Goal: Task Accomplishment & Management: Manage account settings

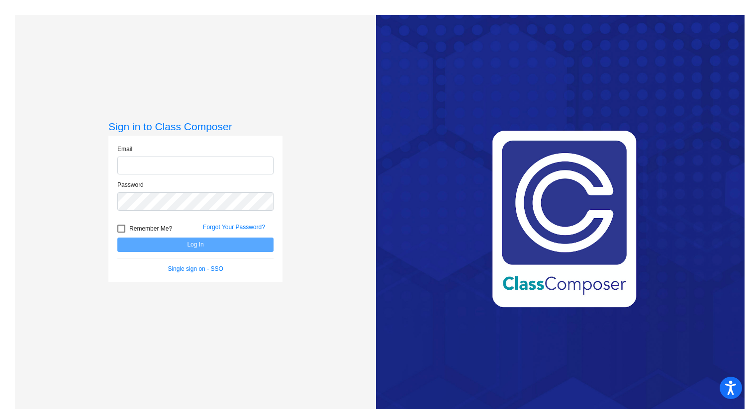
type input "[EMAIL_ADDRESS][PERSON_NAME][DOMAIN_NAME]"
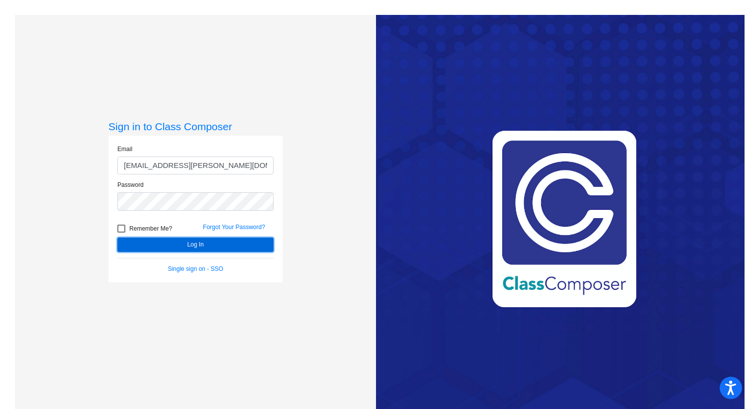
click at [187, 249] on button "Log In" at bounding box center [195, 245] width 156 height 14
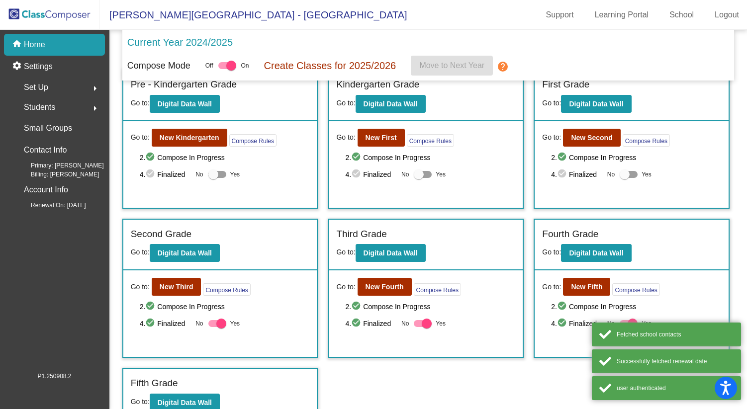
scroll to position [29, 0]
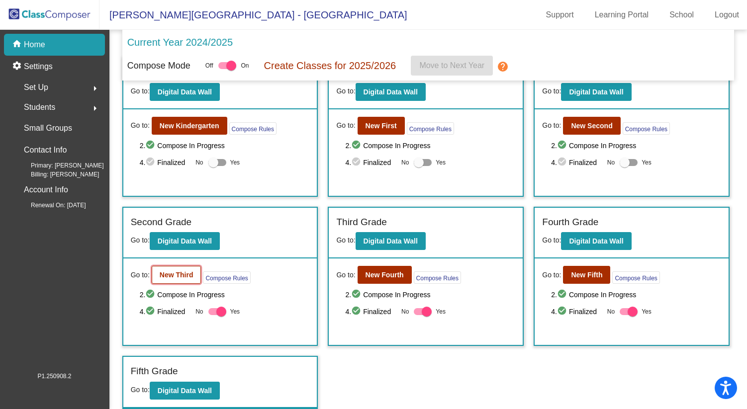
click at [165, 276] on b "New Third" at bounding box center [177, 275] width 34 height 8
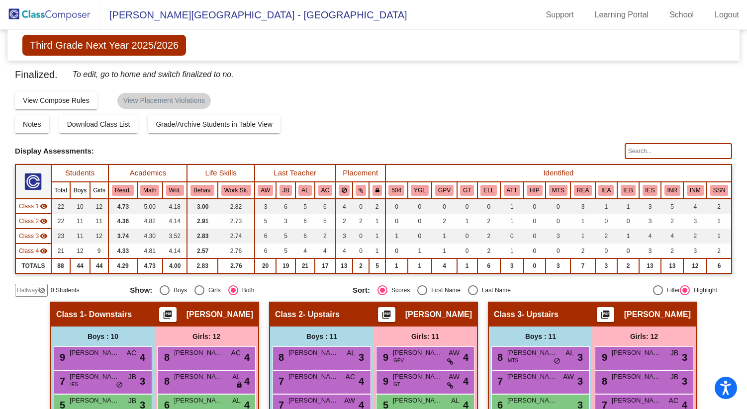
click at [36, 292] on span "Hallway" at bounding box center [27, 290] width 21 height 9
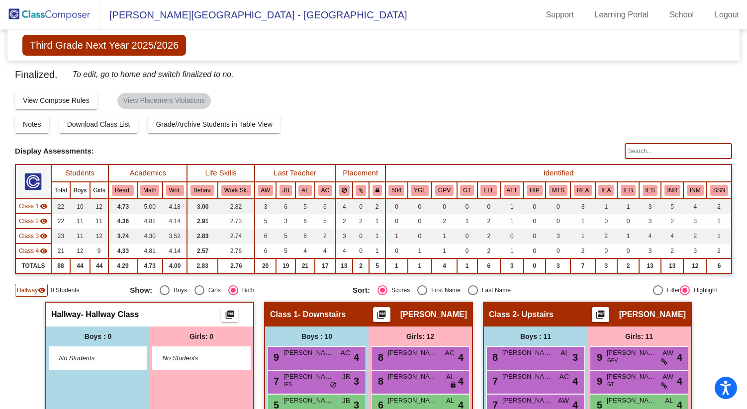
click at [86, 357] on span "No Students" at bounding box center [90, 359] width 62 height 10
click at [81, 357] on span "No Students" at bounding box center [90, 359] width 62 height 10
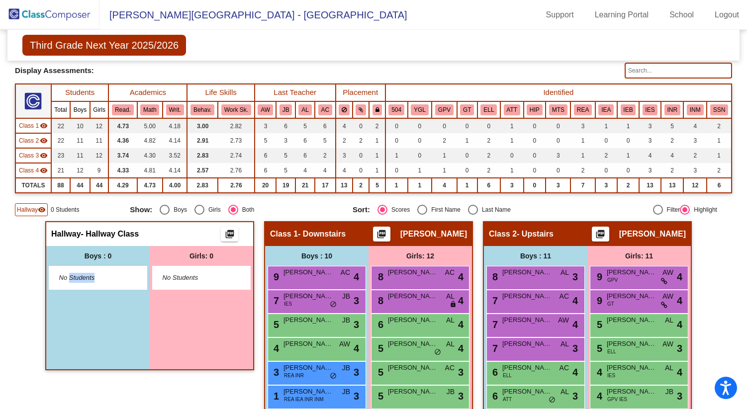
scroll to position [79, 0]
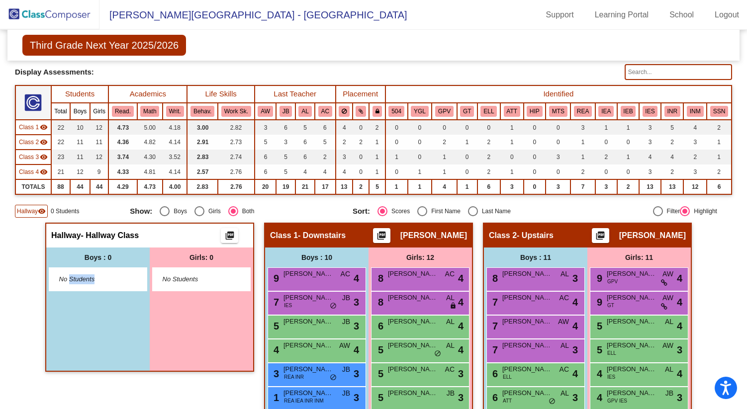
click at [113, 282] on span "No Students" at bounding box center [90, 280] width 62 height 10
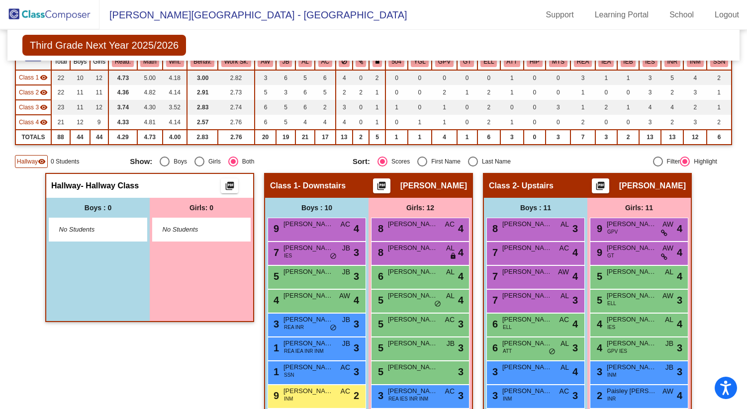
scroll to position [167, 0]
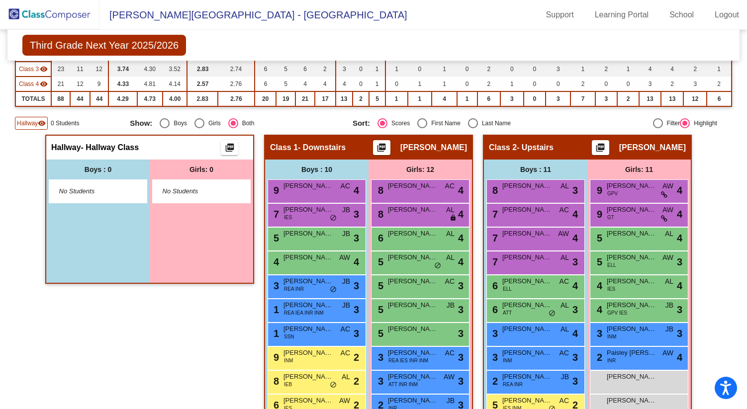
click at [76, 188] on span "No Students" at bounding box center [90, 192] width 62 height 10
click at [75, 190] on span "No Students" at bounding box center [90, 192] width 62 height 10
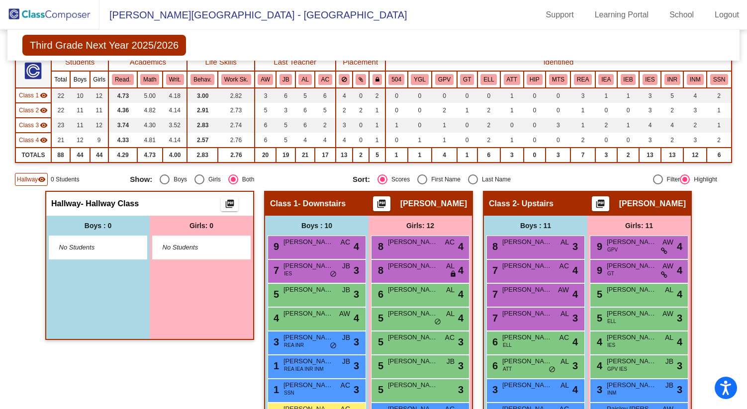
scroll to position [117, 0]
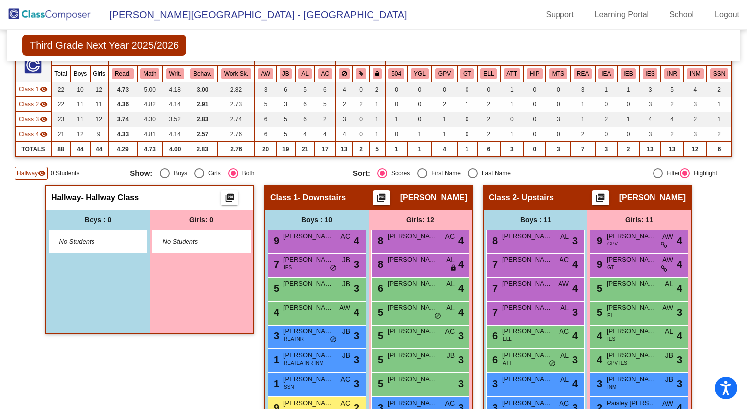
click at [99, 248] on div "No Students" at bounding box center [98, 241] width 98 height 23
click at [91, 245] on span "No Students" at bounding box center [90, 242] width 62 height 10
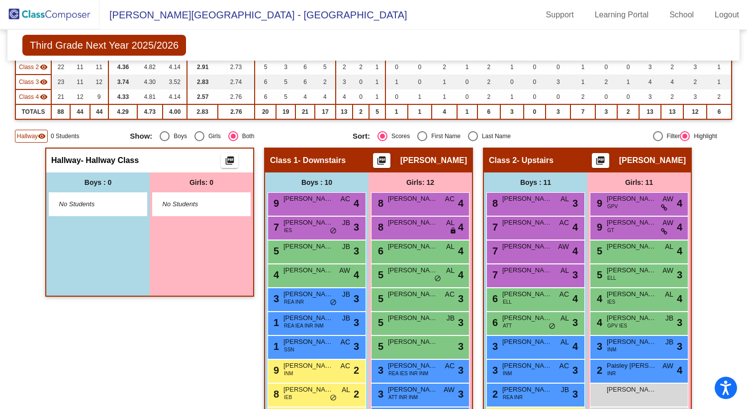
scroll to position [157, 0]
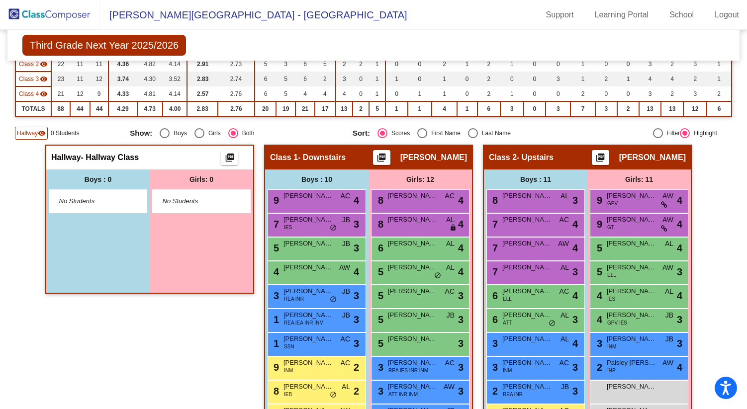
click at [111, 201] on span "No Students" at bounding box center [90, 202] width 62 height 10
click at [105, 231] on div "Boys : 0 No Students" at bounding box center [97, 231] width 103 height 123
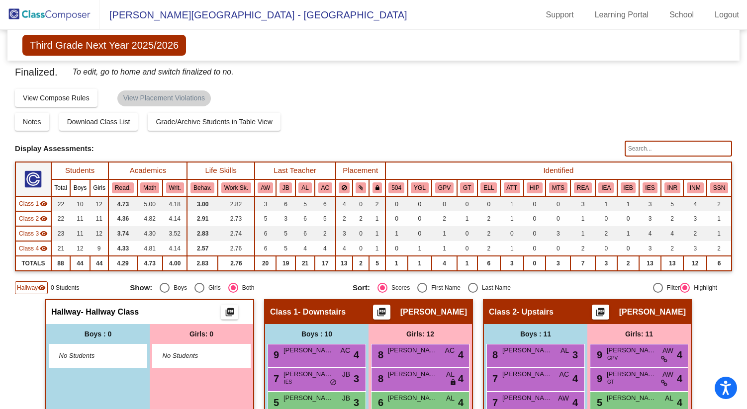
scroll to position [0, 0]
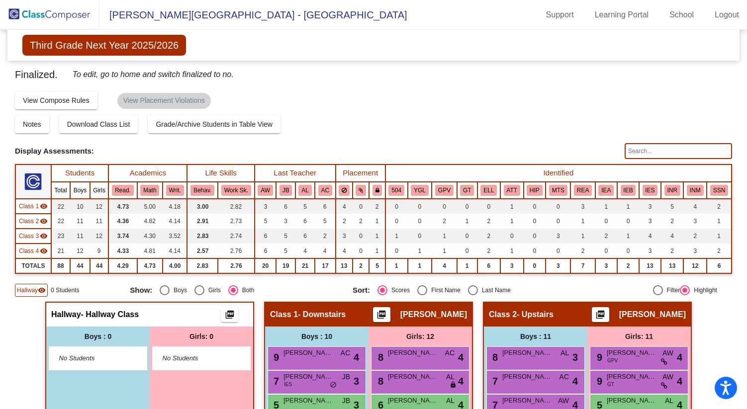
click at [74, 14] on img at bounding box center [49, 14] width 99 height 29
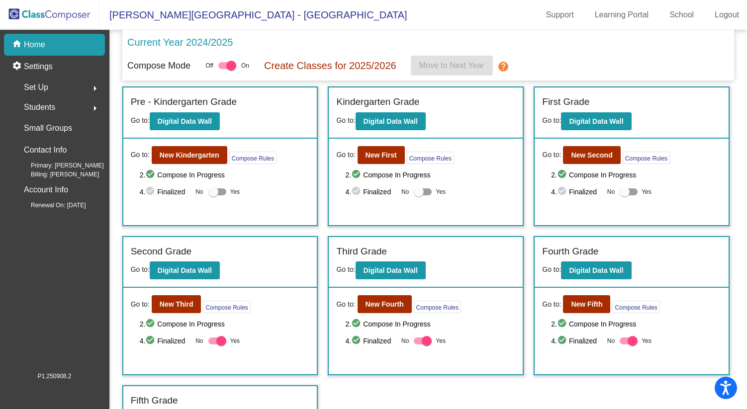
click at [210, 343] on div at bounding box center [217, 341] width 18 height 7
click at [213, 345] on input "Yes" at bounding box center [213, 345] width 0 height 0
checkbox input "false"
click at [187, 298] on button "New Third" at bounding box center [177, 305] width 50 height 18
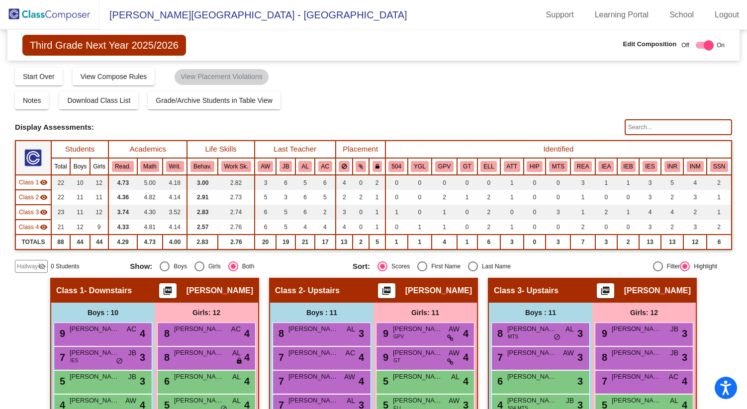
scroll to position [10, 0]
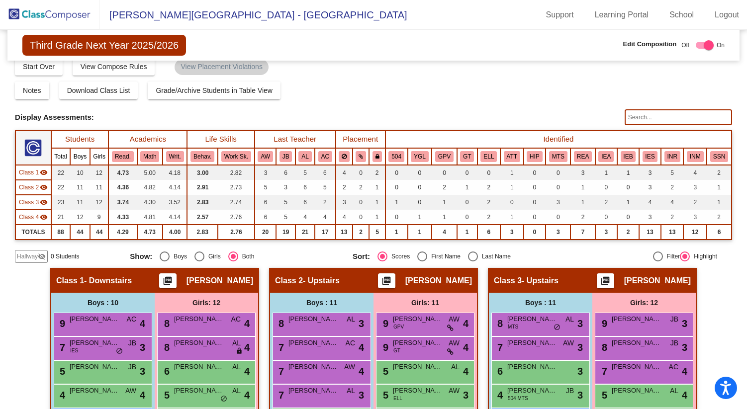
click at [26, 257] on span "Hallway" at bounding box center [27, 256] width 21 height 9
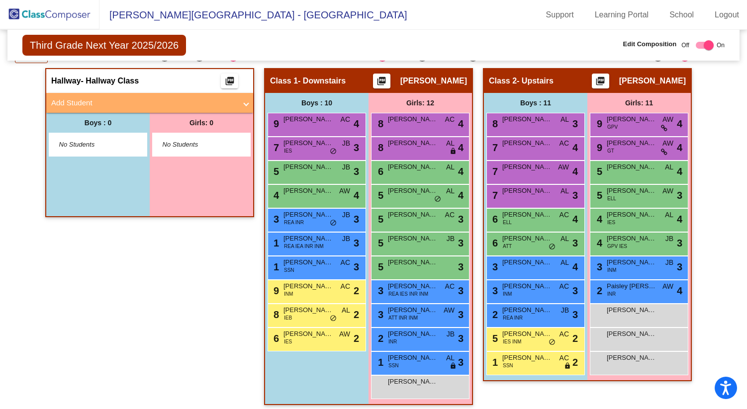
scroll to position [209, 0]
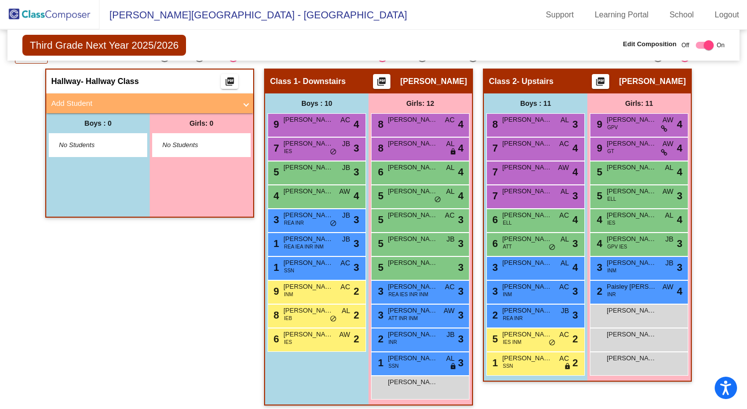
click at [238, 105] on span "Add Student" at bounding box center [147, 103] width 193 height 11
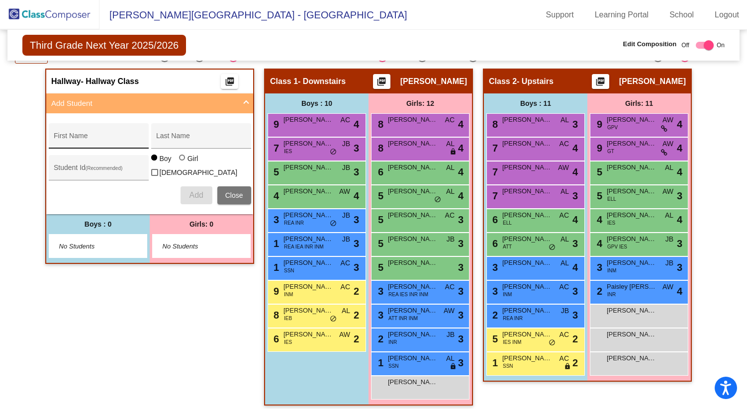
click at [89, 132] on div "First Name" at bounding box center [99, 139] width 90 height 20
type input "Adonis"
click at [167, 138] on input "Last Name" at bounding box center [201, 140] width 90 height 8
type input "Cheney"
click at [189, 191] on span "Add" at bounding box center [196, 195] width 14 height 8
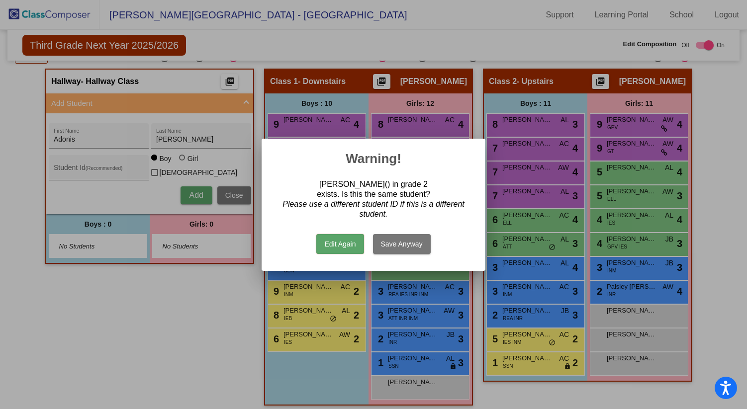
click at [338, 250] on button "Edit Again" at bounding box center [339, 244] width 47 height 20
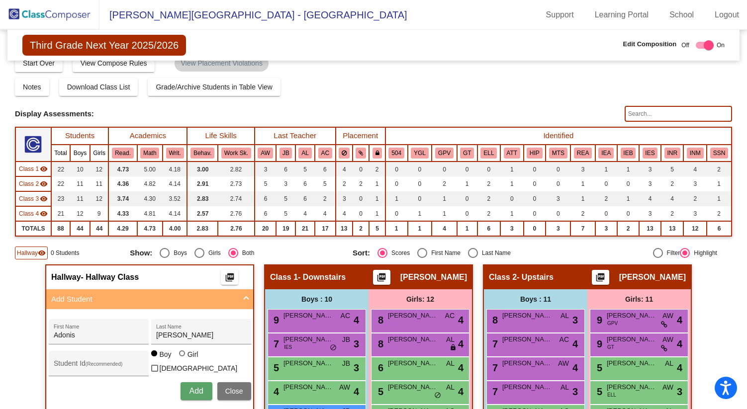
scroll to position [0, 0]
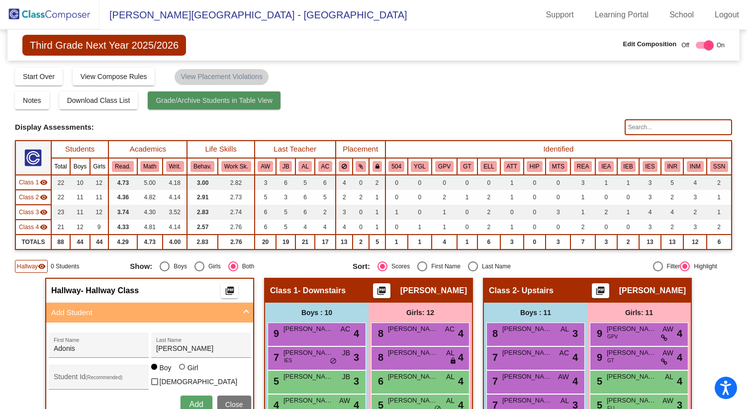
click at [213, 105] on button "Grade/Archive Students in Table View" at bounding box center [214, 101] width 133 height 18
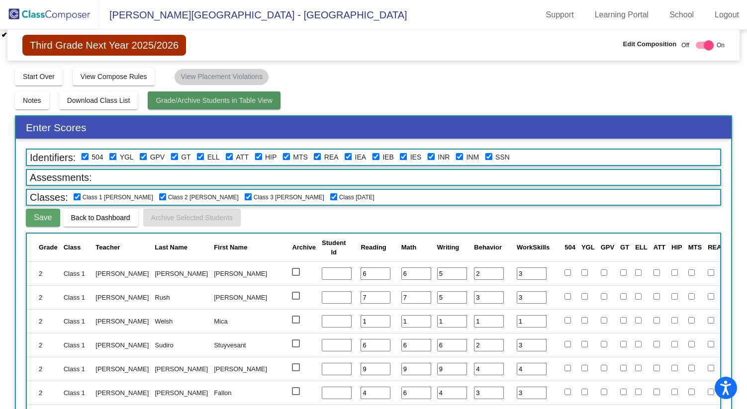
click at [214, 103] on span "Grade/Archive Students in Table View" at bounding box center [214, 101] width 117 height 8
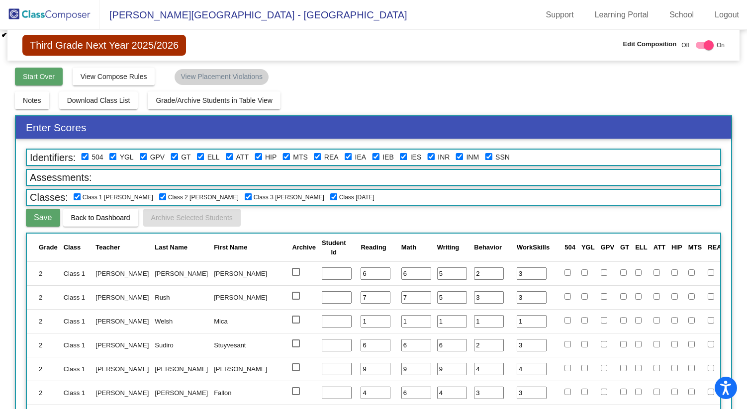
click at [46, 78] on span "Start Over" at bounding box center [39, 77] width 32 height 8
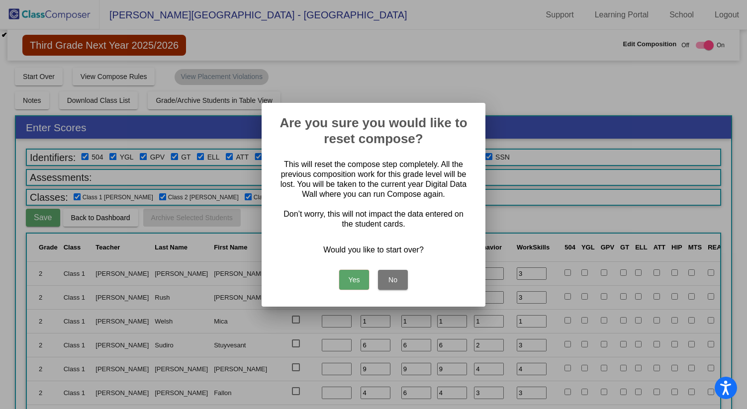
click at [359, 281] on button "Yes" at bounding box center [354, 280] width 30 height 20
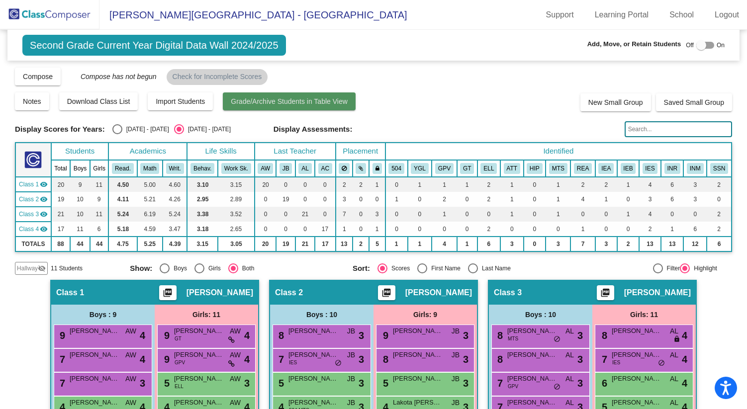
click at [289, 102] on span "Grade/Archive Students in Table View" at bounding box center [289, 102] width 117 height 8
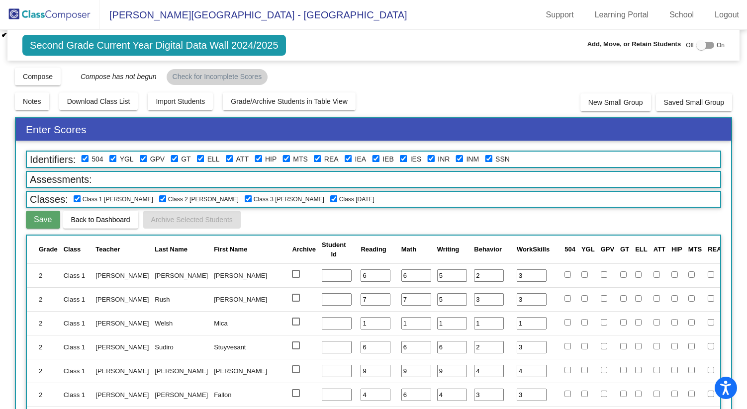
click at [128, 221] on span "Back to Dashboard" at bounding box center [100, 220] width 59 height 8
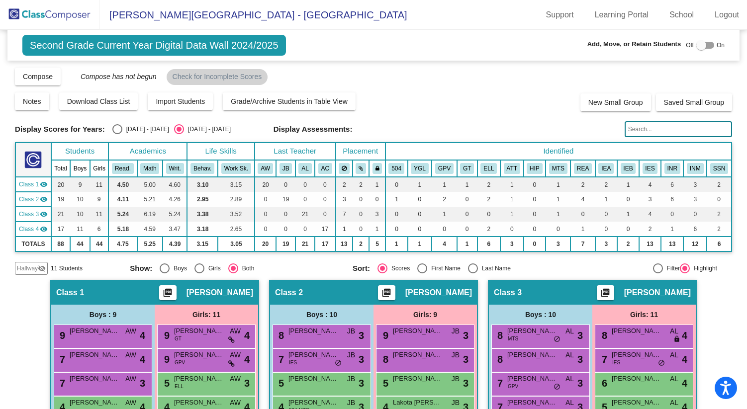
click at [633, 129] on input "text" at bounding box center [678, 129] width 107 height 16
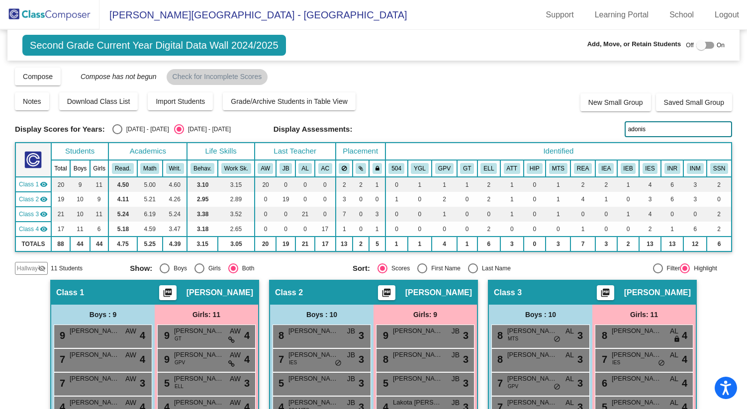
type input "adonis"
click at [685, 132] on input "adonis" at bounding box center [678, 129] width 107 height 16
click at [284, 100] on span "Grade/Archive Students in Table View" at bounding box center [289, 102] width 117 height 8
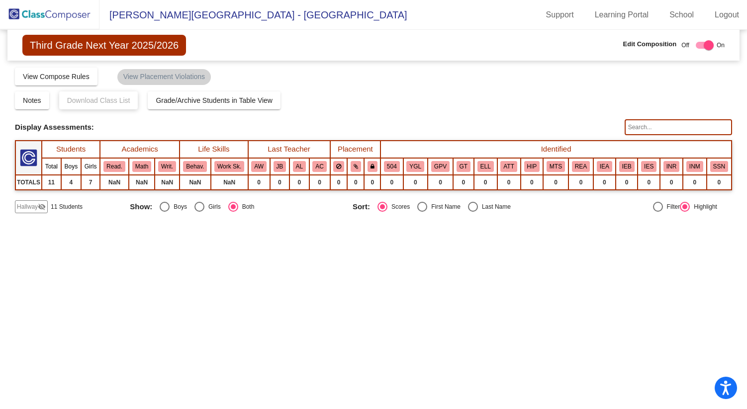
click at [61, 16] on img at bounding box center [49, 14] width 99 height 29
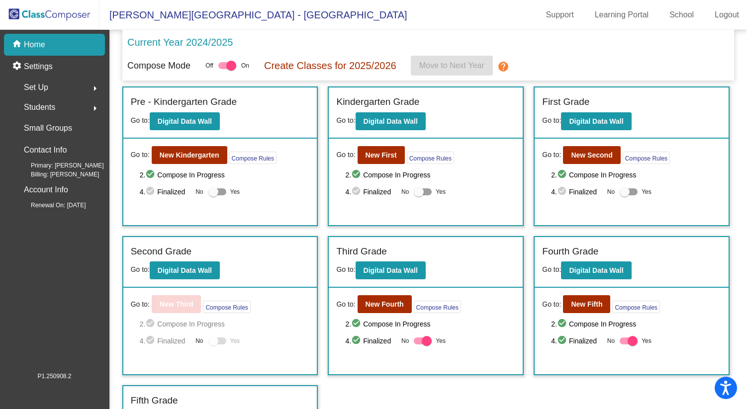
click at [94, 109] on mat-icon "arrow_right" at bounding box center [95, 108] width 12 height 12
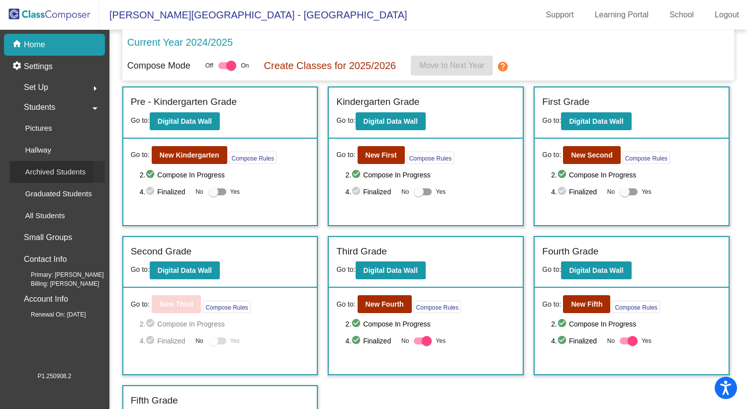
click at [63, 167] on p "Archived Students" at bounding box center [55, 172] width 61 height 12
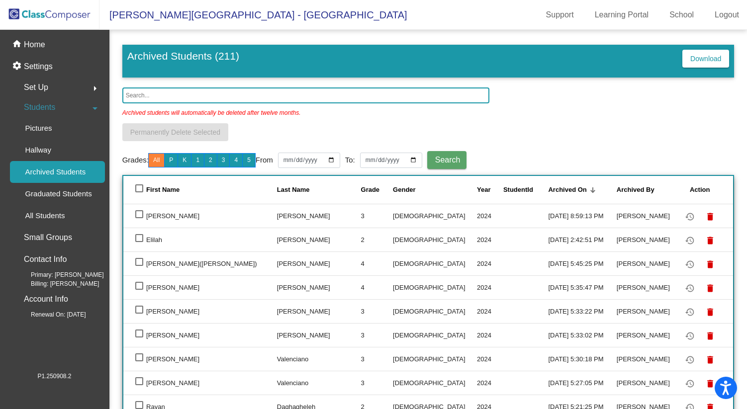
click at [160, 95] on input "text" at bounding box center [305, 96] width 367 height 16
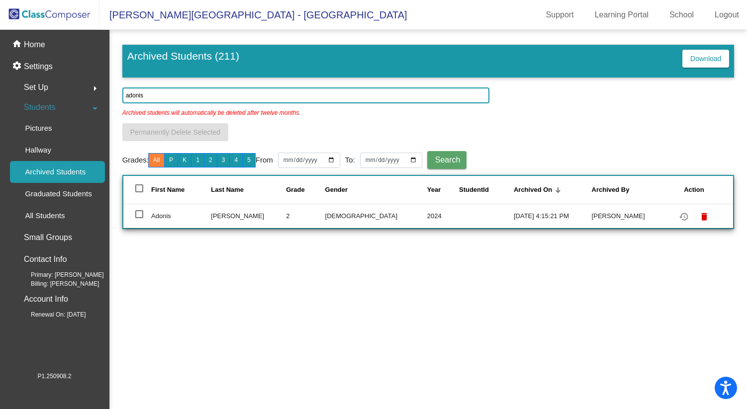
type input "adonis"
click at [140, 216] on div at bounding box center [139, 214] width 8 height 8
click at [139, 218] on input "select row 207" at bounding box center [139, 218] width 0 height 0
checkbox input "true"
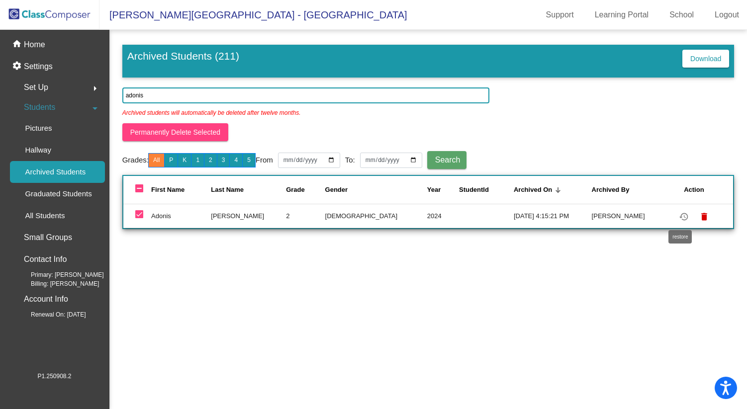
click at [682, 215] on mat-icon "restore" at bounding box center [684, 217] width 12 height 12
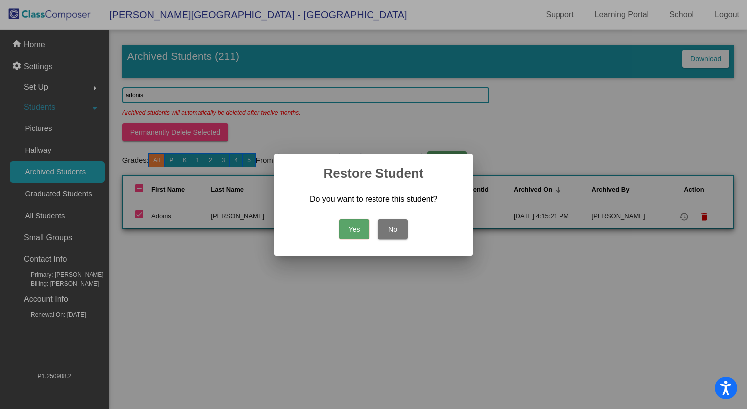
click at [357, 230] on button "Yes" at bounding box center [354, 229] width 30 height 20
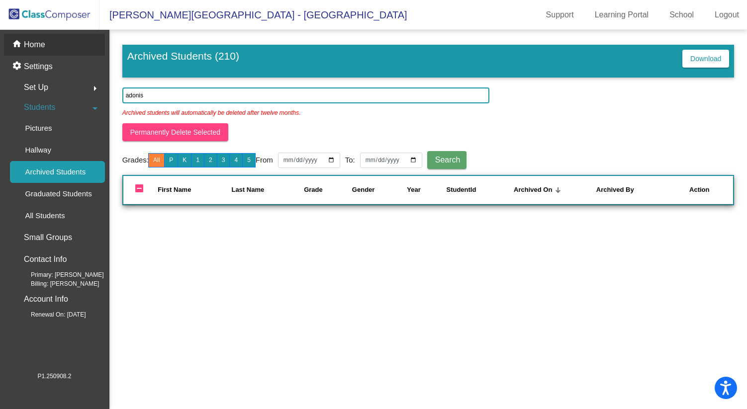
click at [48, 45] on div "home Home" at bounding box center [54, 45] width 101 height 22
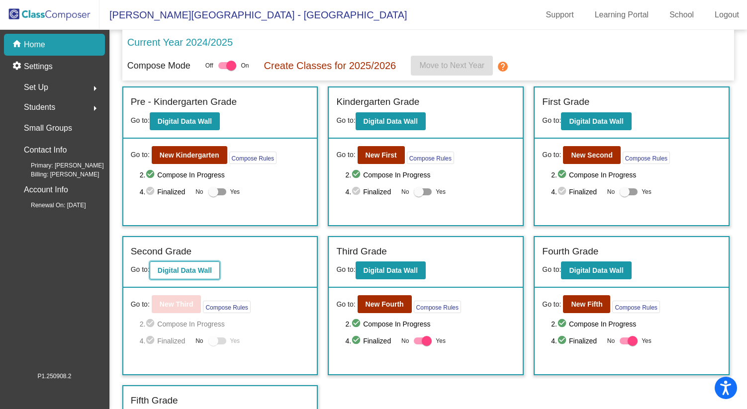
click at [217, 271] on button "Digital Data Wall" at bounding box center [185, 271] width 70 height 18
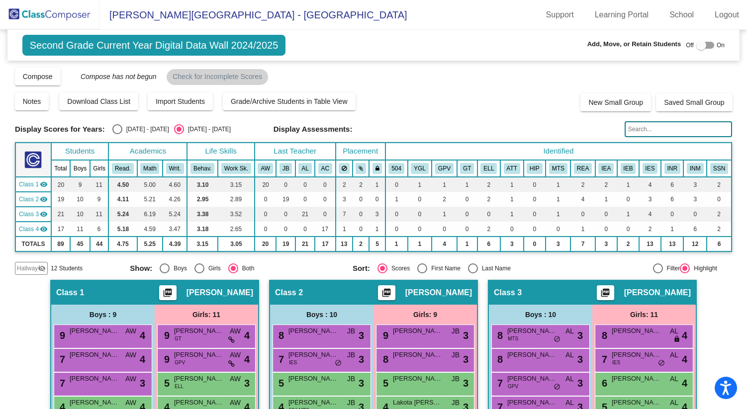
scroll to position [8, 0]
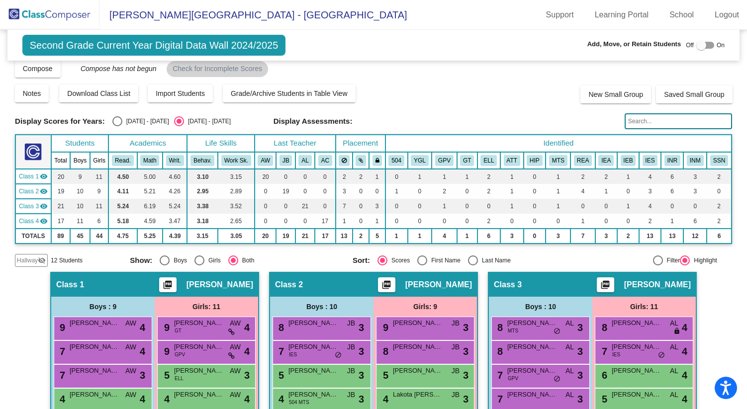
click at [34, 262] on span "Hallway" at bounding box center [27, 260] width 21 height 9
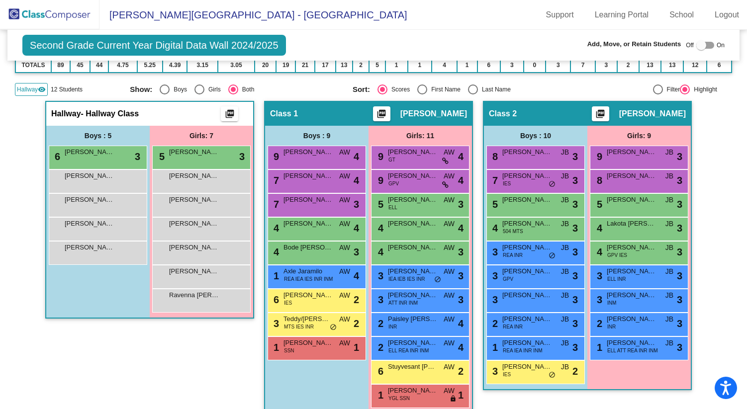
scroll to position [186, 0]
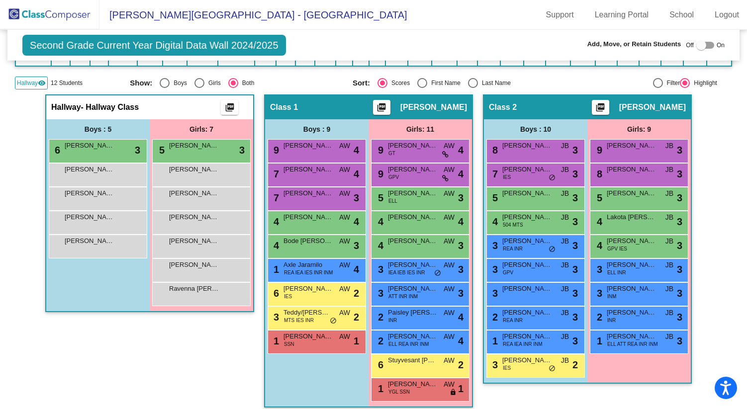
drag, startPoint x: 103, startPoint y: 172, endPoint x: 92, endPoint y: 337, distance: 165.6
click at [92, 337] on div "Hallway - Hallway Class picture_as_pdf Add Student First Name Last Name Student…" at bounding box center [149, 256] width 209 height 323
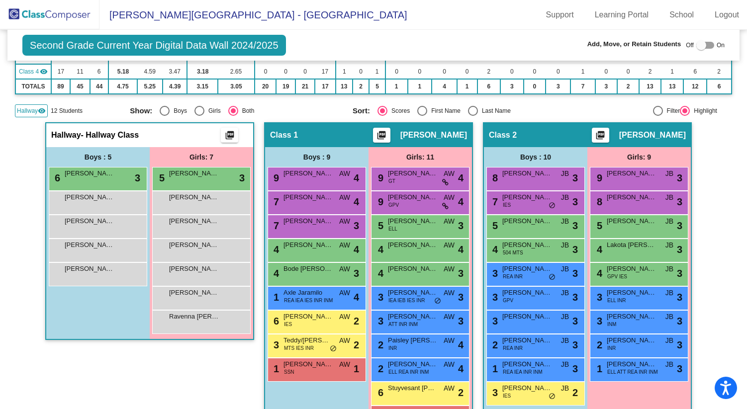
scroll to position [148, 0]
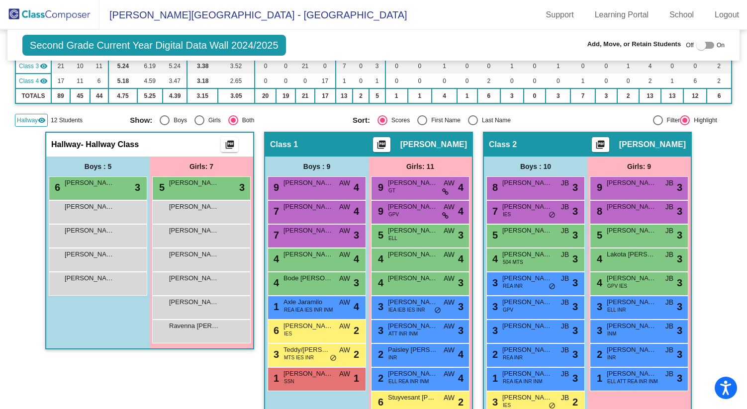
click at [146, 364] on div "Hallway - Hallway Class picture_as_pdf Add Student First Name Last Name Student…" at bounding box center [149, 293] width 209 height 323
click at [106, 212] on div "Adonis Cheney lock do_not_disturb_alt" at bounding box center [96, 211] width 95 height 20
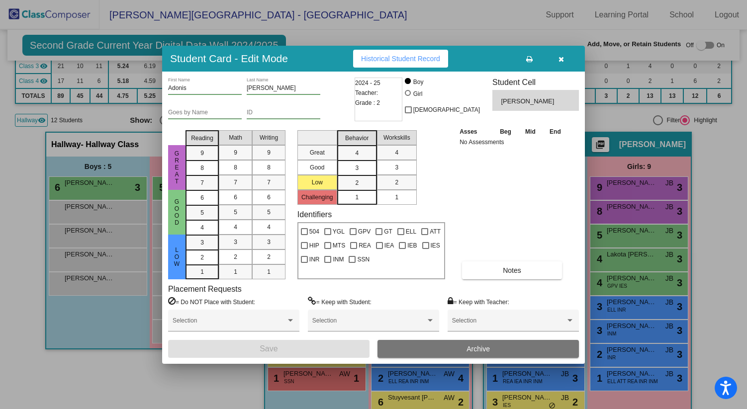
click at [71, 392] on div at bounding box center [373, 204] width 747 height 409
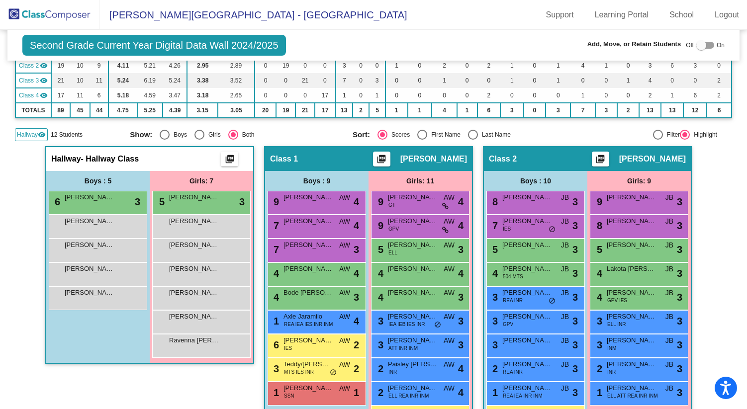
scroll to position [144, 0]
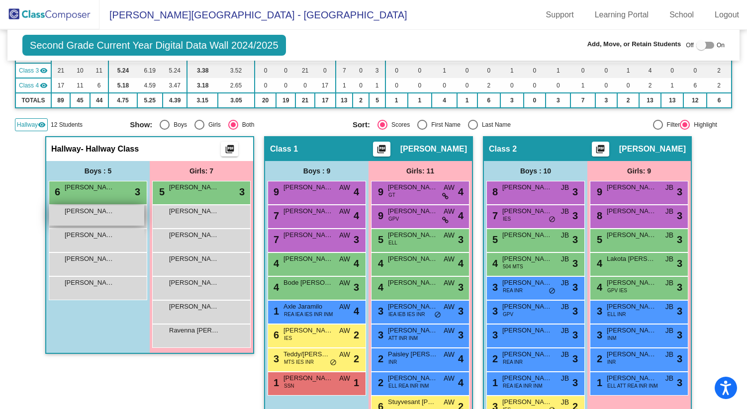
click at [101, 215] on span "[PERSON_NAME]" at bounding box center [90, 211] width 50 height 10
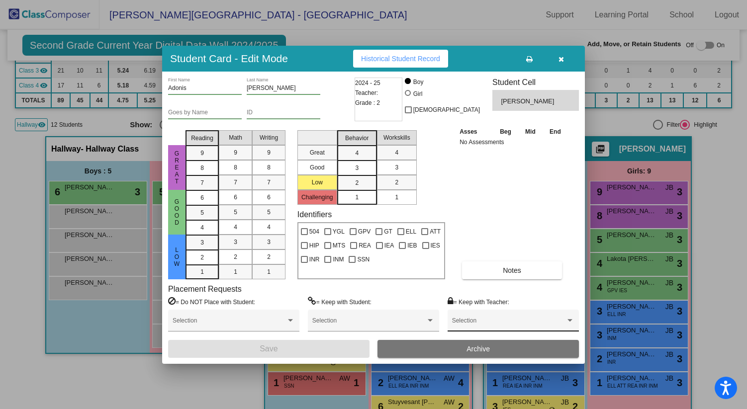
click at [496, 320] on div "Selection" at bounding box center [513, 323] width 122 height 18
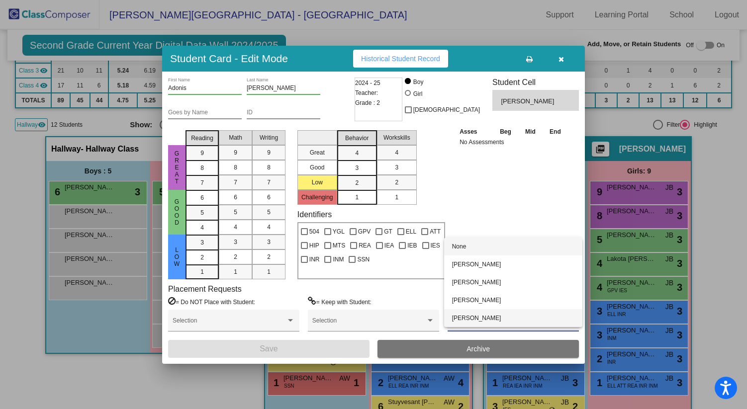
click at [496, 318] on span "[PERSON_NAME]" at bounding box center [513, 318] width 122 height 18
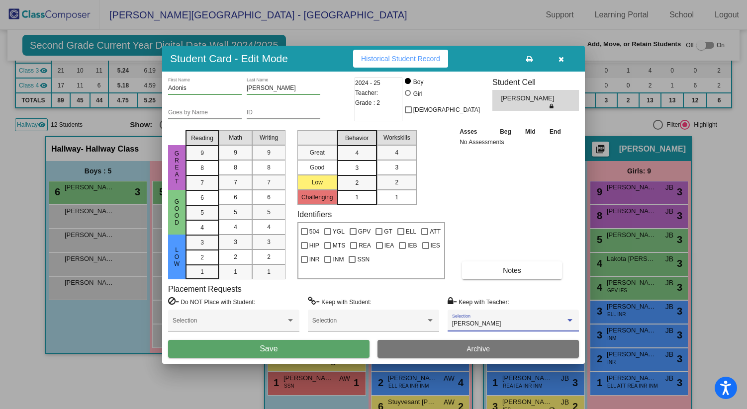
click at [338, 348] on button "Save" at bounding box center [268, 349] width 201 height 18
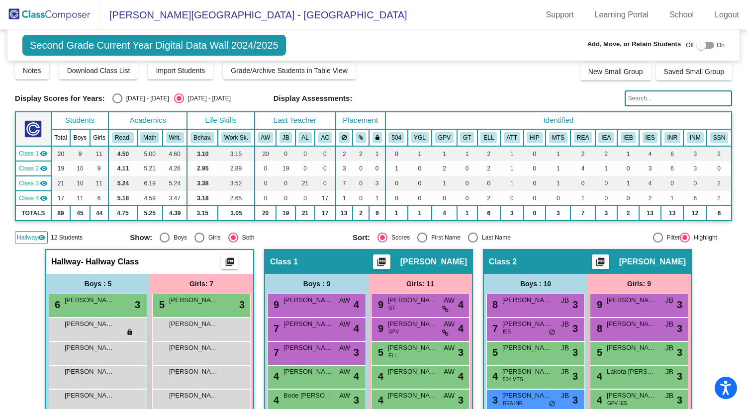
scroll to position [0, 0]
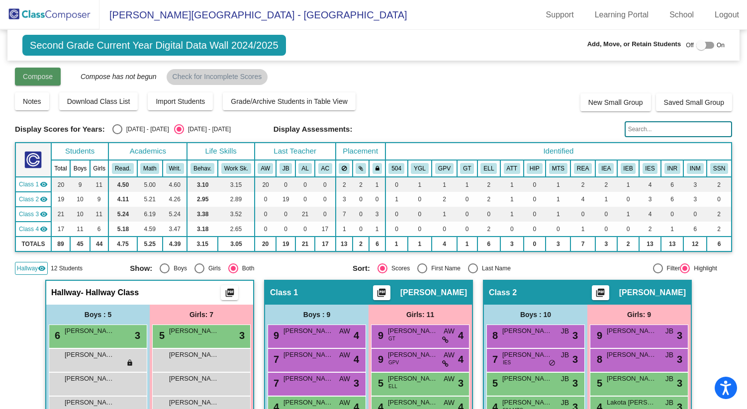
click at [55, 79] on button "Compose" at bounding box center [38, 77] width 46 height 18
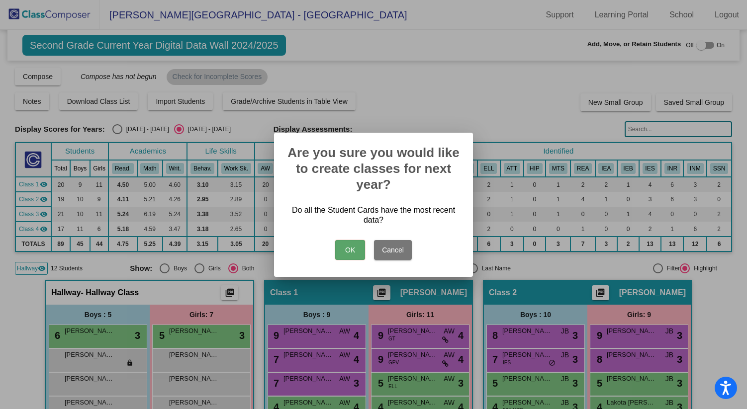
click at [385, 250] on button "Cancel" at bounding box center [393, 250] width 38 height 20
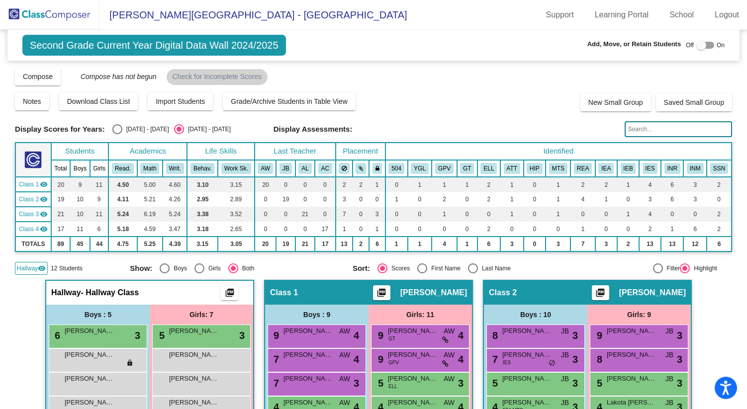
click at [400, 118] on div "Display Scores for Years: 2023 - 2024 2024 - 2025 Grade/Archive Students in Tab…" at bounding box center [373, 171] width 717 height 208
click at [205, 104] on span "Import Students" at bounding box center [180, 102] width 49 height 8
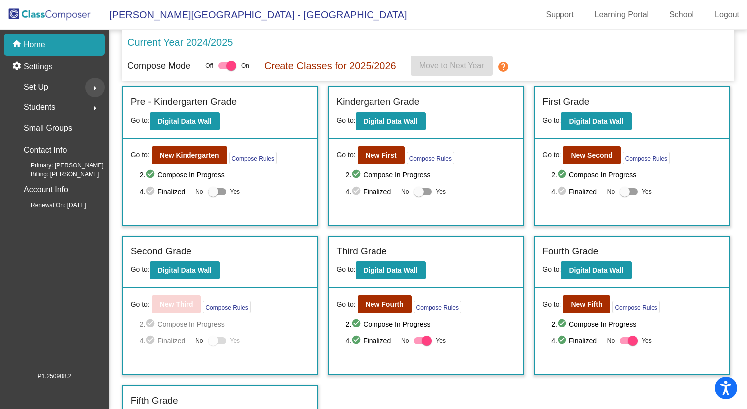
click at [96, 88] on mat-icon "arrow_right" at bounding box center [95, 89] width 12 height 12
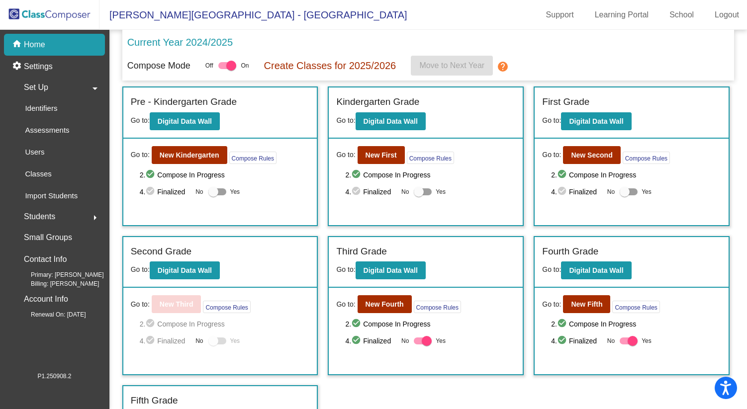
click at [55, 218] on span "Students" at bounding box center [39, 217] width 31 height 14
click at [60, 217] on p "All Students" at bounding box center [45, 216] width 40 height 12
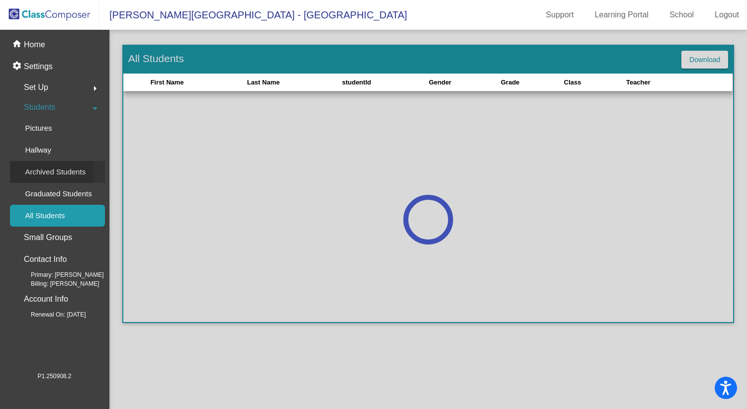
click at [78, 174] on p "Archived Students" at bounding box center [55, 172] width 61 height 12
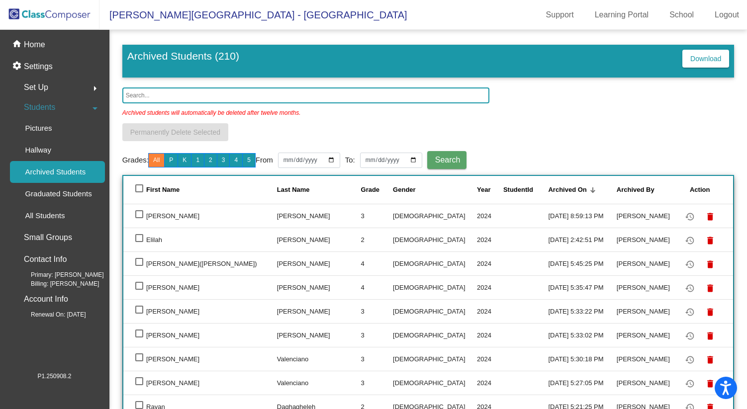
click at [149, 96] on input "text" at bounding box center [305, 96] width 367 height 16
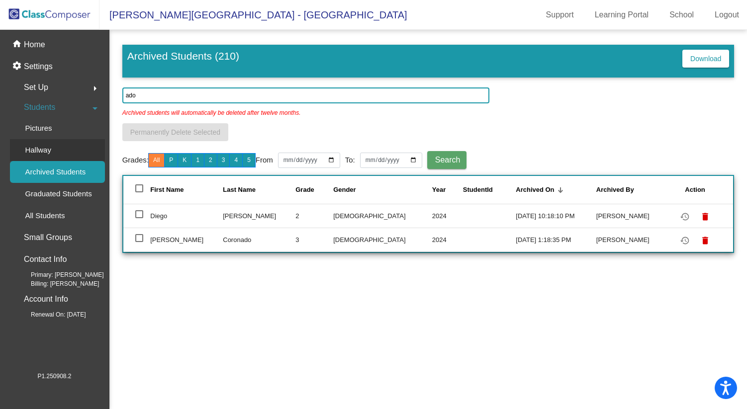
type input "ado"
click at [59, 144] on link "Hallway" at bounding box center [57, 150] width 95 height 22
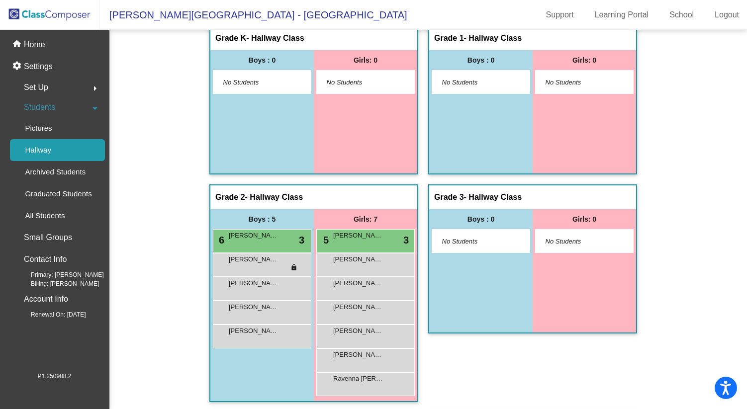
scroll to position [262, 0]
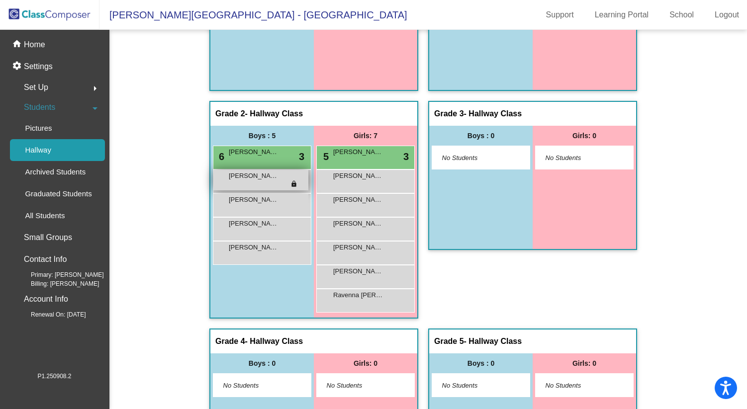
click at [295, 186] on div "Adonis Cheney lock do_not_disturb_alt" at bounding box center [260, 180] width 95 height 20
click at [281, 183] on div "Adonis Cheney lock do_not_disturb_alt" at bounding box center [260, 180] width 95 height 20
click at [270, 184] on div "Adonis Cheney lock do_not_disturb_alt" at bounding box center [260, 180] width 95 height 20
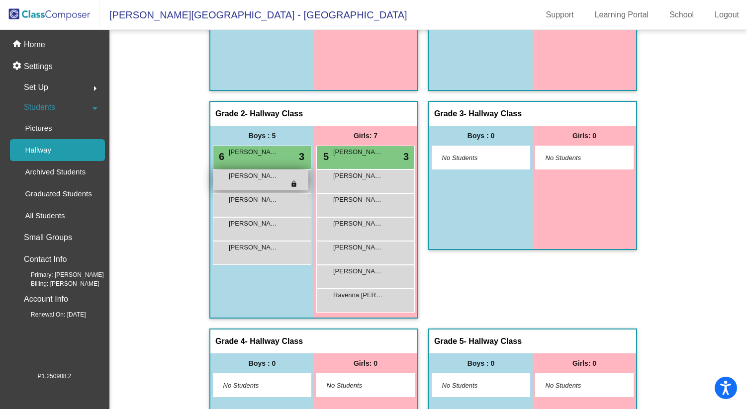
click at [270, 184] on div "Adonis Cheney lock do_not_disturb_alt" at bounding box center [260, 180] width 95 height 20
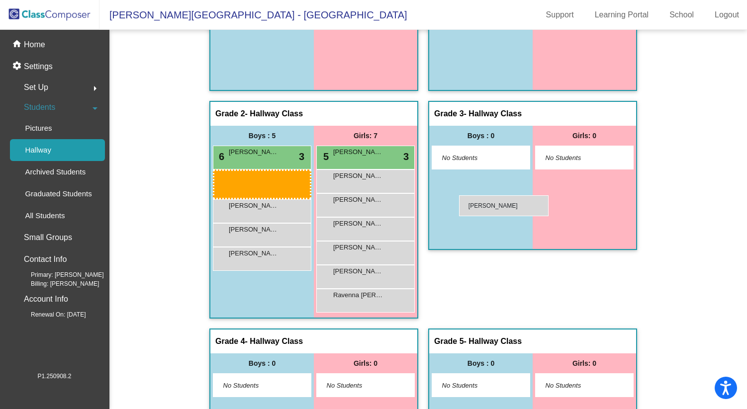
drag, startPoint x: 270, startPoint y: 184, endPoint x: 459, endPoint y: 196, distance: 189.9
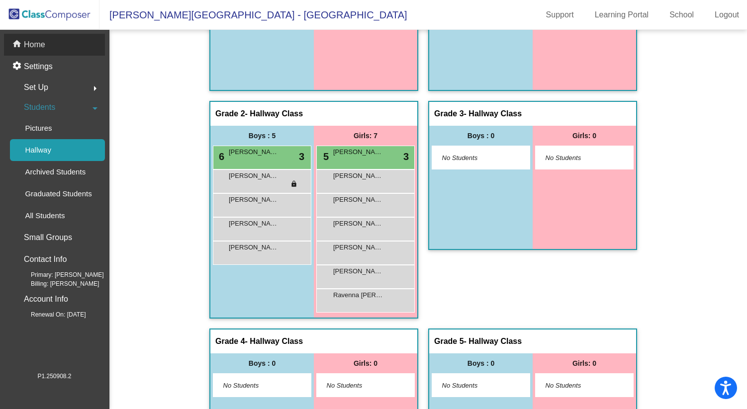
click at [56, 46] on div "home Home" at bounding box center [54, 45] width 101 height 22
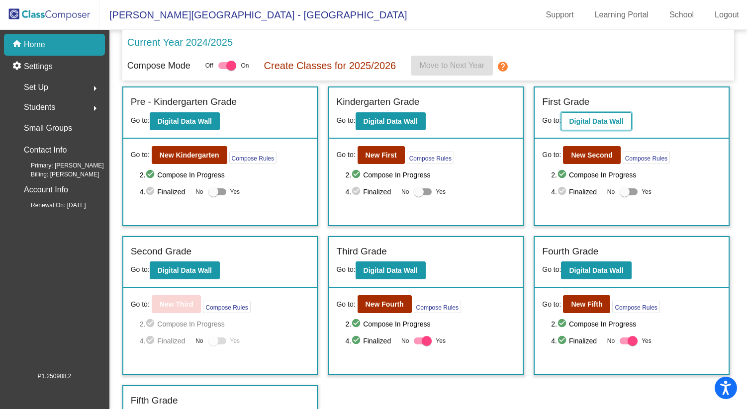
click at [609, 123] on b "Digital Data Wall" at bounding box center [596, 121] width 54 height 8
click at [189, 259] on div "Second Grade" at bounding box center [220, 253] width 179 height 17
click at [190, 272] on b "Digital Data Wall" at bounding box center [185, 271] width 54 height 8
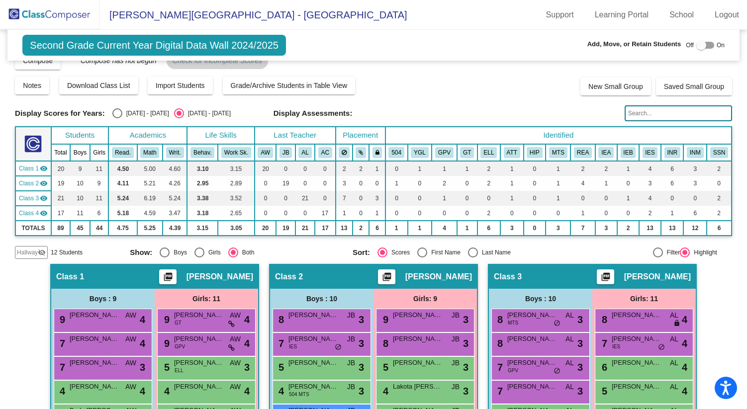
scroll to position [33, 0]
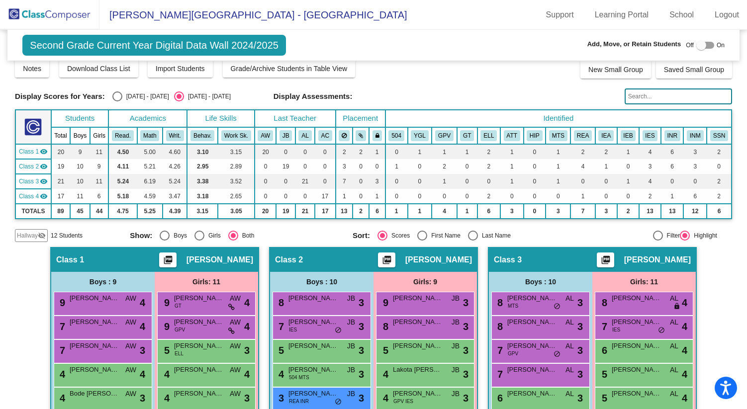
click at [33, 237] on span "Hallway" at bounding box center [27, 235] width 21 height 9
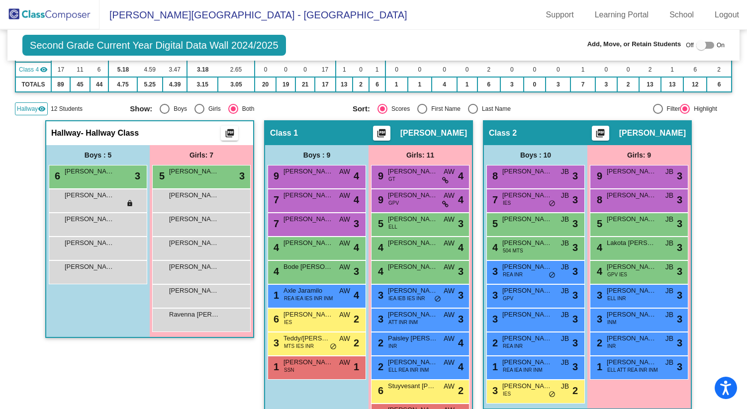
scroll to position [159, 0]
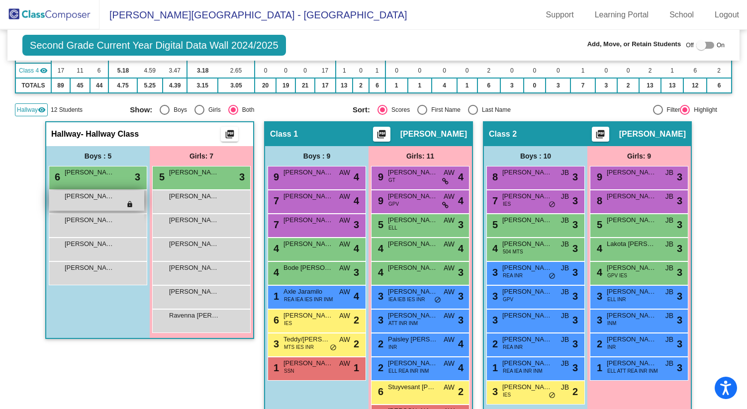
drag, startPoint x: 106, startPoint y: 201, endPoint x: 76, endPoint y: 197, distance: 30.6
click at [76, 197] on span "[PERSON_NAME]" at bounding box center [90, 197] width 50 height 10
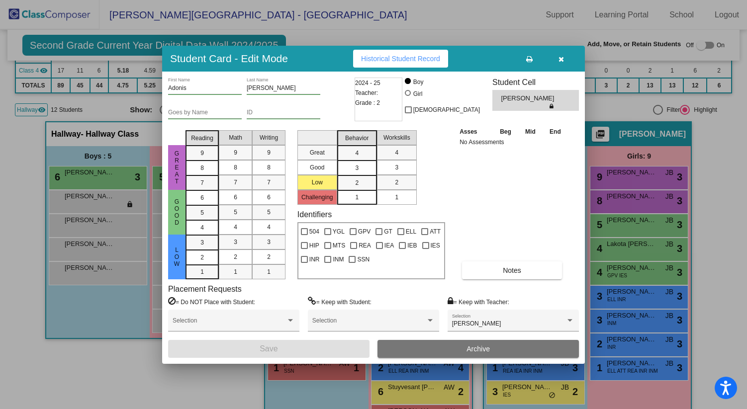
click at [563, 60] on icon "button" at bounding box center [561, 59] width 5 height 7
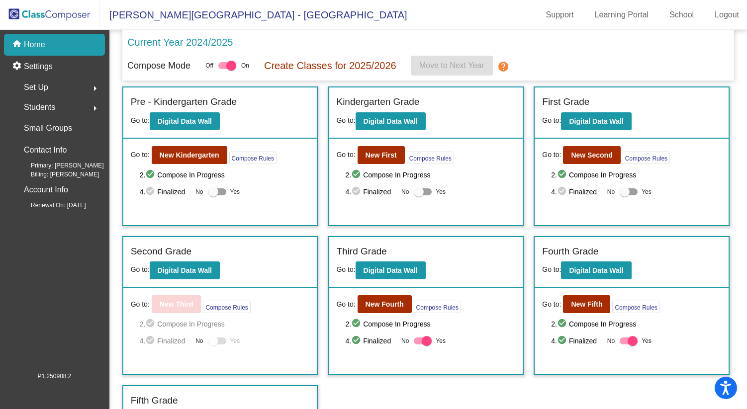
click at [365, 390] on div "Incoming (New students moving into lowest grade) Go to: Incoming Dashboard Go t…" at bounding box center [428, 263] width 612 height 352
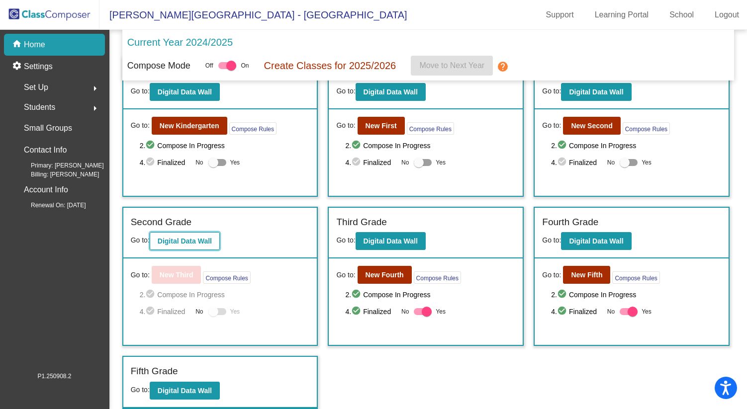
click at [192, 244] on b "Digital Data Wall" at bounding box center [185, 241] width 54 height 8
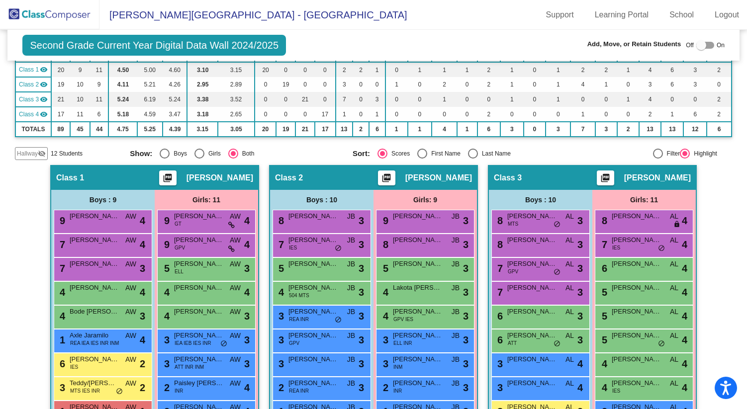
click at [36, 157] on span "Hallway" at bounding box center [27, 153] width 21 height 9
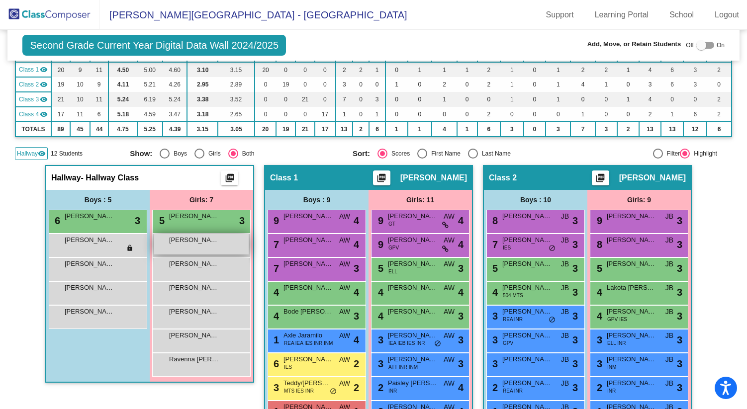
scroll to position [110, 0]
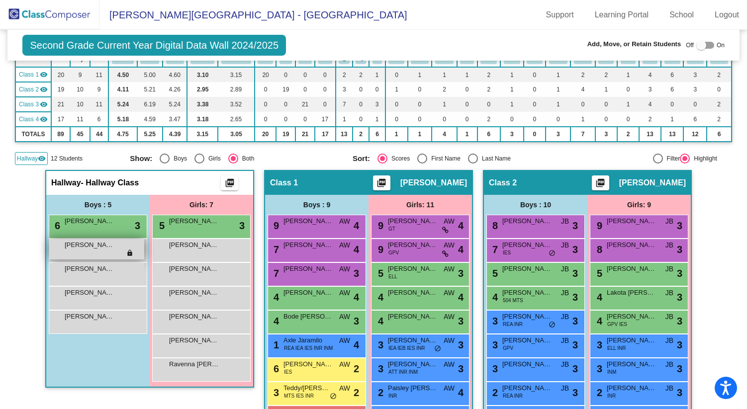
click at [116, 247] on div "Adonis Cheney lock do_not_disturb_alt" at bounding box center [96, 249] width 95 height 20
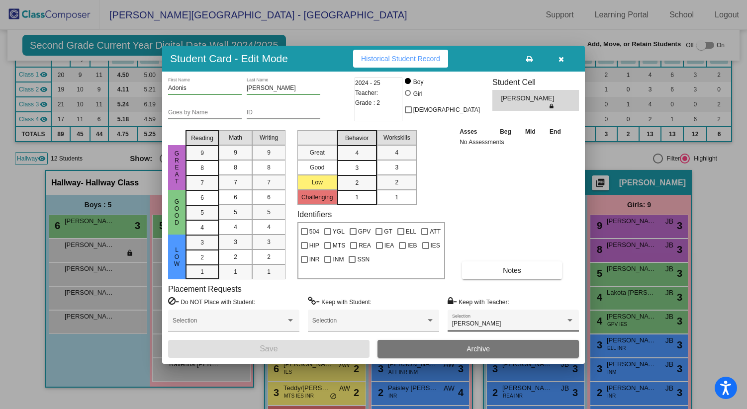
click at [487, 321] on span "[PERSON_NAME]" at bounding box center [476, 323] width 49 height 7
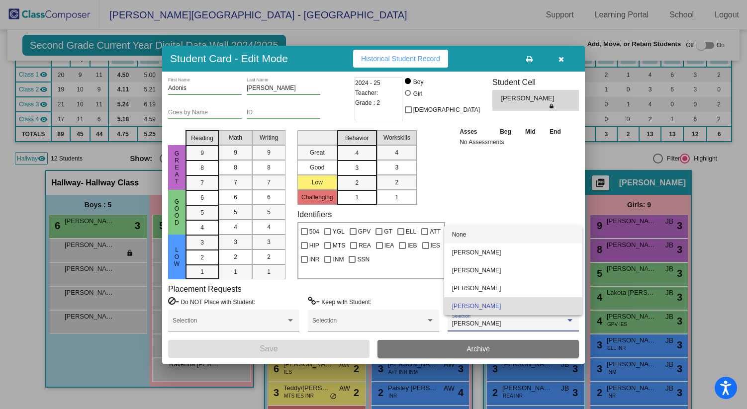
click at [484, 231] on span "None" at bounding box center [513, 235] width 122 height 18
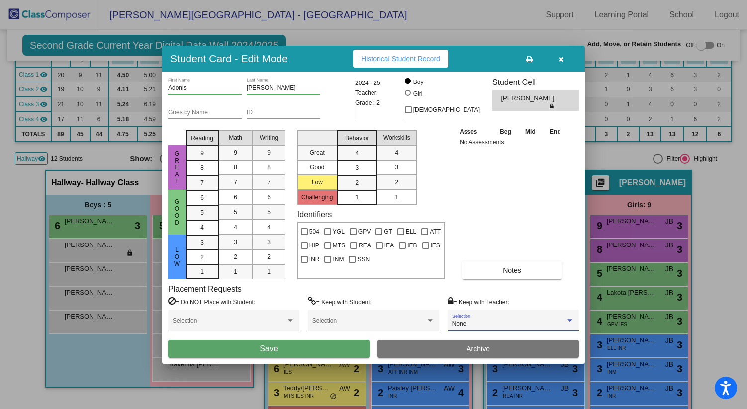
click at [323, 358] on div "Adonis First Name Cheney Last Name Goes by Name ID 2024 - 25 Teacher: Grade : 2…" at bounding box center [373, 218] width 423 height 293
click at [325, 350] on button "Save" at bounding box center [268, 349] width 201 height 18
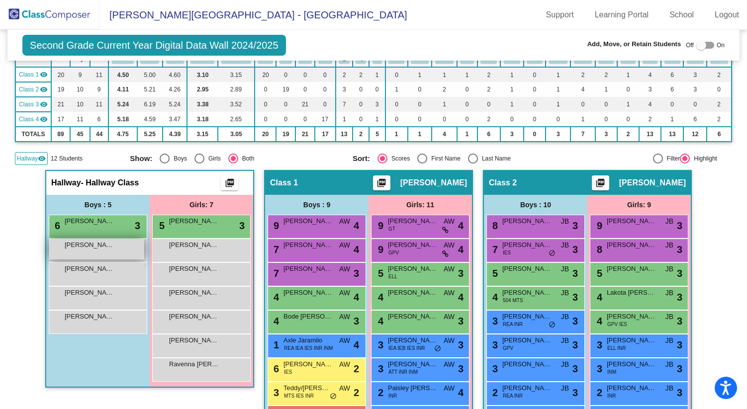
click at [124, 252] on div "Adonis Cheney lock do_not_disturb_alt" at bounding box center [96, 249] width 95 height 20
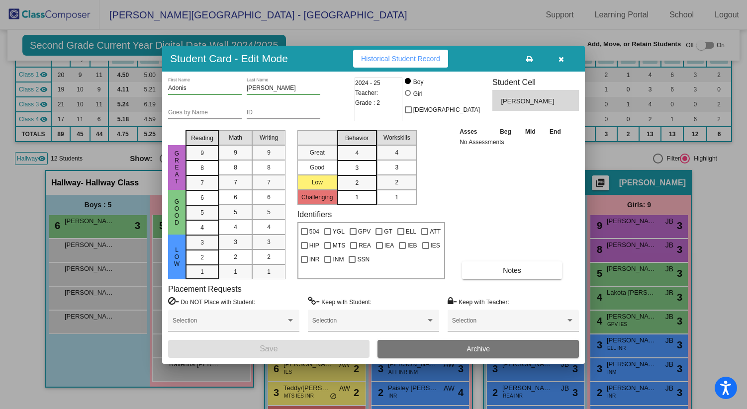
click at [564, 62] on button "button" at bounding box center [561, 59] width 32 height 18
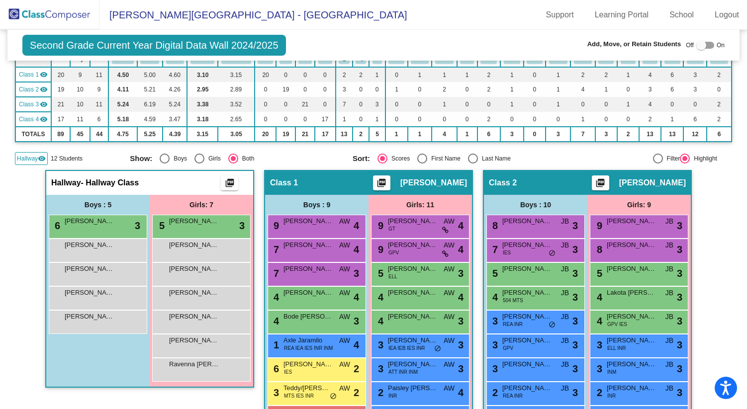
click at [133, 248] on div "Adonis Cheney lock do_not_disturb_alt" at bounding box center [96, 249] width 95 height 20
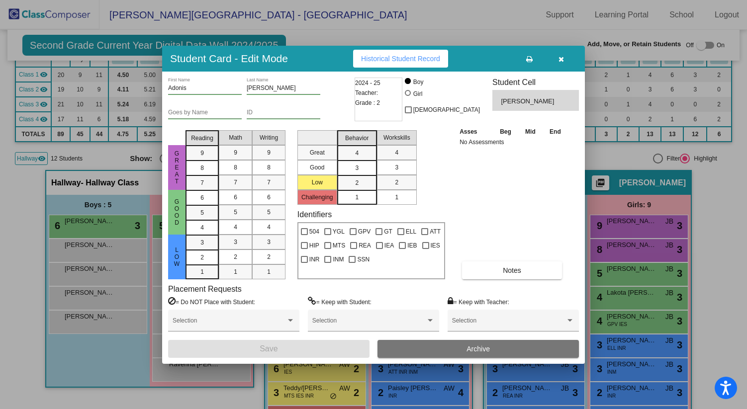
click at [489, 185] on div "Asses Beg Mid End No Assessments Notes" at bounding box center [512, 202] width 111 height 153
click at [563, 57] on icon "button" at bounding box center [561, 59] width 5 height 7
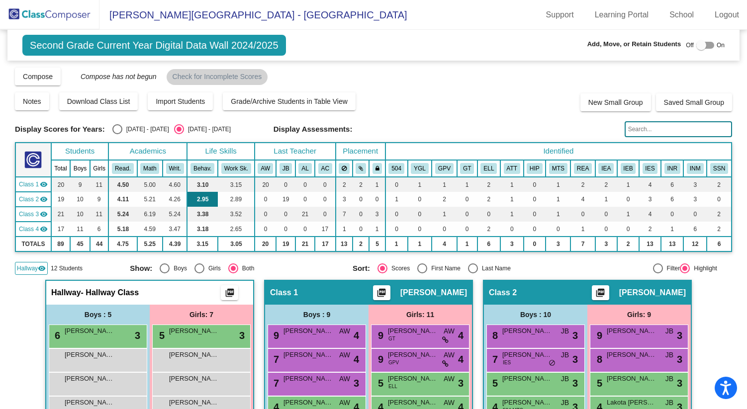
scroll to position [0, 0]
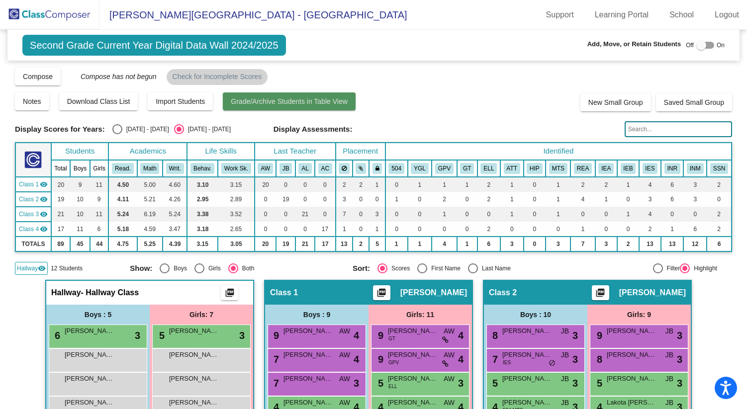
click at [266, 97] on button "Grade/Archive Students in Table View" at bounding box center [289, 102] width 133 height 18
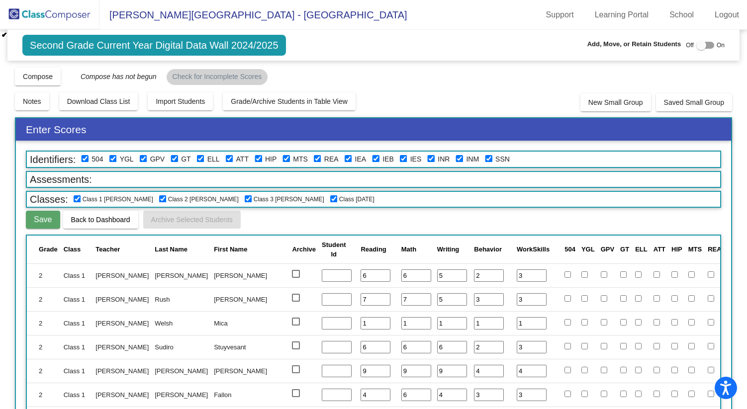
click at [59, 13] on img at bounding box center [49, 14] width 99 height 29
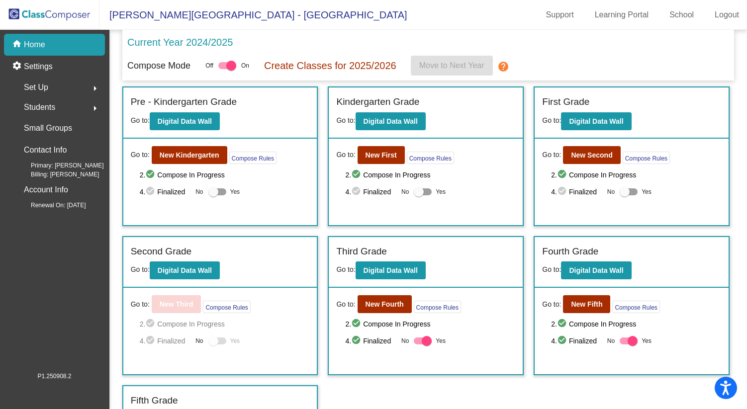
click at [96, 106] on mat-icon "arrow_right" at bounding box center [95, 108] width 12 height 12
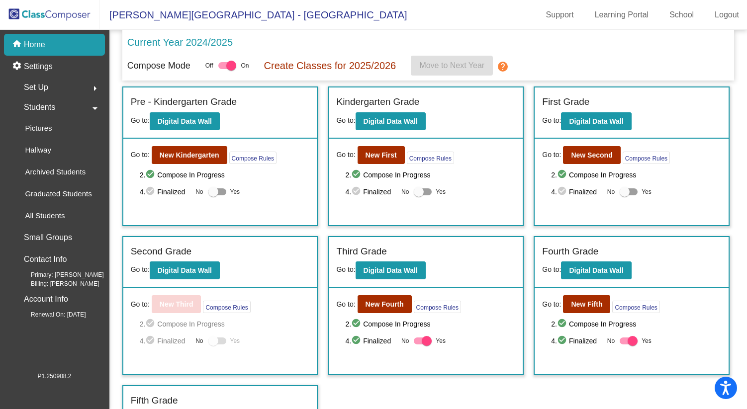
click at [62, 335] on mat-nav-list "home Home settings Settings Set Up arrow_right Students arrow_drop_down Picture…" at bounding box center [54, 201] width 109 height 342
click at [192, 278] on button "Digital Data Wall" at bounding box center [185, 271] width 70 height 18
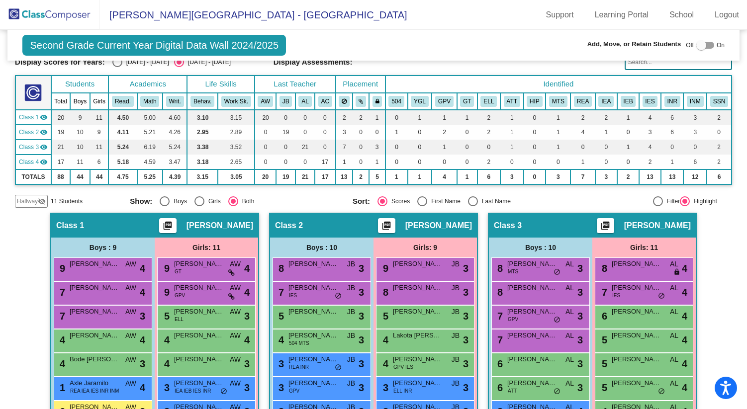
scroll to position [90, 0]
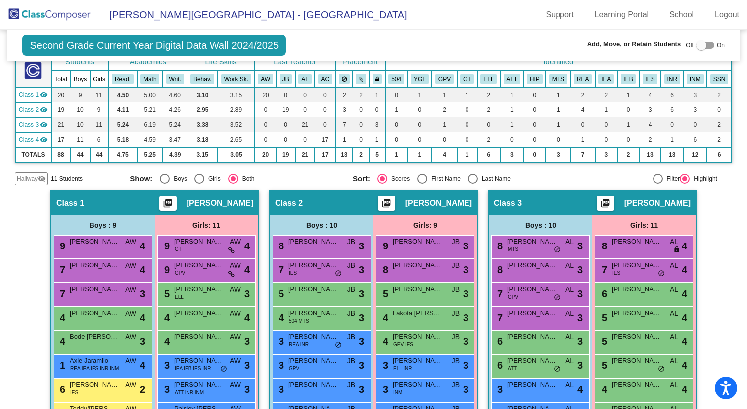
click at [25, 180] on span "Hallway" at bounding box center [27, 179] width 21 height 9
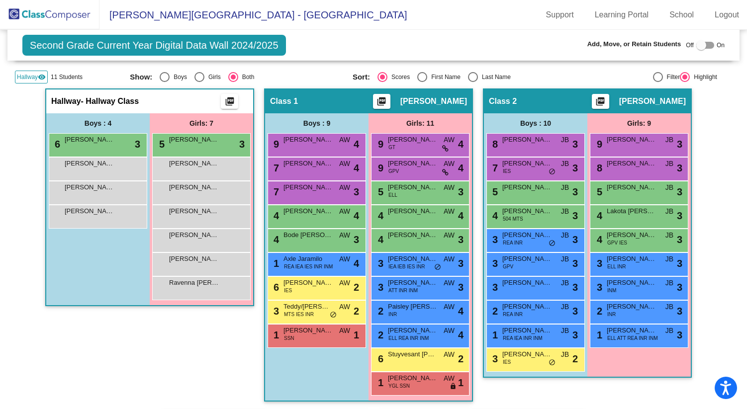
scroll to position [0, 0]
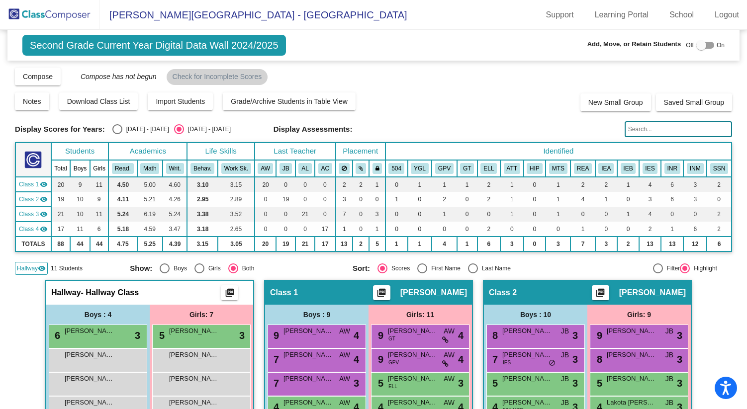
click at [29, 271] on span "Hallway" at bounding box center [27, 268] width 21 height 9
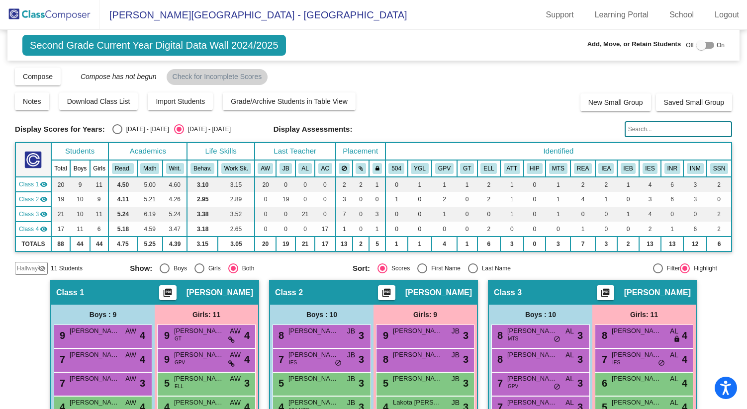
click at [28, 270] on span "Hallway" at bounding box center [27, 268] width 21 height 9
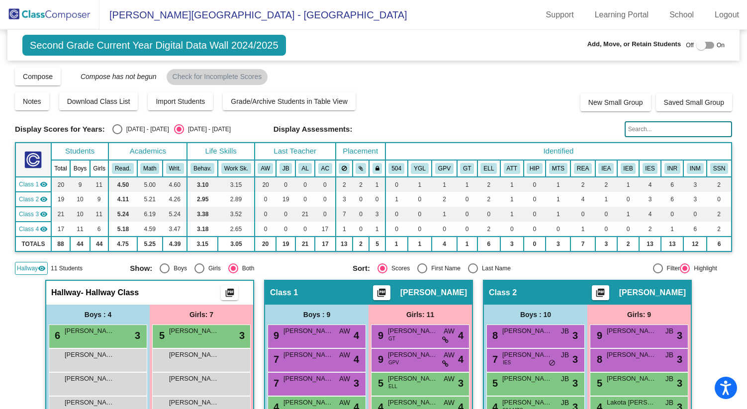
click at [45, 16] on img at bounding box center [49, 14] width 99 height 29
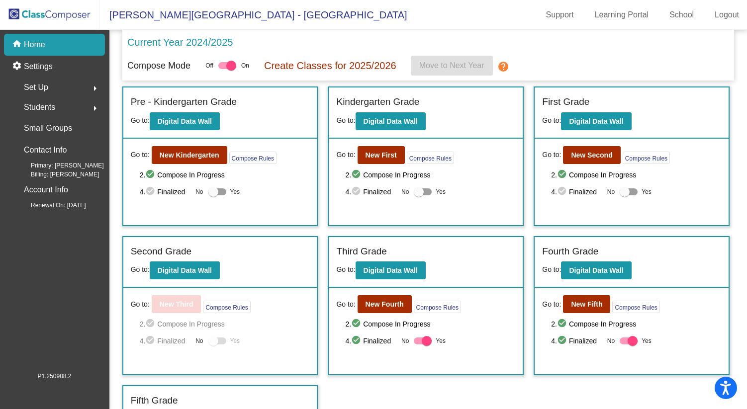
click at [68, 105] on div "Students arrow_right" at bounding box center [57, 108] width 95 height 20
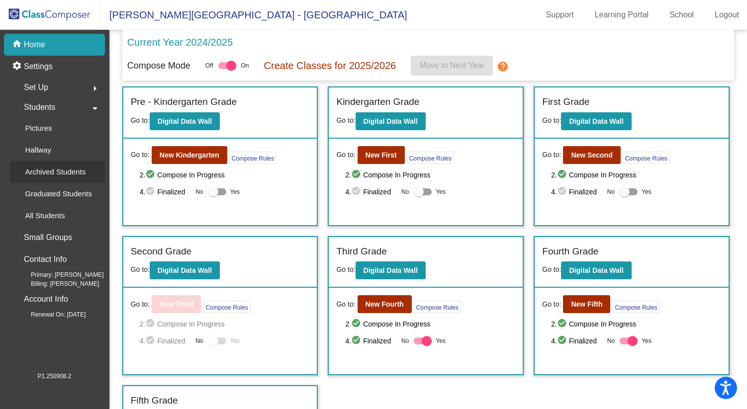
click at [44, 172] on p "Archived Students" at bounding box center [55, 172] width 61 height 12
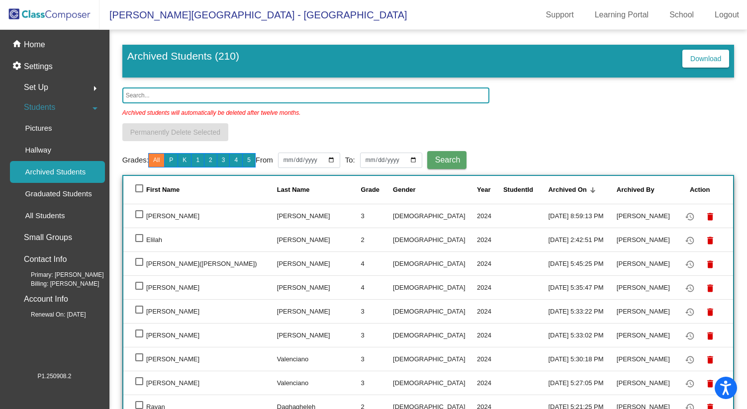
click at [189, 99] on input "text" at bounding box center [305, 96] width 367 height 16
type input "adonis"
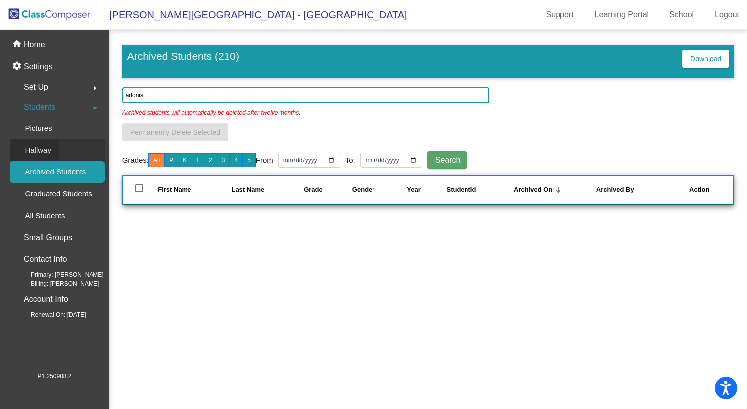
click at [55, 150] on div "Hallway" at bounding box center [34, 150] width 49 height 22
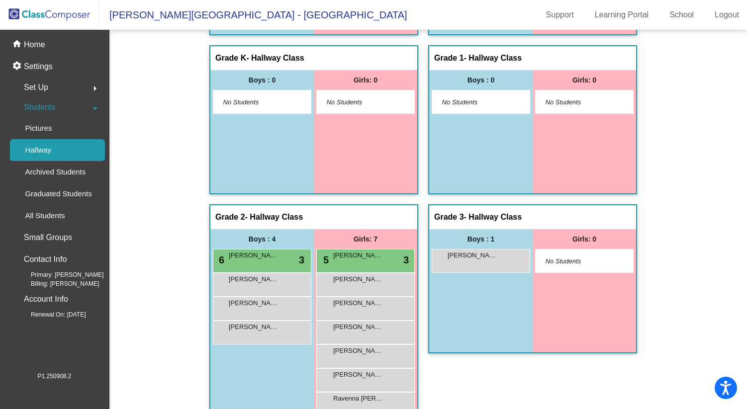
scroll to position [159, 0]
click at [44, 52] on div "home Home" at bounding box center [54, 45] width 101 height 22
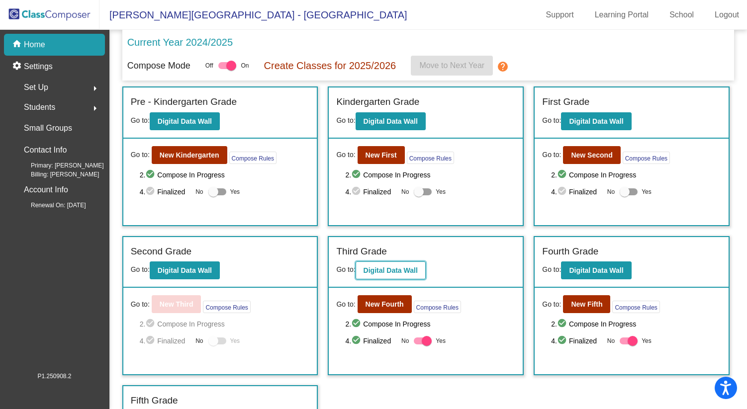
click at [390, 271] on b "Digital Data Wall" at bounding box center [391, 271] width 54 height 8
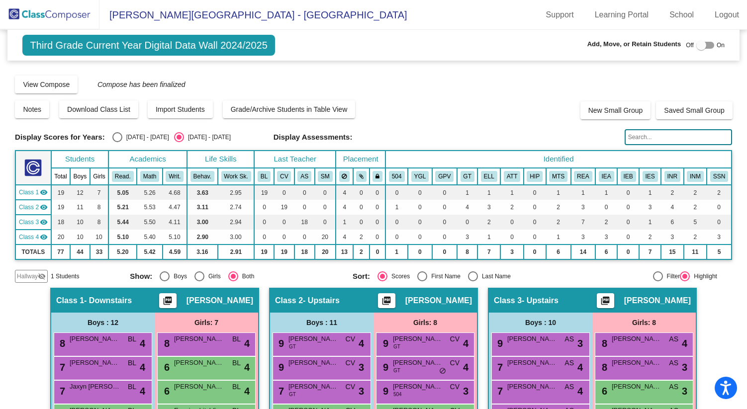
click at [28, 276] on span "Hallway" at bounding box center [27, 276] width 21 height 9
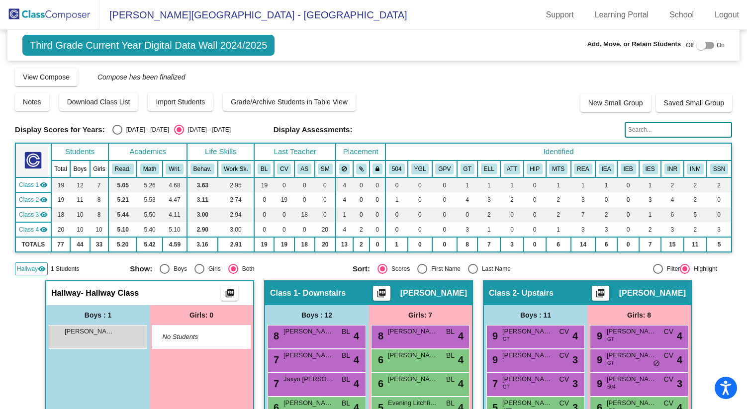
scroll to position [19, 0]
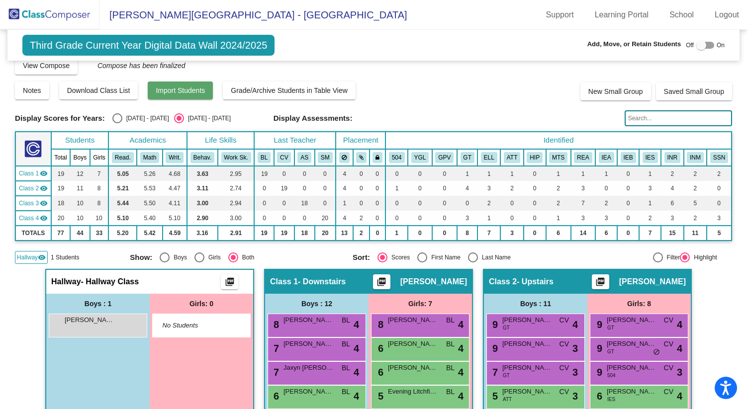
click at [181, 89] on span "Import Students" at bounding box center [180, 91] width 49 height 8
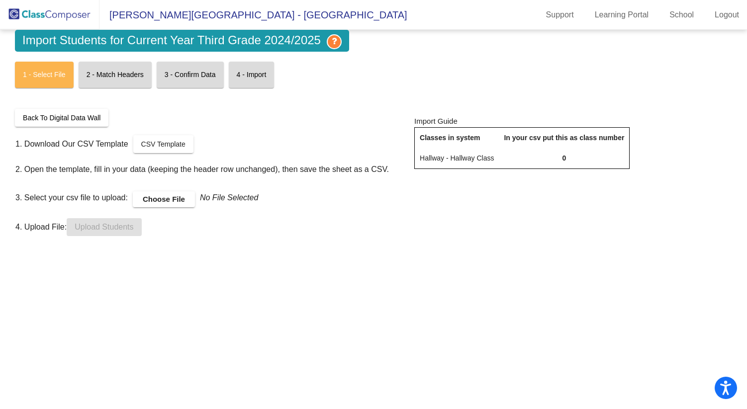
scroll to position [0, 0]
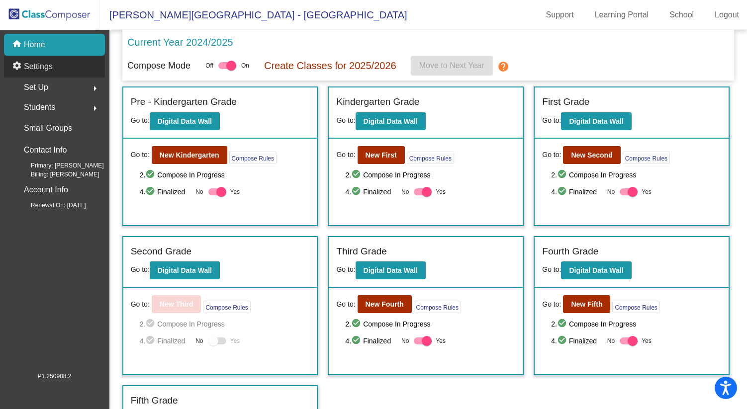
click at [57, 69] on div "settings Settings" at bounding box center [54, 67] width 101 height 22
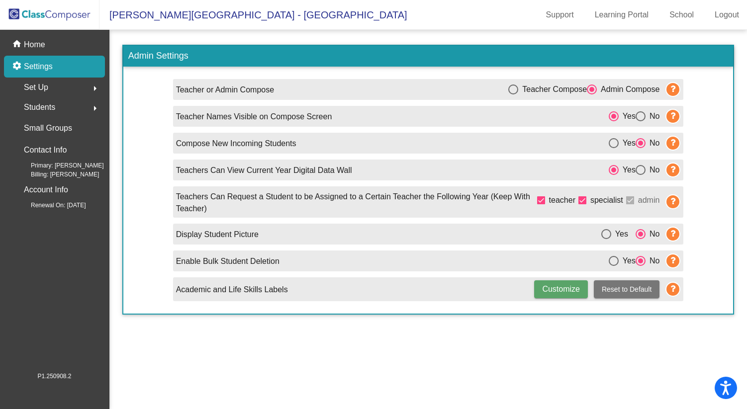
click at [53, 89] on div "Set Up arrow_right" at bounding box center [57, 88] width 95 height 20
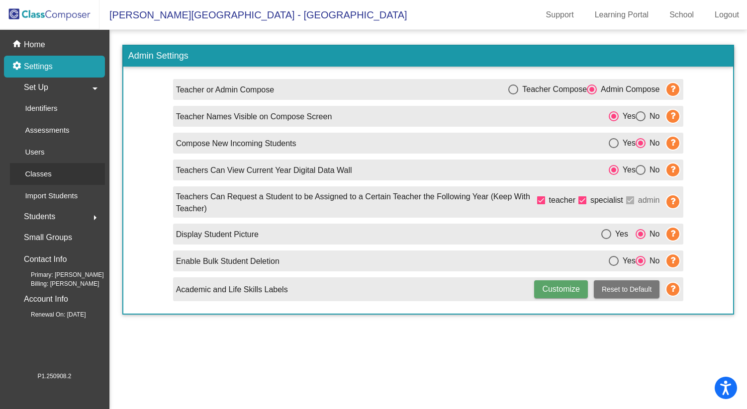
click at [44, 175] on p "Classes" at bounding box center [38, 174] width 26 height 12
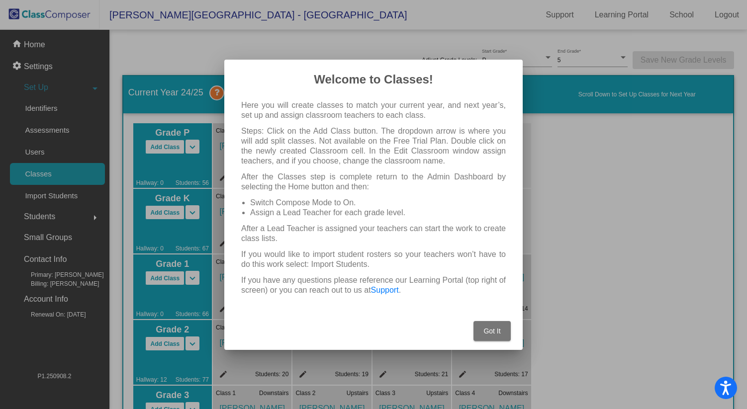
click at [489, 338] on button "Got It" at bounding box center [492, 331] width 37 height 20
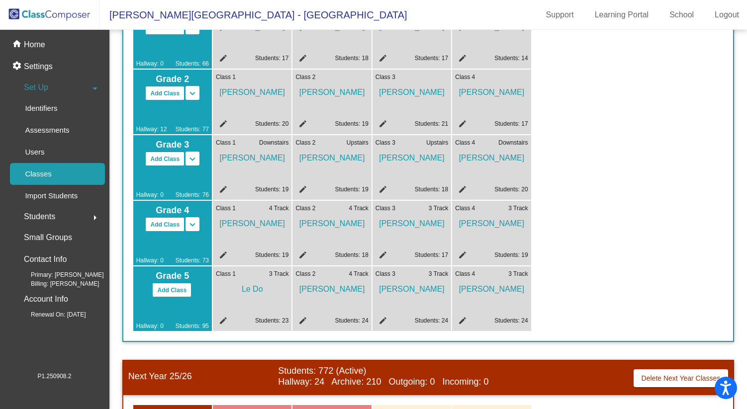
scroll to position [252, 0]
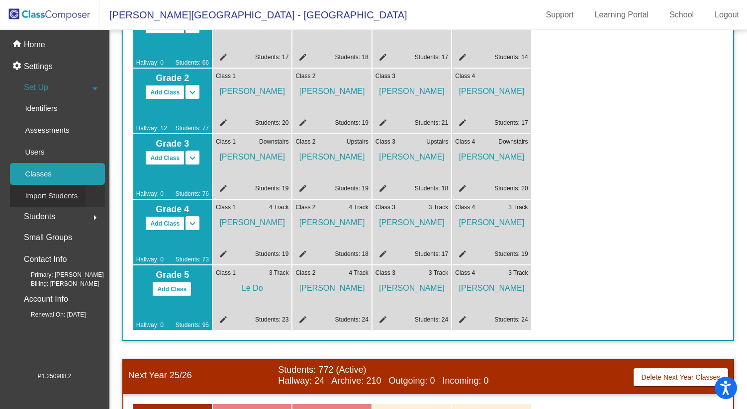
click at [61, 198] on p "Import Students" at bounding box center [51, 196] width 53 height 12
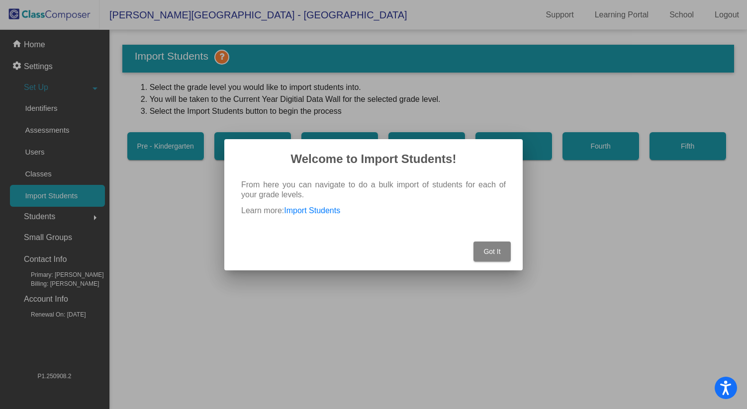
click at [491, 255] on button "Got It" at bounding box center [492, 252] width 37 height 20
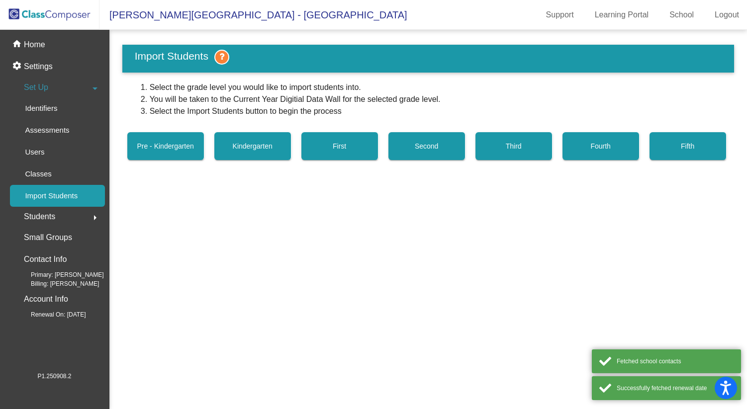
click at [83, 223] on div "Students arrow_right" at bounding box center [57, 217] width 95 height 20
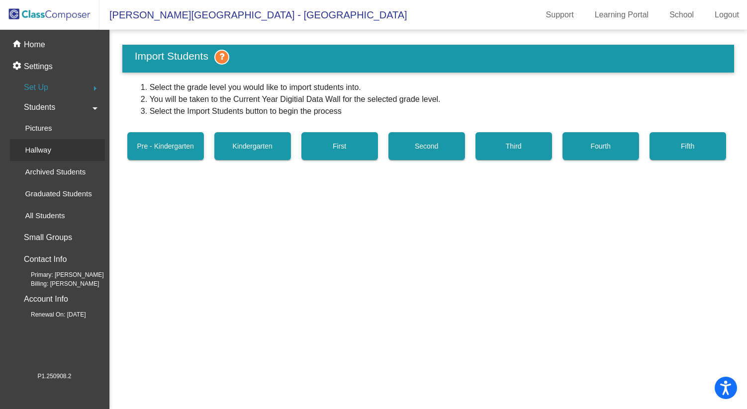
click at [71, 152] on link "Hallway" at bounding box center [57, 150] width 95 height 22
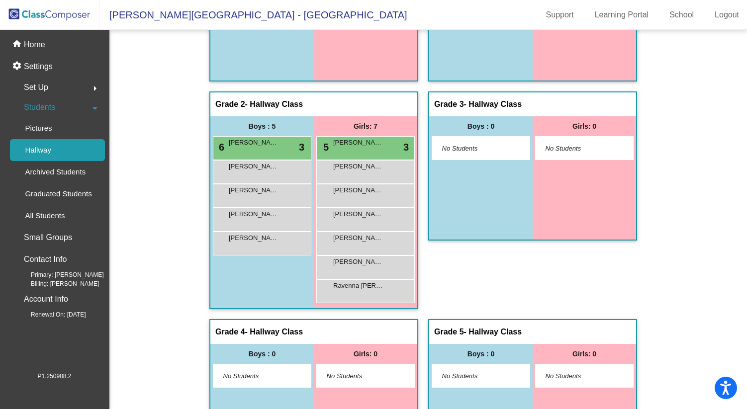
scroll to position [284, 0]
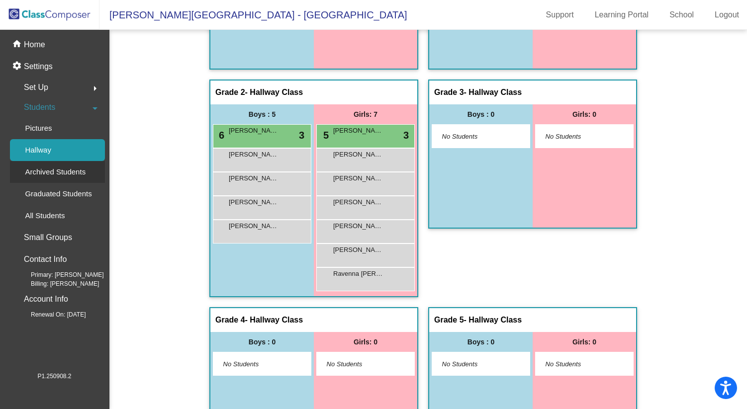
click at [47, 174] on p "Archived Students" at bounding box center [55, 172] width 61 height 12
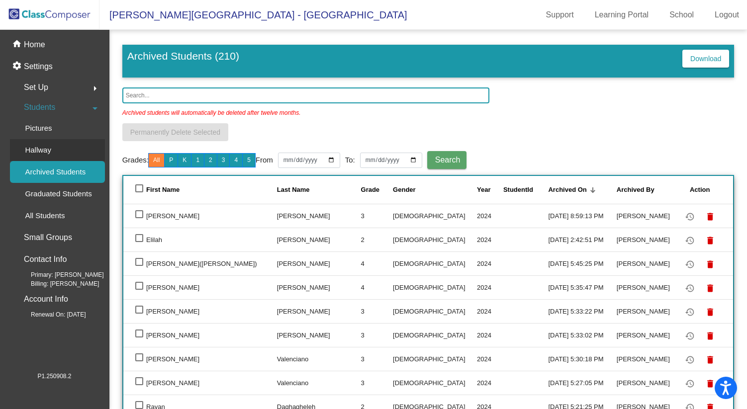
click at [51, 146] on div "Hallway" at bounding box center [34, 150] width 49 height 22
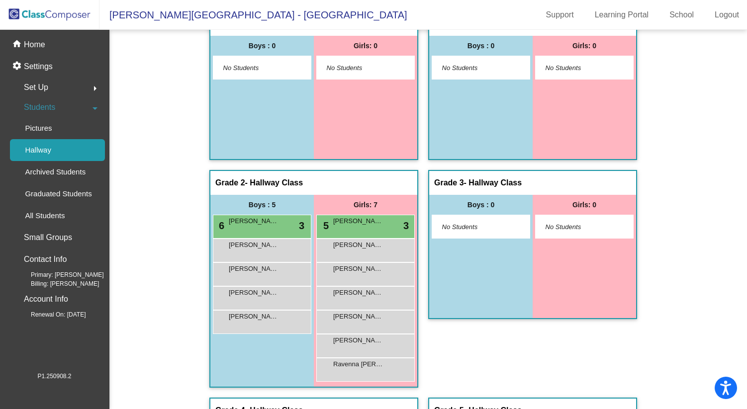
scroll to position [193, 0]
click at [43, 47] on p "Home" at bounding box center [34, 45] width 21 height 12
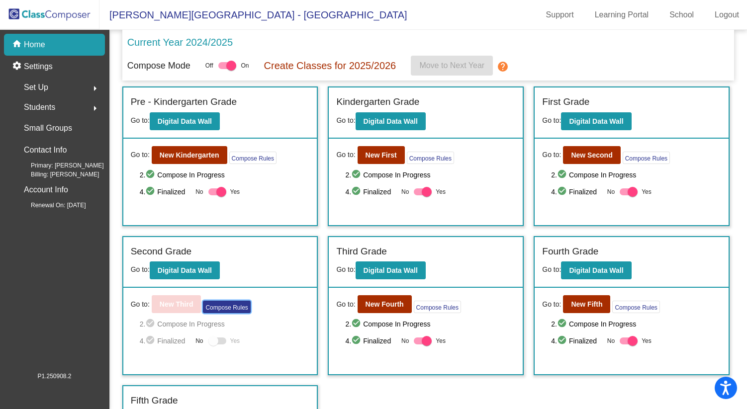
click at [220, 310] on button "Compose Rules" at bounding box center [226, 307] width 47 height 12
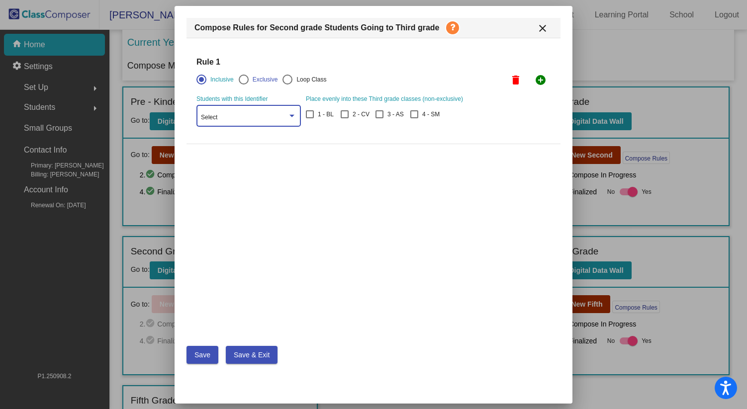
click at [295, 115] on div at bounding box center [292, 115] width 9 height 7
click at [295, 115] on mat-option "Select" at bounding box center [248, 118] width 111 height 18
click at [544, 27] on mat-icon "close" at bounding box center [543, 28] width 12 height 12
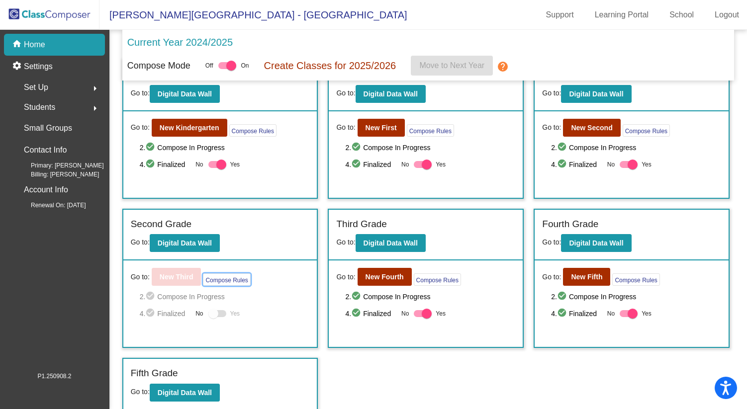
scroll to position [29, 0]
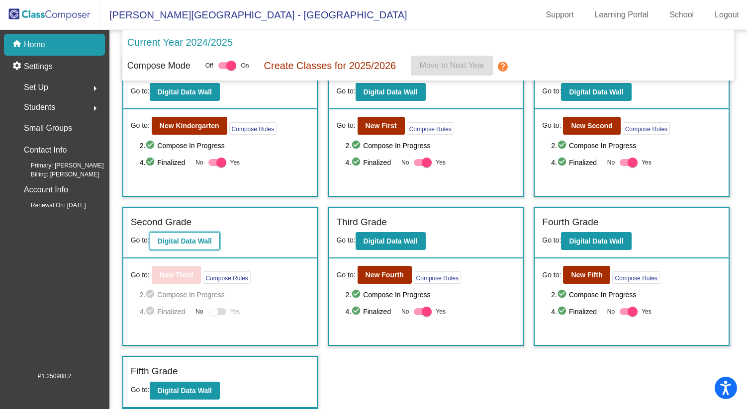
click at [197, 244] on b "Digital Data Wall" at bounding box center [185, 241] width 54 height 8
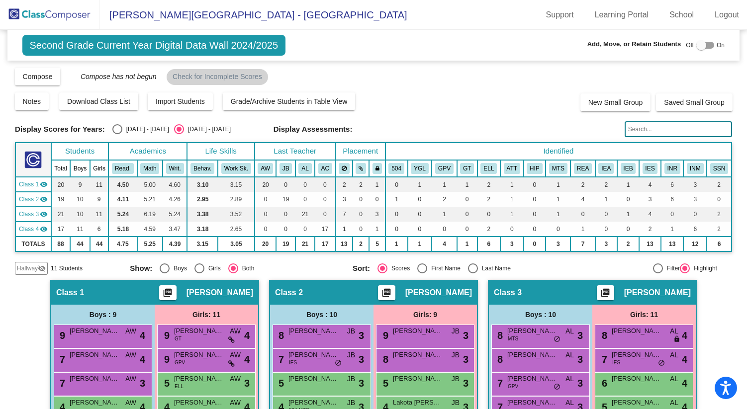
click at [29, 269] on span "Hallway" at bounding box center [27, 268] width 21 height 9
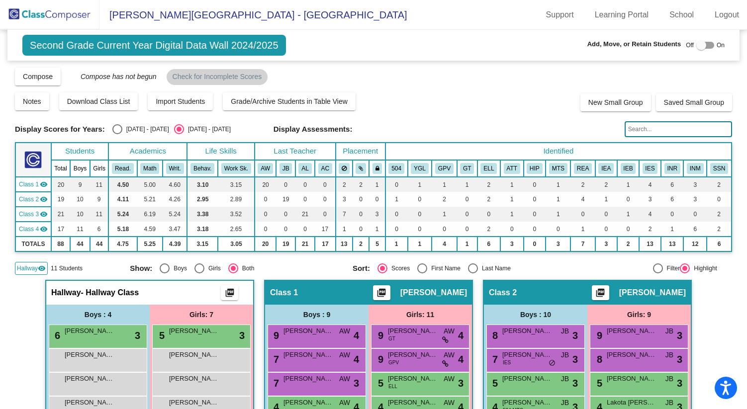
click at [59, 16] on img at bounding box center [49, 14] width 99 height 29
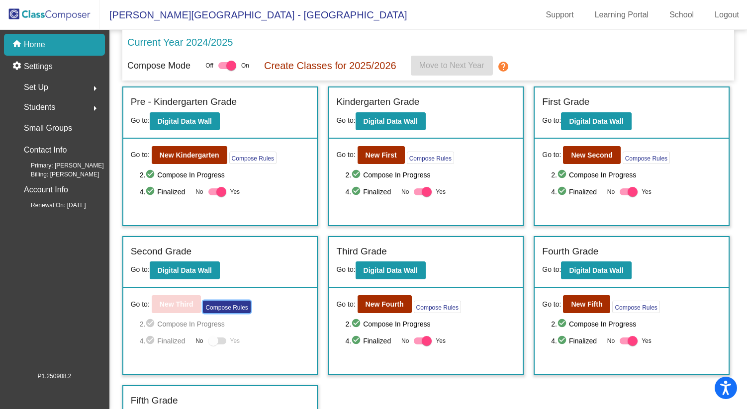
click at [223, 311] on button "Compose Rules" at bounding box center [226, 307] width 47 height 12
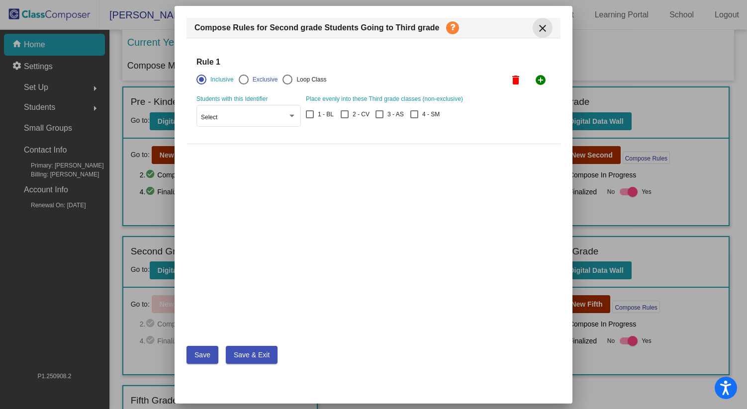
click at [542, 26] on mat-icon "close" at bounding box center [543, 28] width 12 height 12
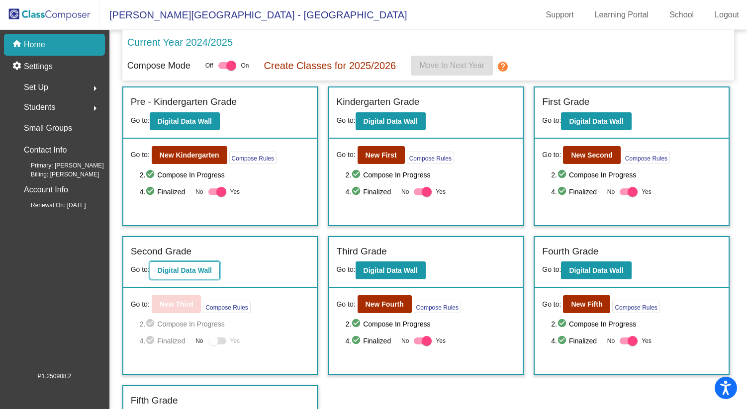
click at [212, 273] on b "Digital Data Wall" at bounding box center [185, 271] width 54 height 8
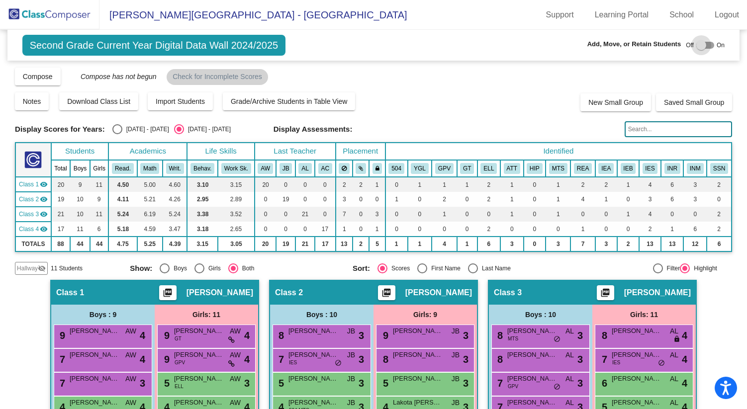
drag, startPoint x: 696, startPoint y: 49, endPoint x: 710, endPoint y: 49, distance: 13.4
click at [710, 49] on div "Off On" at bounding box center [705, 45] width 39 height 12
click at [704, 44] on div at bounding box center [705, 45] width 18 height 7
checkbox input "true"
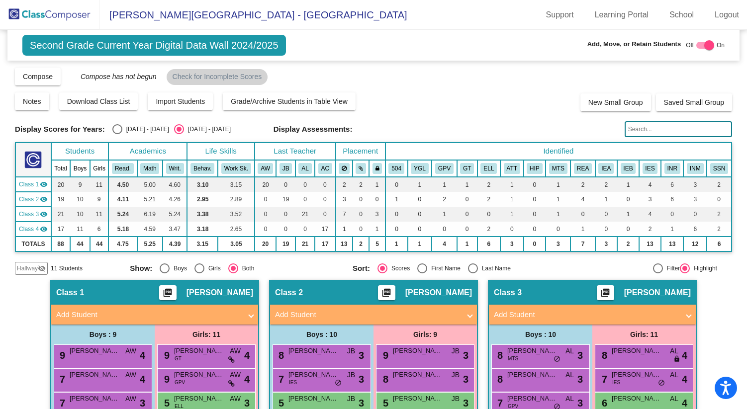
click at [58, 11] on img at bounding box center [49, 14] width 99 height 29
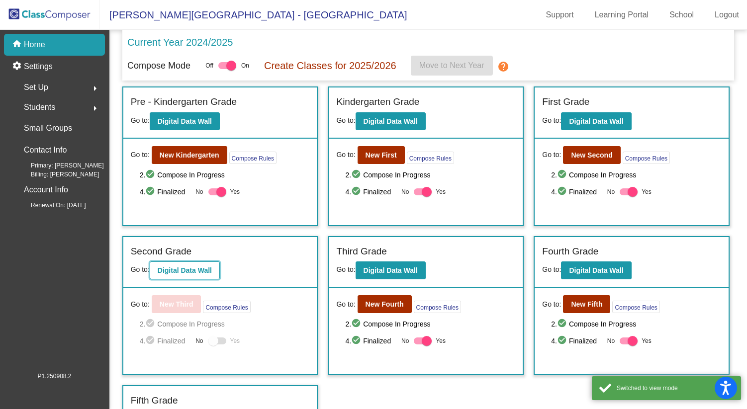
click at [194, 271] on b "Digital Data Wall" at bounding box center [185, 271] width 54 height 8
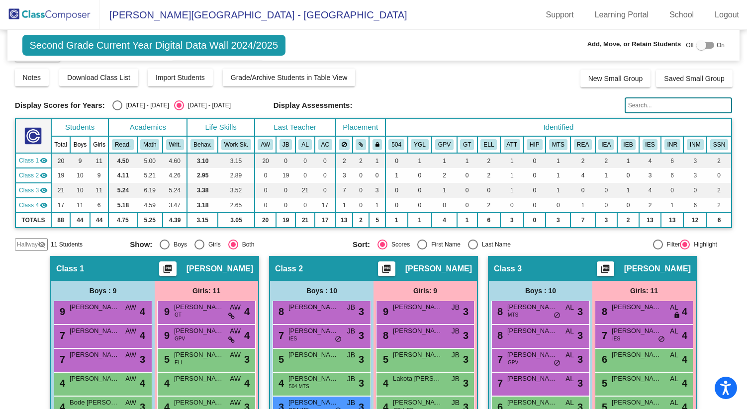
scroll to position [52, 0]
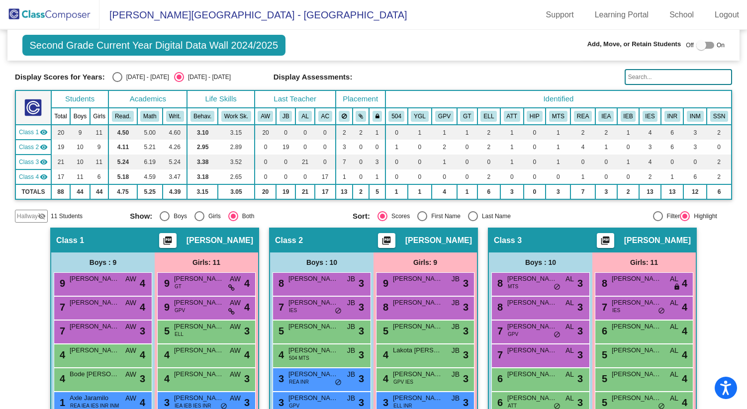
click at [30, 214] on span "Hallway" at bounding box center [27, 216] width 21 height 9
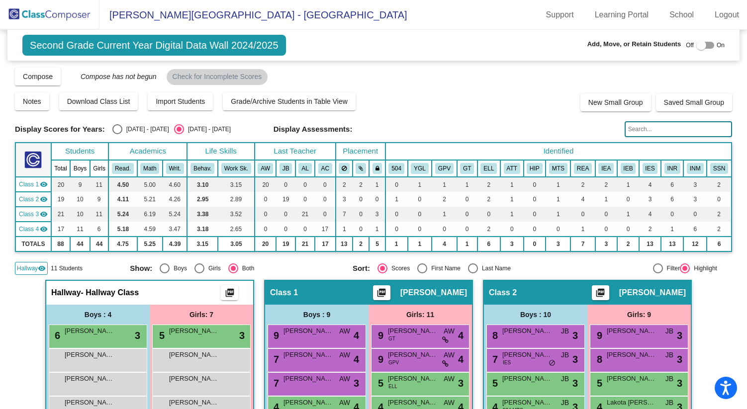
scroll to position [0, 0]
click at [293, 97] on button "Grade/Archive Students in Table View" at bounding box center [289, 102] width 133 height 18
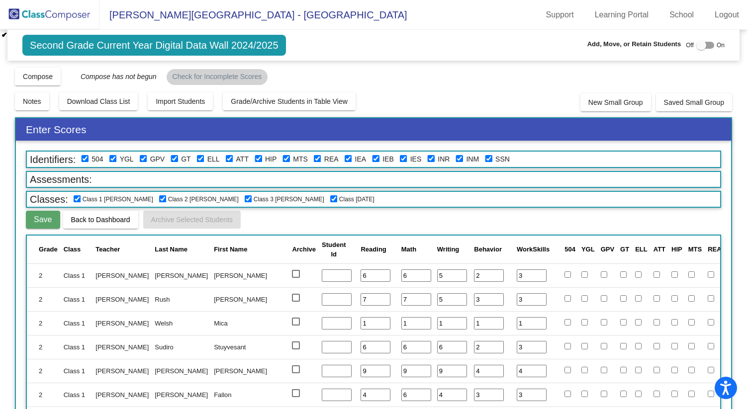
click at [50, 15] on img at bounding box center [49, 14] width 99 height 29
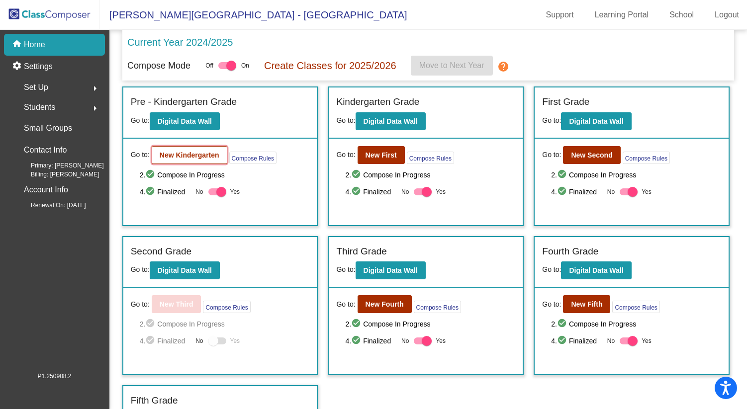
click at [208, 158] on b "New Kindergarten" at bounding box center [190, 155] width 60 height 8
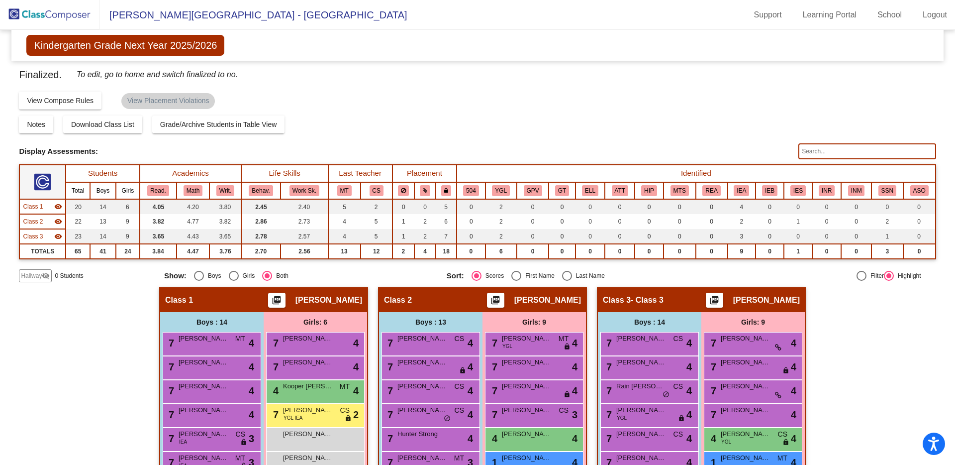
click at [37, 9] on img at bounding box center [49, 14] width 99 height 29
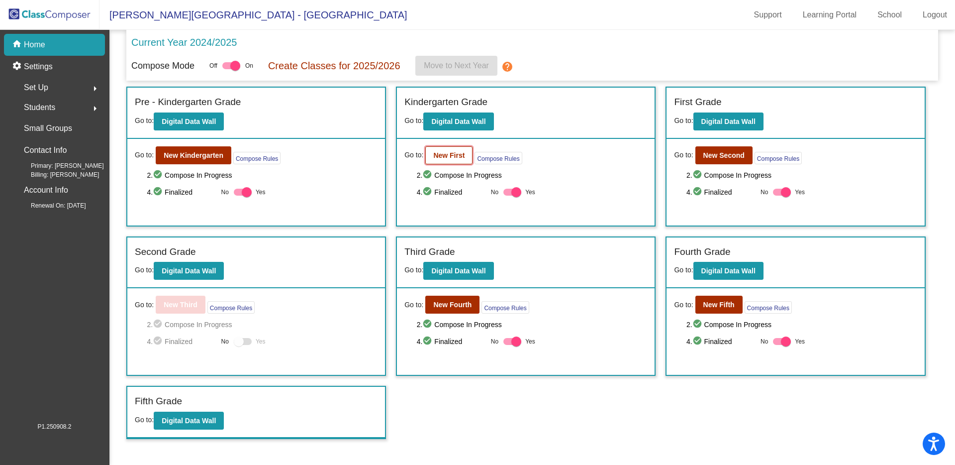
click at [456, 157] on b "New First" at bounding box center [448, 155] width 31 height 8
click at [726, 153] on b "New Second" at bounding box center [723, 155] width 41 height 8
click at [465, 303] on b "New Fourth" at bounding box center [452, 304] width 38 height 8
click at [707, 306] on b "New Fifth" at bounding box center [718, 304] width 31 height 8
click at [197, 270] on b "Digital Data Wall" at bounding box center [189, 271] width 54 height 8
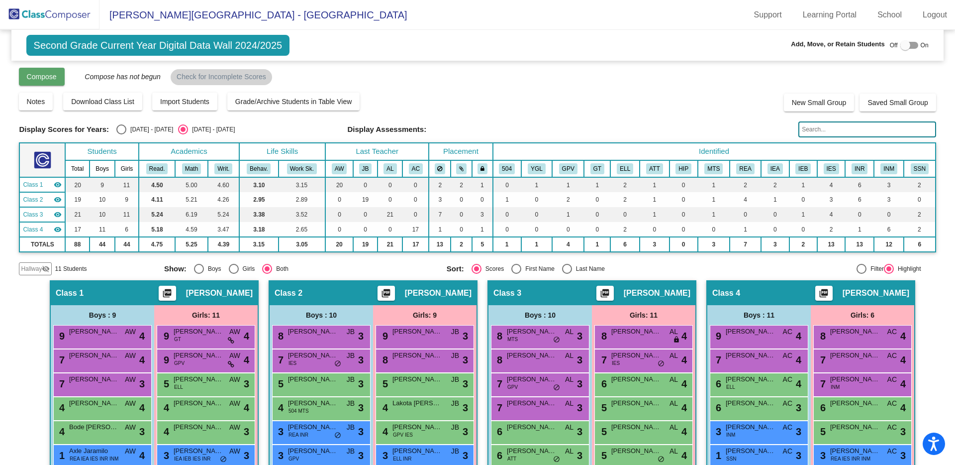
click at [52, 79] on span "Compose" at bounding box center [42, 77] width 30 height 8
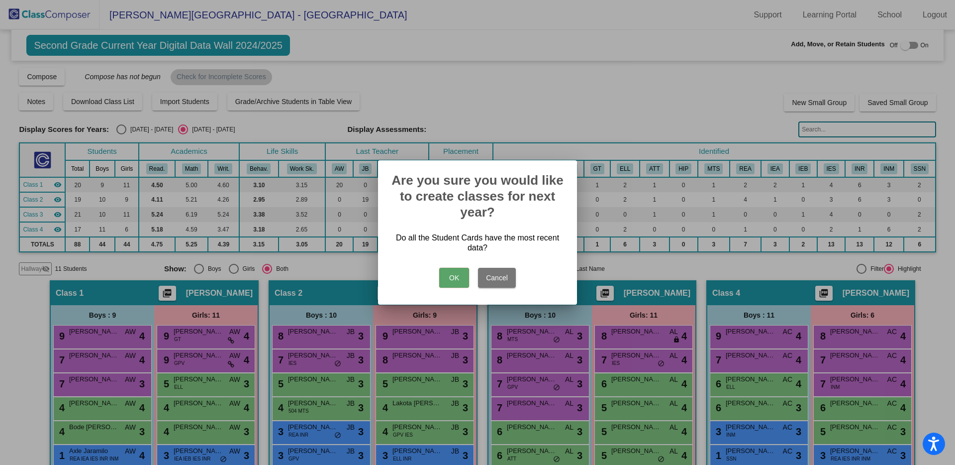
click at [463, 276] on button "OK" at bounding box center [454, 278] width 30 height 20
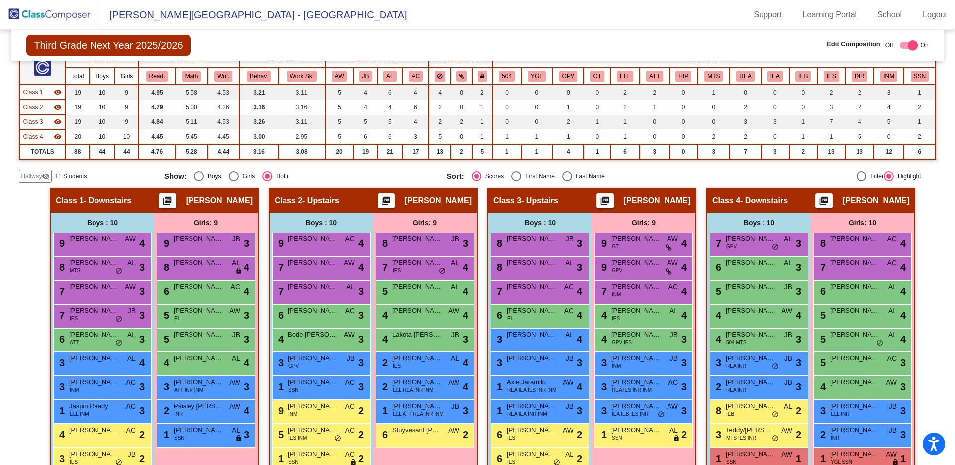
scroll to position [113, 0]
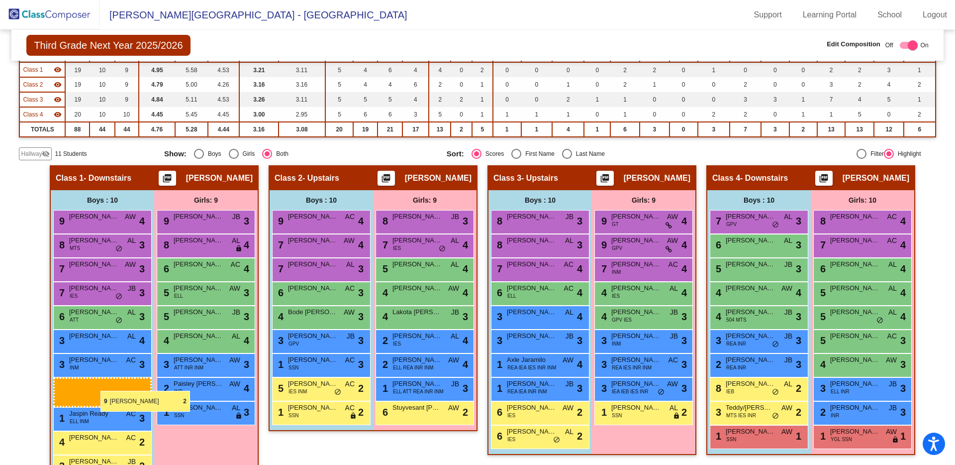
drag, startPoint x: 323, startPoint y: 393, endPoint x: 100, endPoint y: 391, distance: 222.4
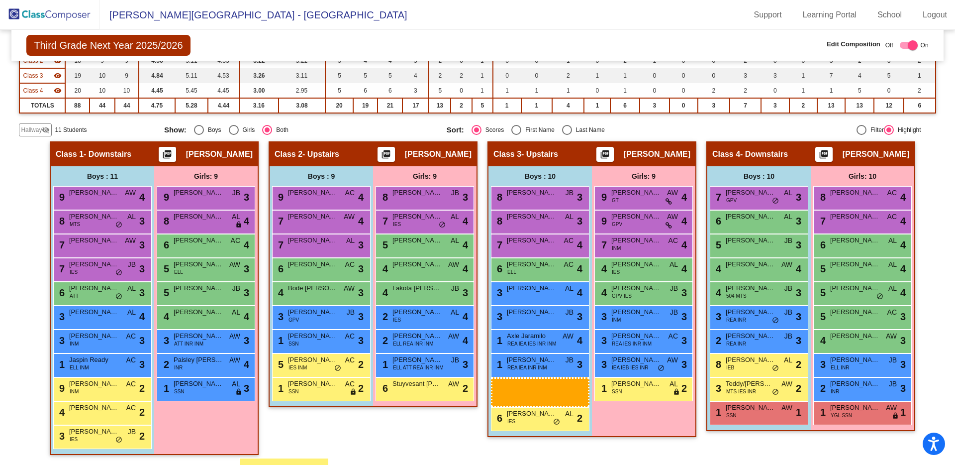
scroll to position [137, 0]
drag, startPoint x: 537, startPoint y: 411, endPoint x: 187, endPoint y: 400, distance: 350.4
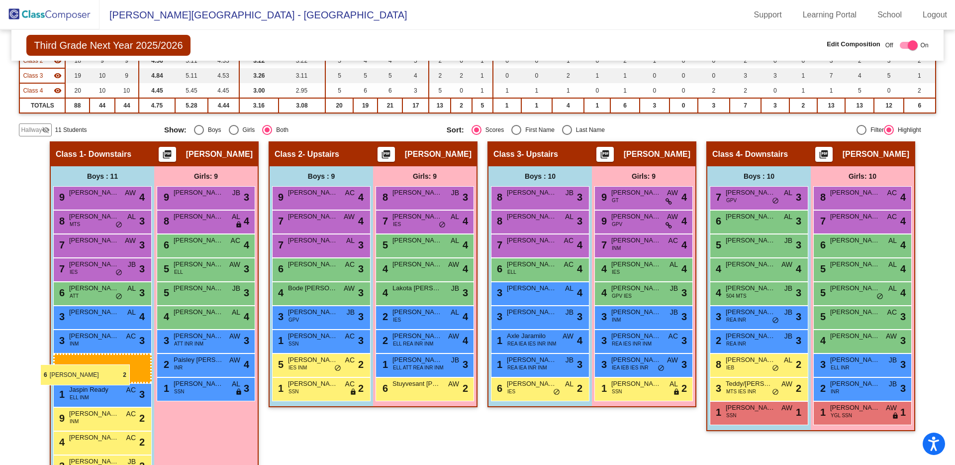
drag, startPoint x: 534, startPoint y: 391, endPoint x: 42, endPoint y: 364, distance: 492.2
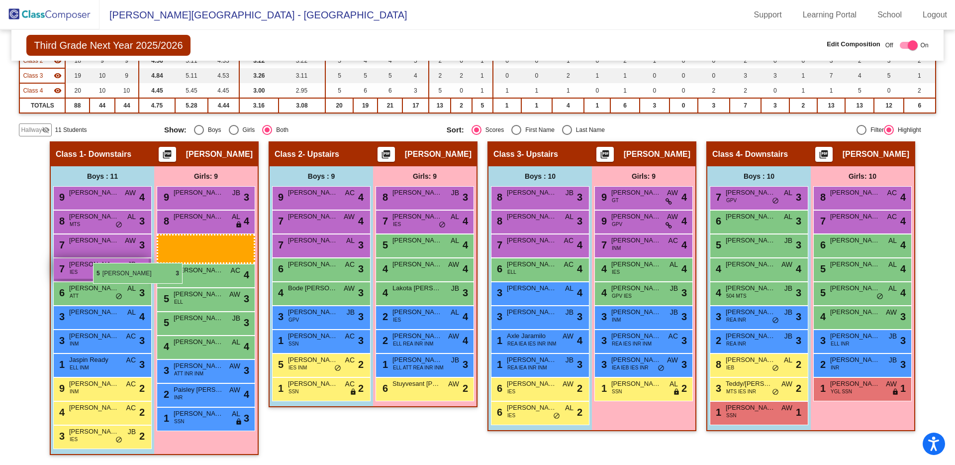
drag, startPoint x: 861, startPoint y: 312, endPoint x: 94, endPoint y: 263, distance: 769.2
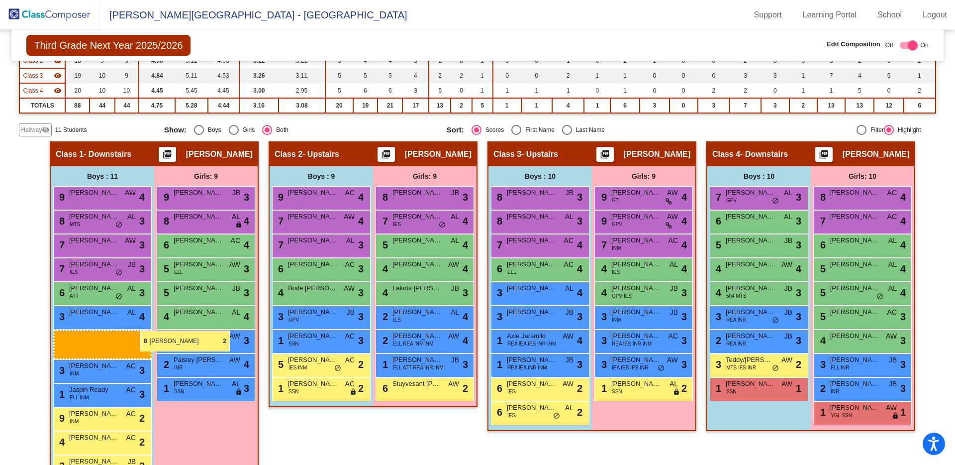
drag, startPoint x: 746, startPoint y: 367, endPoint x: 137, endPoint y: 330, distance: 610.0
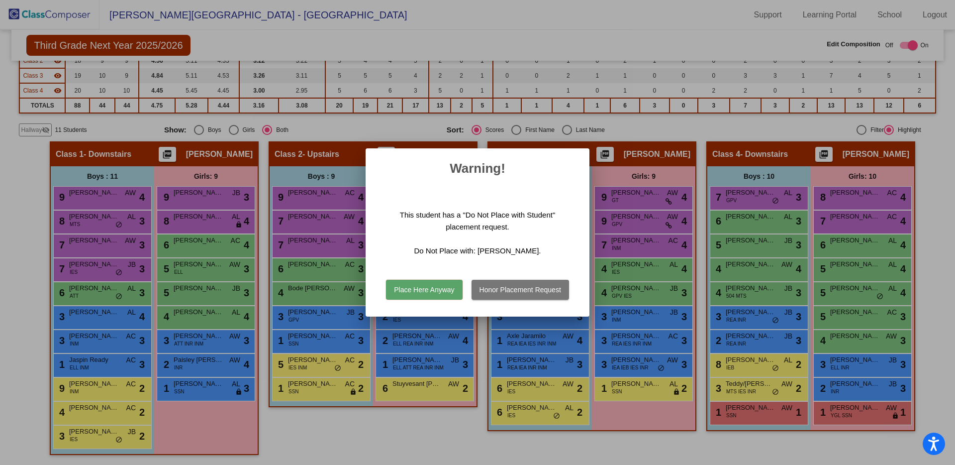
click at [442, 295] on button "Place Here Anyway" at bounding box center [424, 290] width 76 height 20
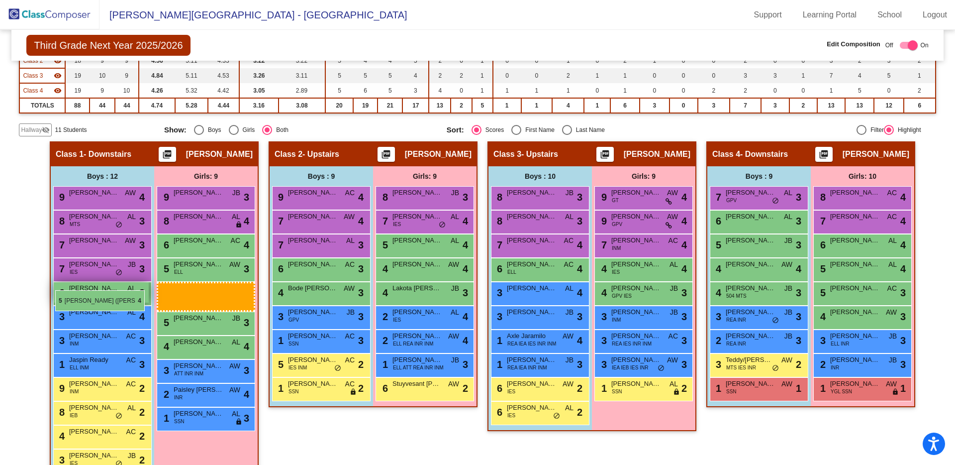
drag, startPoint x: 852, startPoint y: 296, endPoint x: 55, endPoint y: 290, distance: 797.0
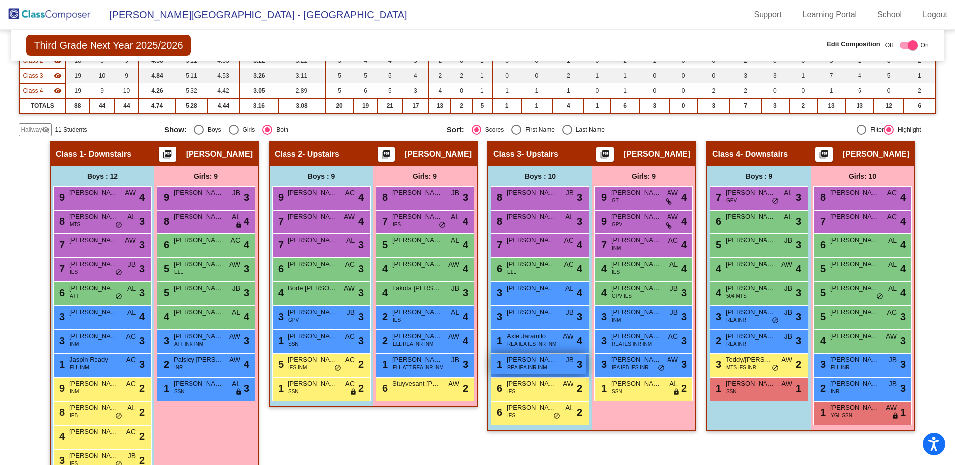
click at [529, 364] on span "REA IEA INR INM" at bounding box center [526, 367] width 39 height 7
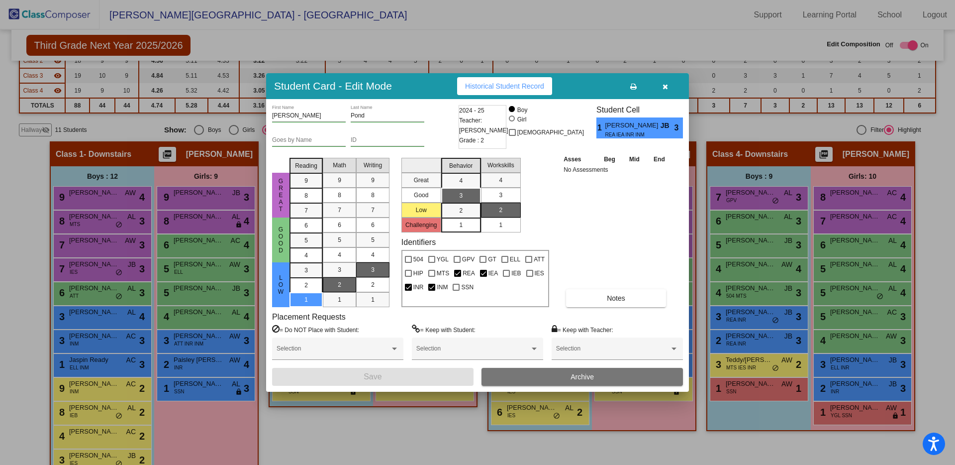
click at [668, 89] on button "button" at bounding box center [665, 86] width 32 height 18
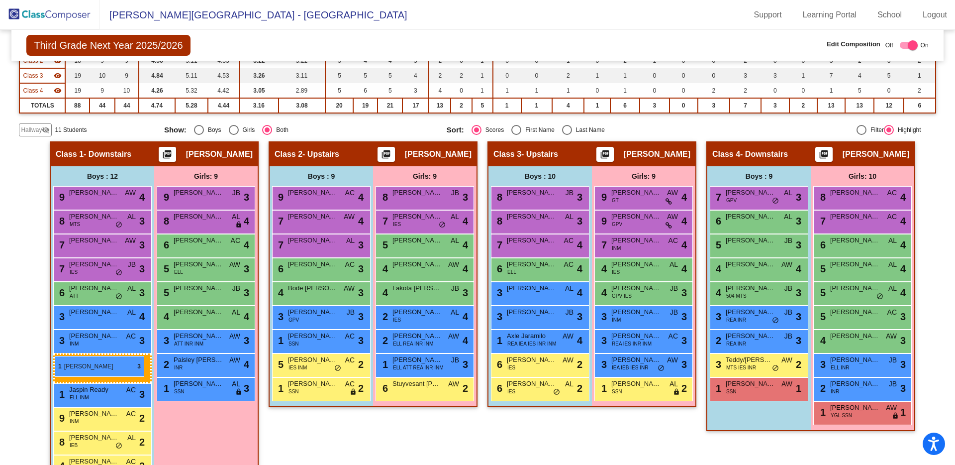
drag, startPoint x: 521, startPoint y: 369, endPoint x: 55, endPoint y: 356, distance: 466.3
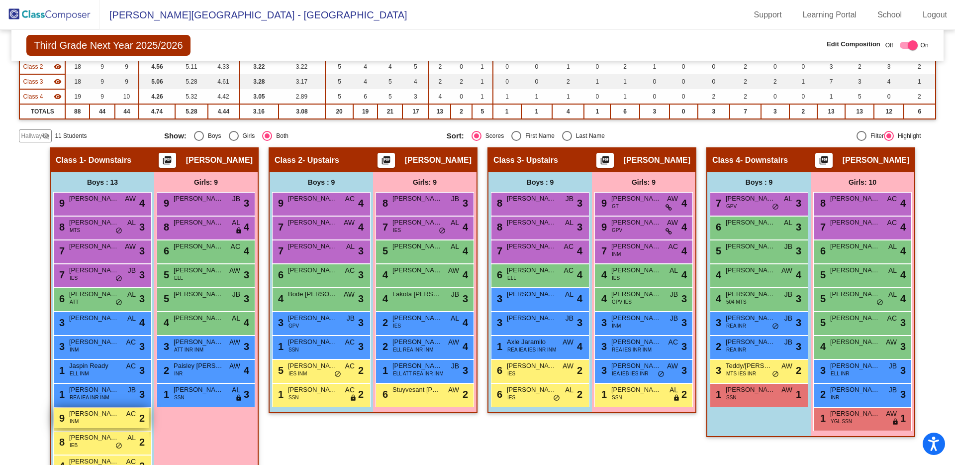
scroll to position [130, 0]
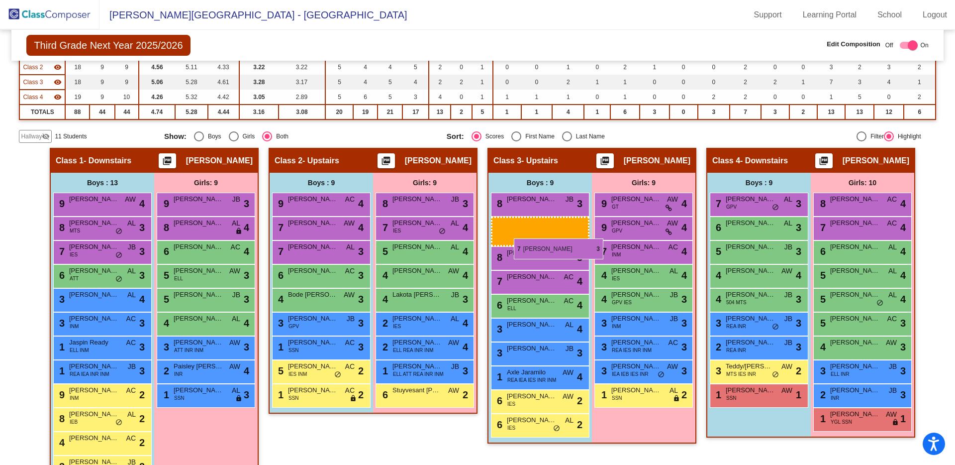
drag, startPoint x: 89, startPoint y: 259, endPoint x: 514, endPoint y: 238, distance: 425.3
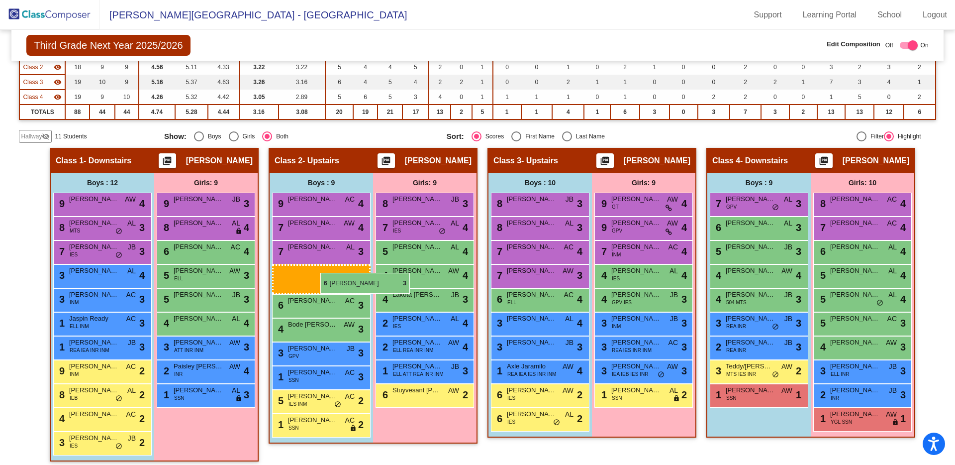
drag, startPoint x: 87, startPoint y: 276, endPoint x: 320, endPoint y: 273, distance: 233.3
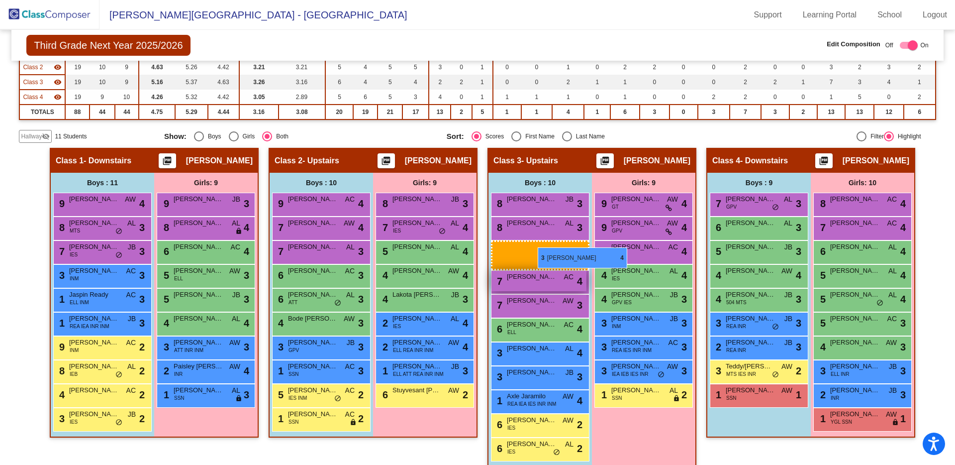
drag, startPoint x: 70, startPoint y: 278, endPoint x: 549, endPoint y: 245, distance: 480.2
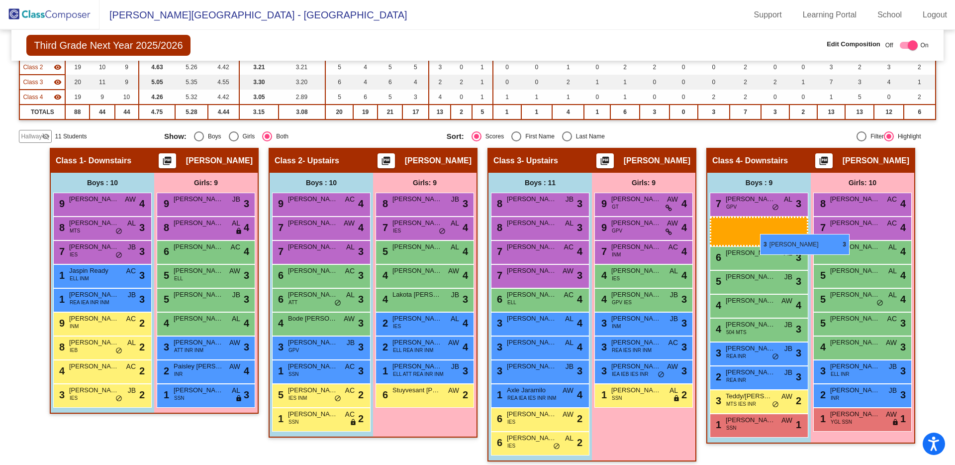
drag, startPoint x: 91, startPoint y: 279, endPoint x: 760, endPoint y: 234, distance: 671.1
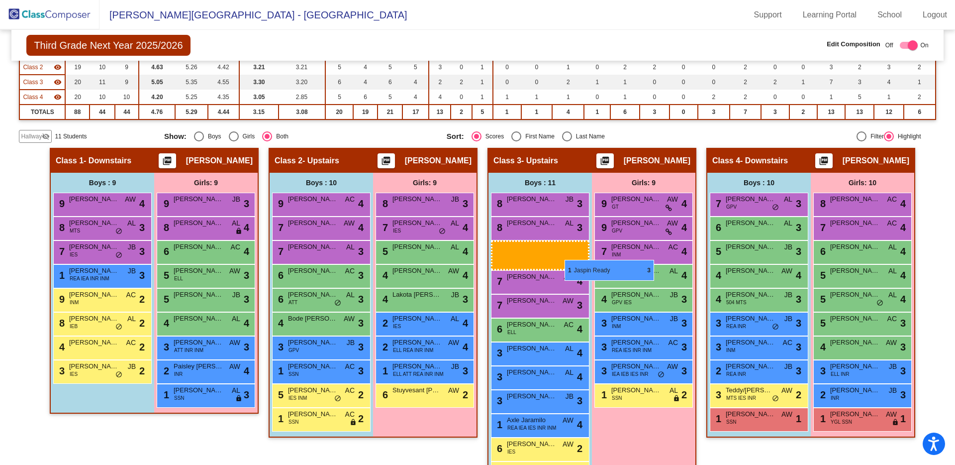
drag, startPoint x: 96, startPoint y: 275, endPoint x: 564, endPoint y: 260, distance: 468.4
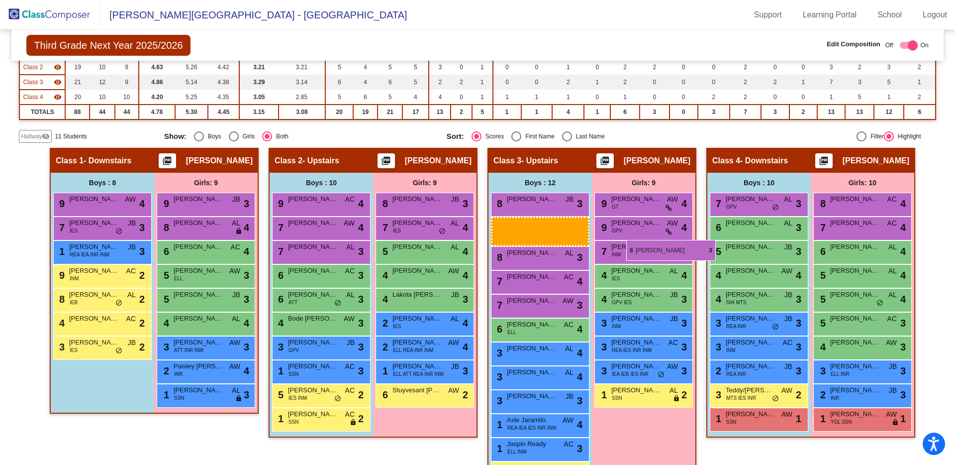
drag, startPoint x: 93, startPoint y: 230, endPoint x: 626, endPoint y: 240, distance: 532.9
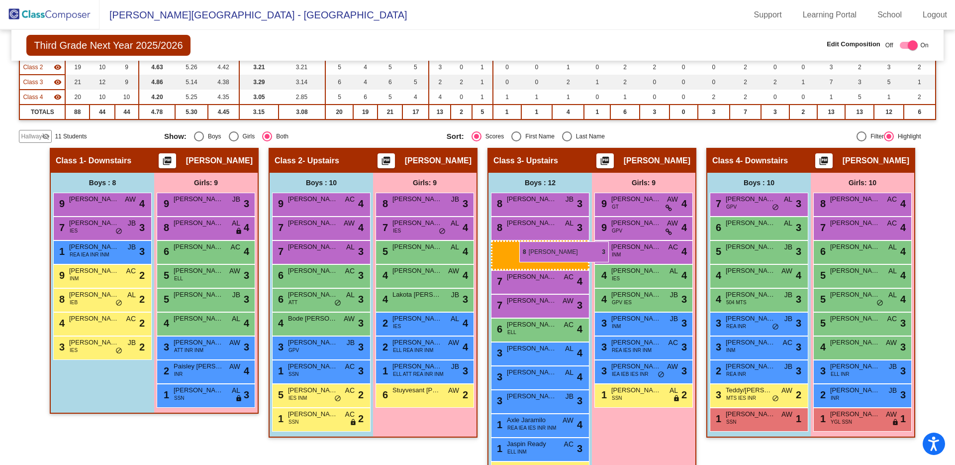
drag, startPoint x: 112, startPoint y: 230, endPoint x: 519, endPoint y: 241, distance: 407.6
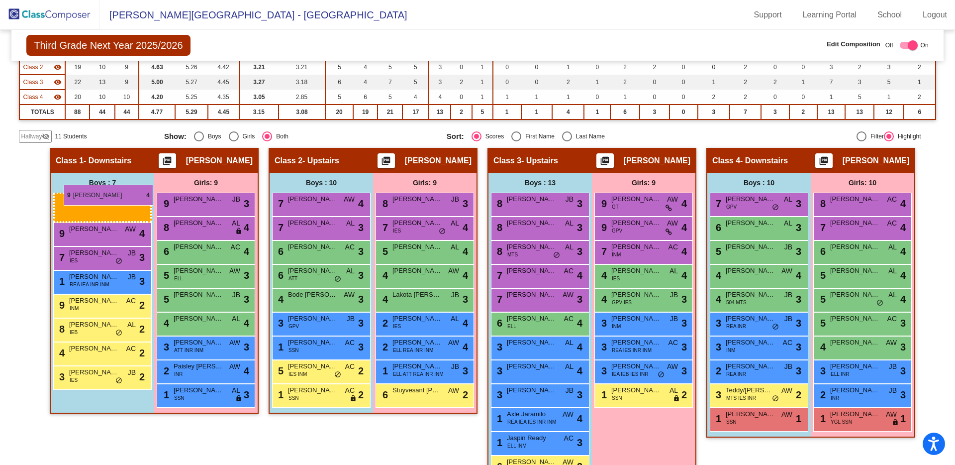
drag, startPoint x: 314, startPoint y: 199, endPoint x: 64, endPoint y: 185, distance: 250.7
drag, startPoint x: 243, startPoint y: 201, endPoint x: 49, endPoint y: 191, distance: 194.3
drag, startPoint x: 310, startPoint y: 208, endPoint x: 61, endPoint y: 208, distance: 248.7
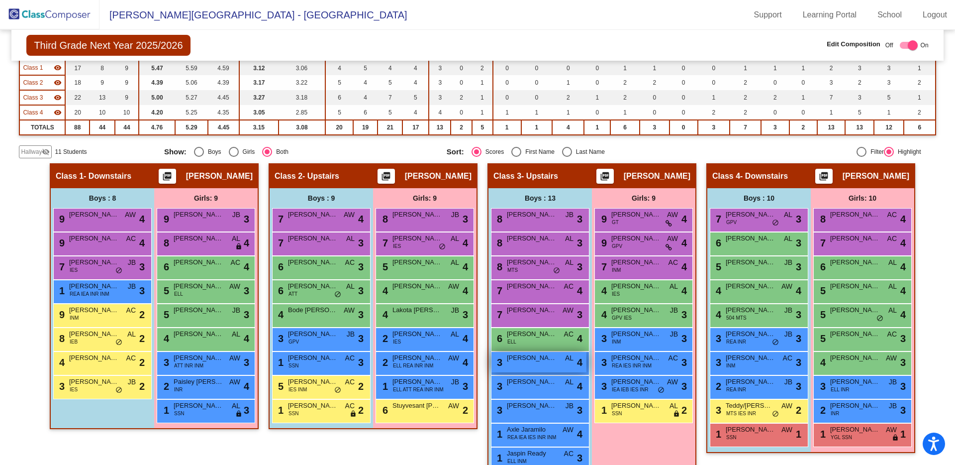
scroll to position [185, 0]
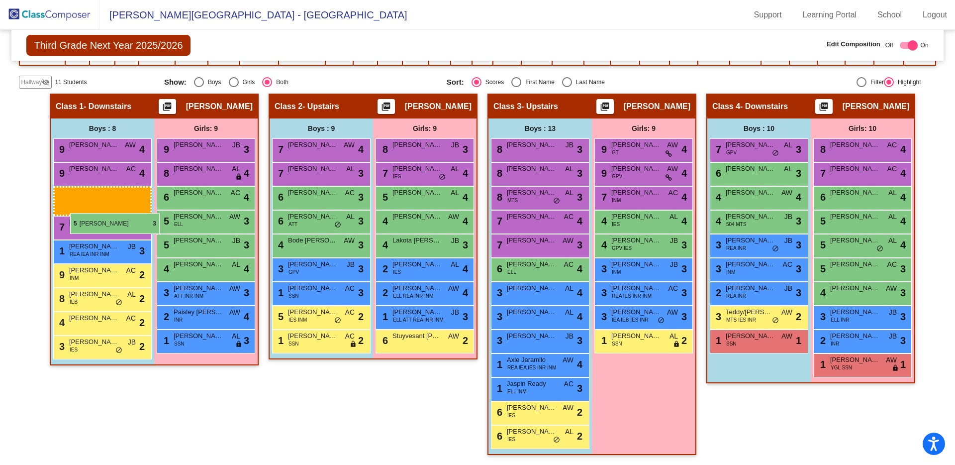
drag, startPoint x: 749, startPoint y: 202, endPoint x: 70, endPoint y: 213, distance: 678.6
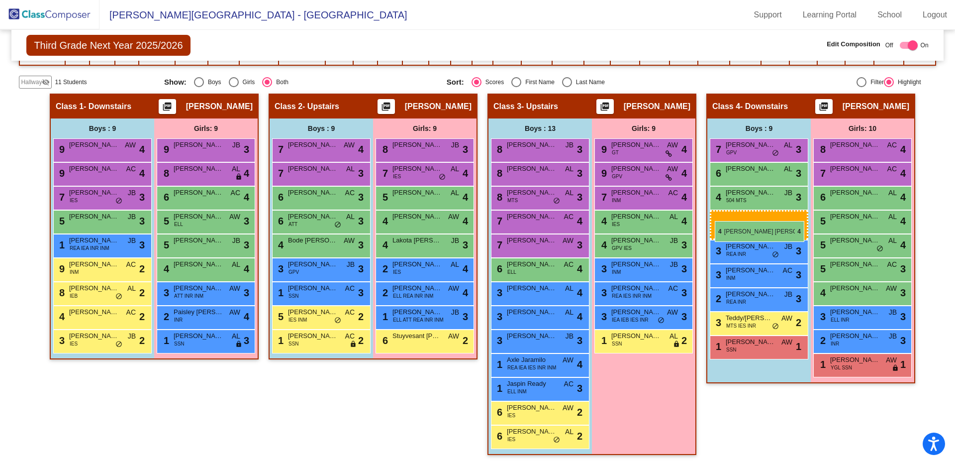
drag, startPoint x: 743, startPoint y: 198, endPoint x: 710, endPoint y: 210, distance: 34.6
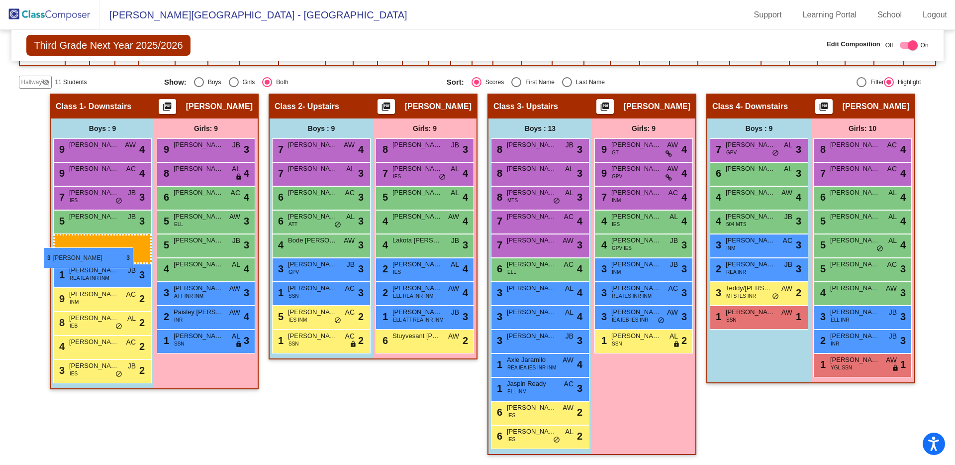
drag, startPoint x: 737, startPoint y: 245, endPoint x: 45, endPoint y: 247, distance: 692.5
drag, startPoint x: 693, startPoint y: 249, endPoint x: 87, endPoint y: 242, distance: 606.5
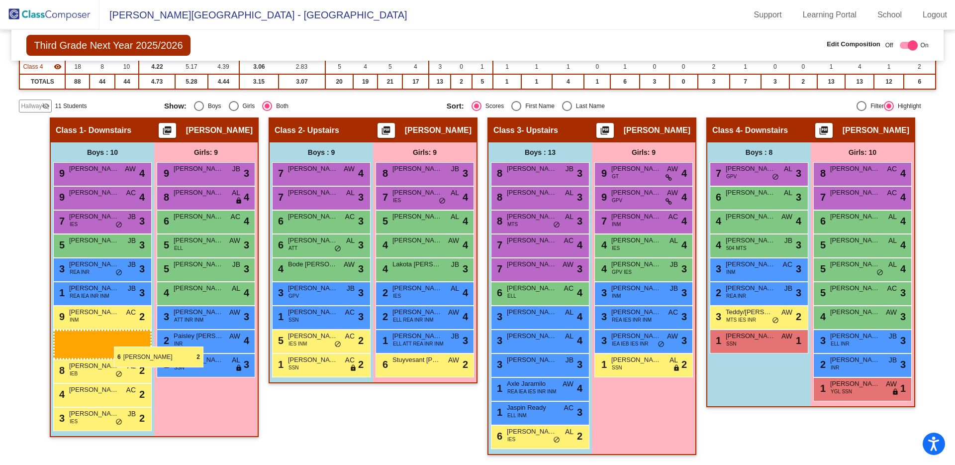
scroll to position [161, 0]
drag, startPoint x: 554, startPoint y: 410, endPoint x: 72, endPoint y: 338, distance: 486.9
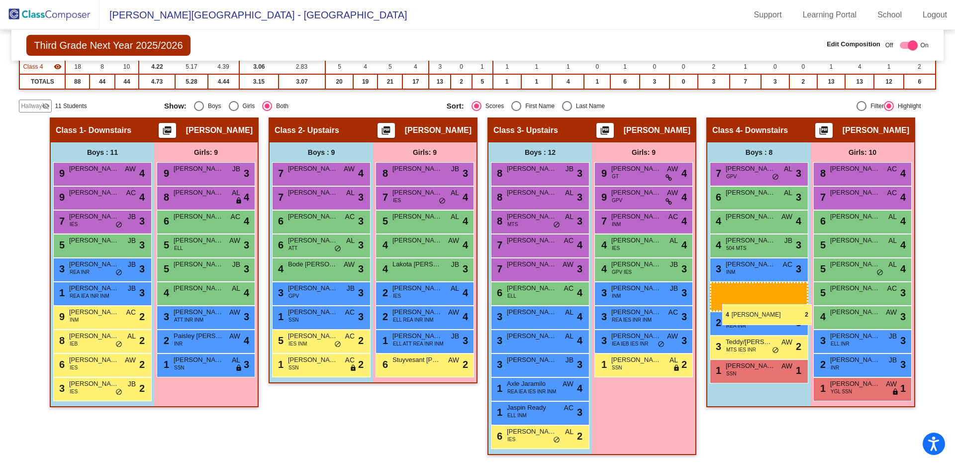
drag, startPoint x: 86, startPoint y: 397, endPoint x: 722, endPoint y: 304, distance: 643.1
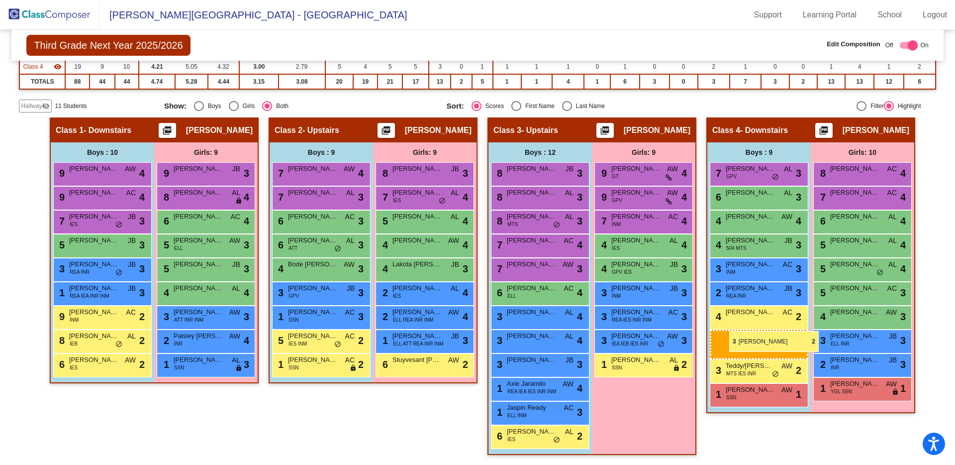
drag, startPoint x: 92, startPoint y: 390, endPoint x: 729, endPoint y: 331, distance: 640.5
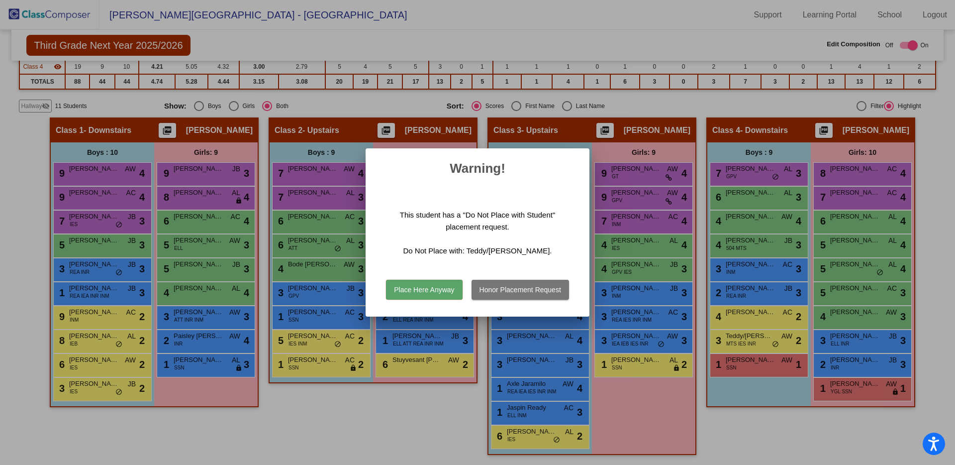
click at [405, 288] on button "Place Here Anyway" at bounding box center [424, 290] width 76 height 20
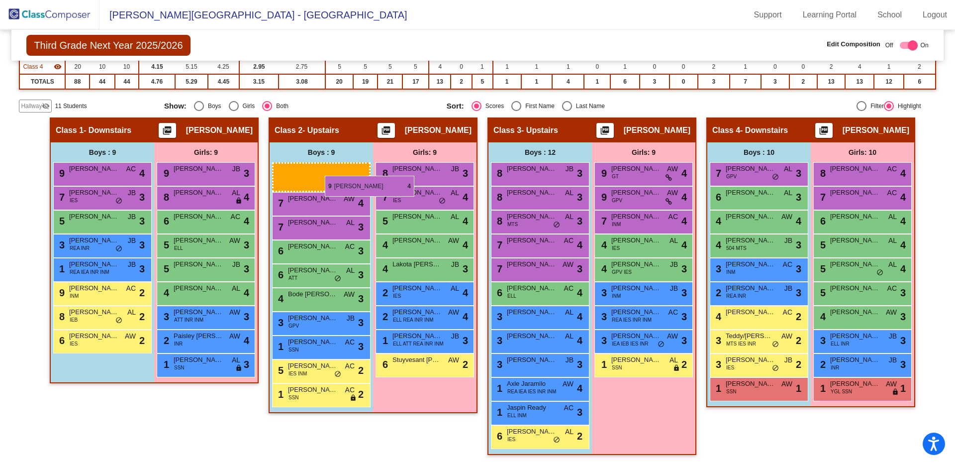
drag, startPoint x: 100, startPoint y: 166, endPoint x: 325, endPoint y: 176, distance: 225.1
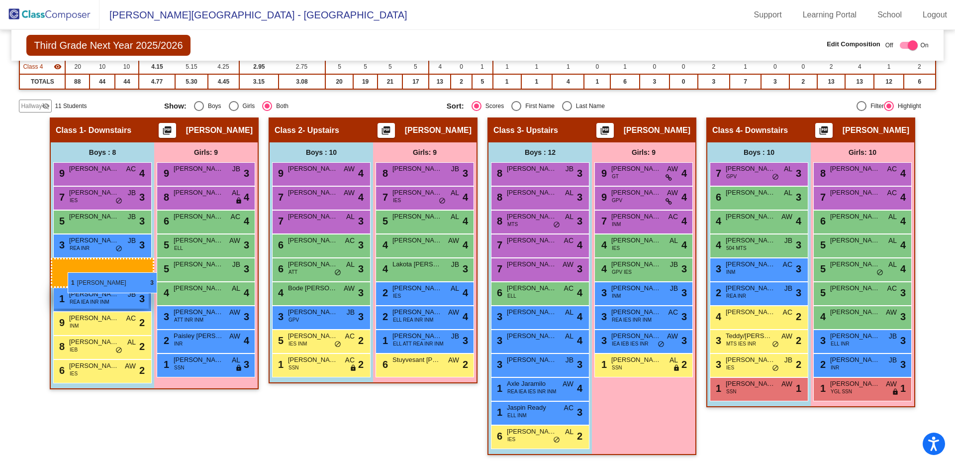
drag, startPoint x: 326, startPoint y: 342, endPoint x: 67, endPoint y: 272, distance: 268.2
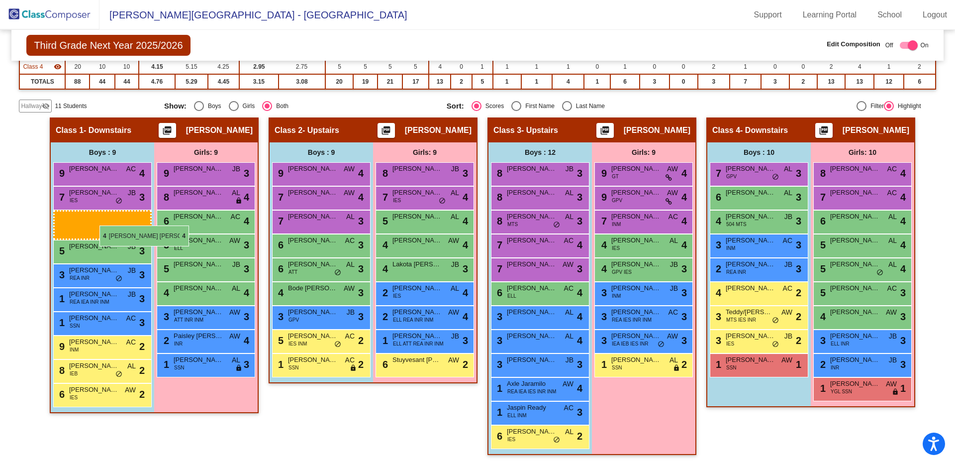
drag, startPoint x: 747, startPoint y: 226, endPoint x: 83, endPoint y: 217, distance: 664.7
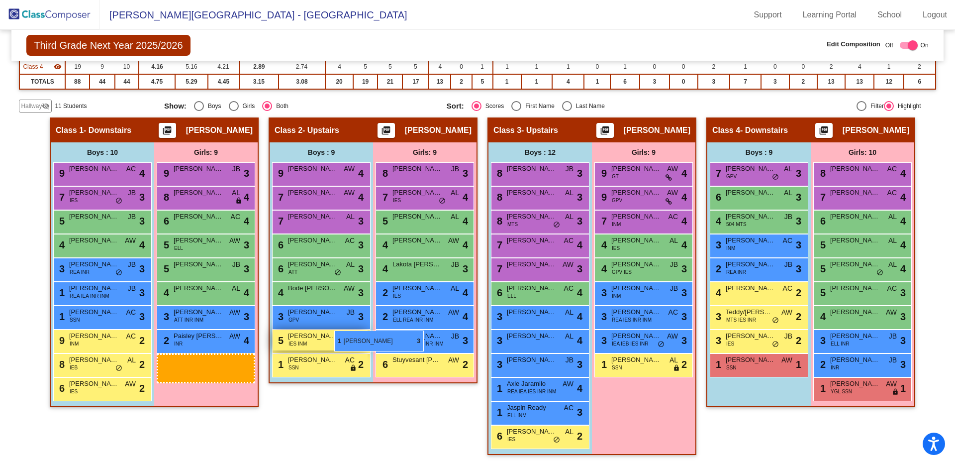
drag, startPoint x: 186, startPoint y: 369, endPoint x: 334, endPoint y: 330, distance: 153.1
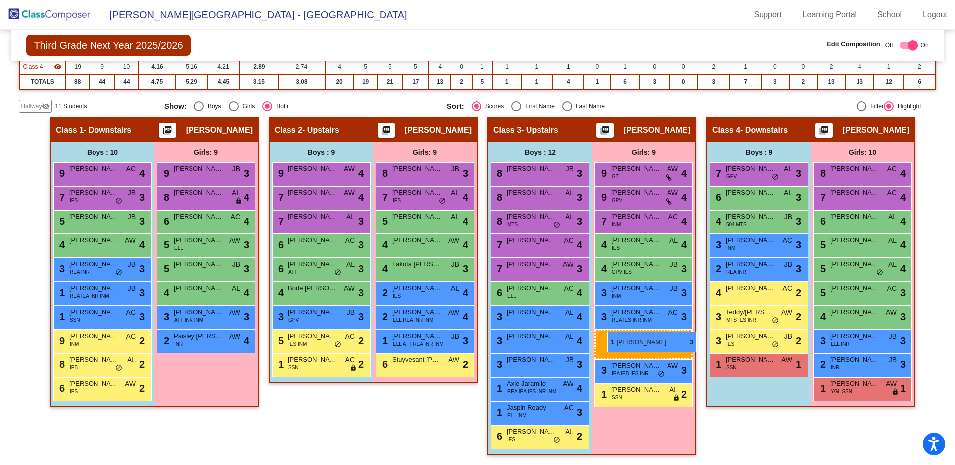
drag, startPoint x: 198, startPoint y: 369, endPoint x: 607, endPoint y: 331, distance: 410.2
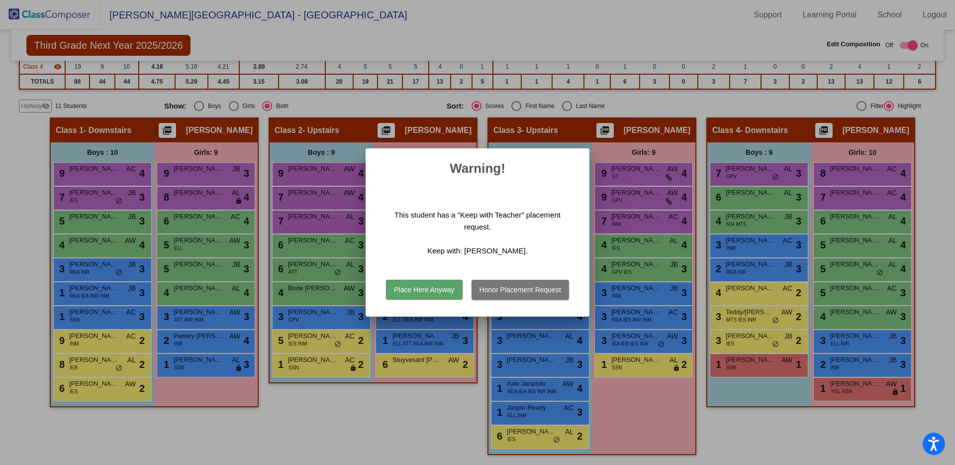
click at [401, 290] on button "Place Here Anyway" at bounding box center [424, 290] width 76 height 20
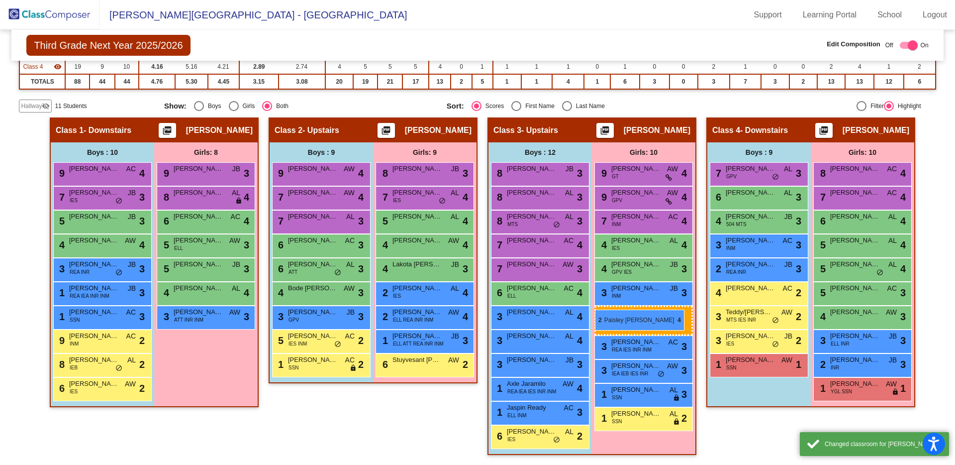
drag, startPoint x: 187, startPoint y: 339, endPoint x: 595, endPoint y: 309, distance: 409.5
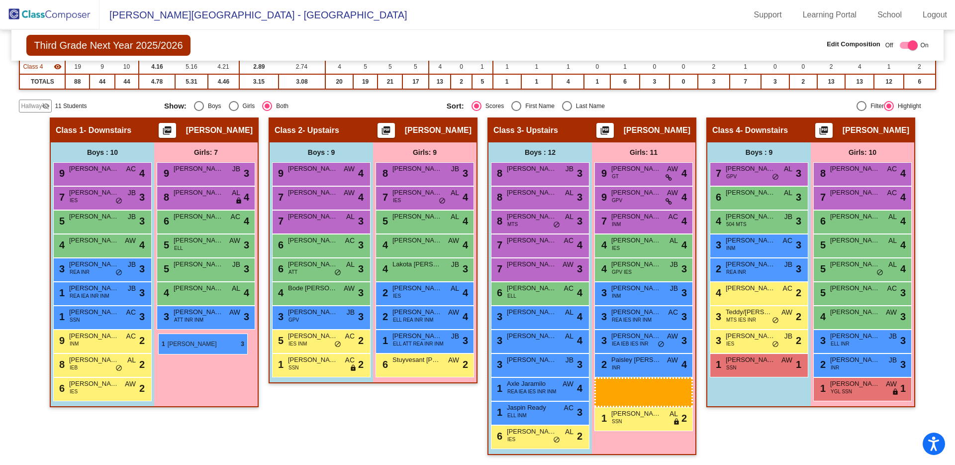
drag, startPoint x: 637, startPoint y: 389, endPoint x: 158, endPoint y: 333, distance: 482.3
drag, startPoint x: 629, startPoint y: 391, endPoint x: 160, endPoint y: 337, distance: 472.7
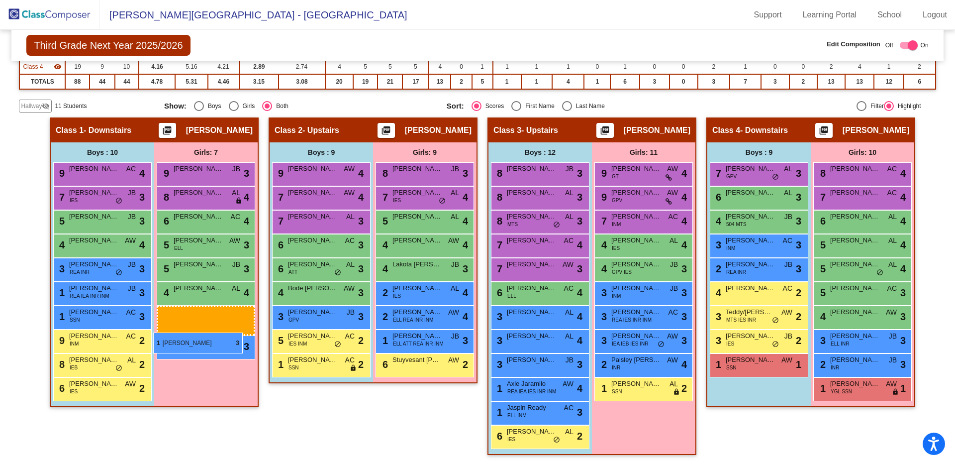
drag, startPoint x: 640, startPoint y: 389, endPoint x: 153, endPoint y: 332, distance: 490.3
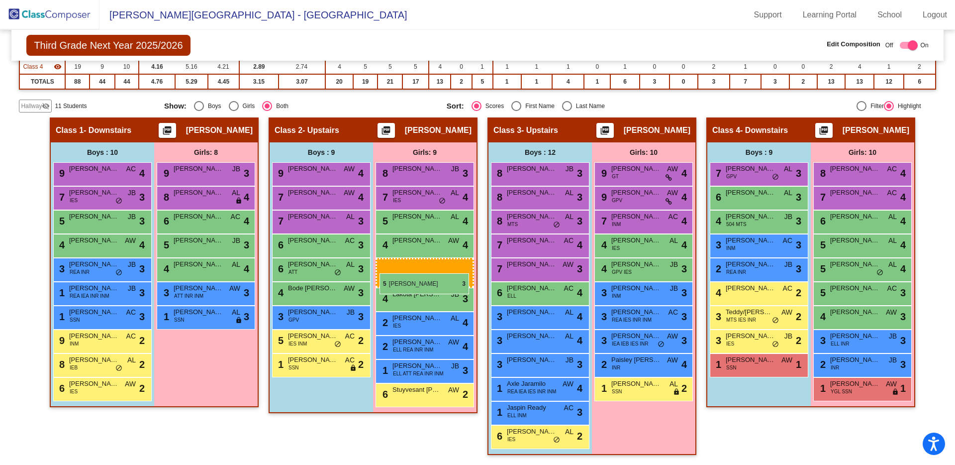
drag, startPoint x: 188, startPoint y: 245, endPoint x: 378, endPoint y: 273, distance: 192.6
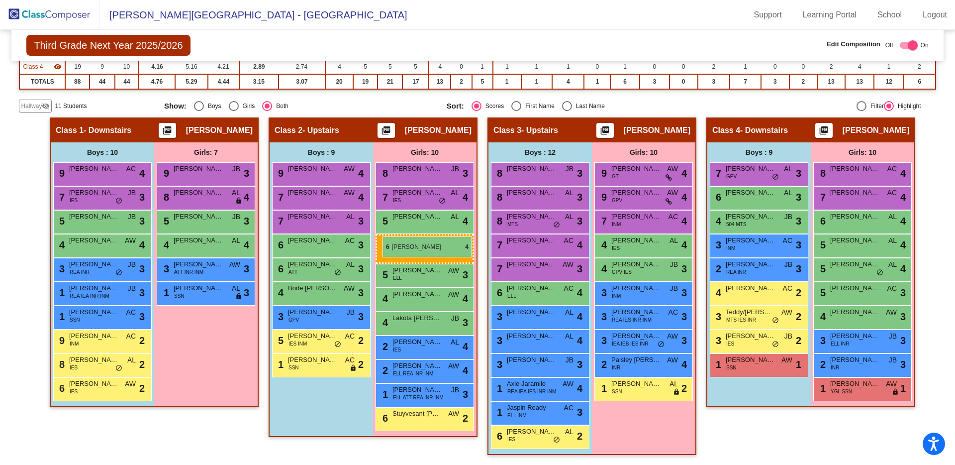
drag, startPoint x: 193, startPoint y: 221, endPoint x: 382, endPoint y: 236, distance: 190.1
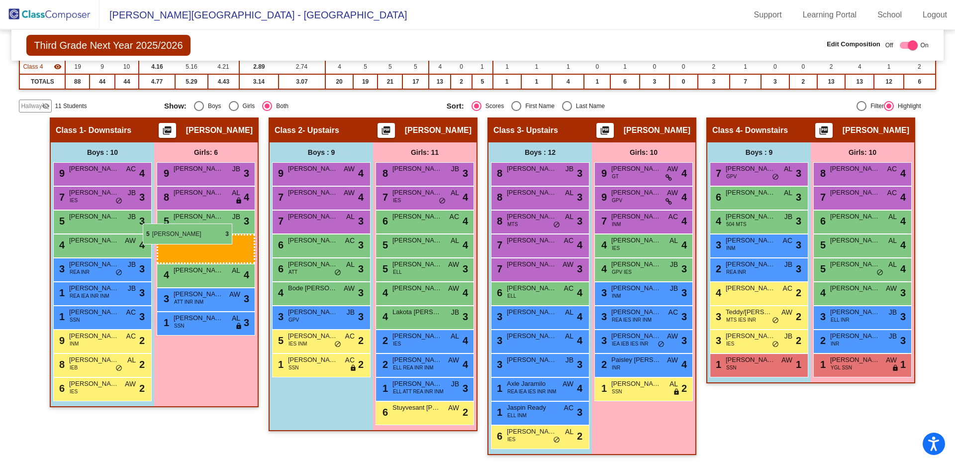
drag, startPoint x: 861, startPoint y: 300, endPoint x: 151, endPoint y: 232, distance: 713.2
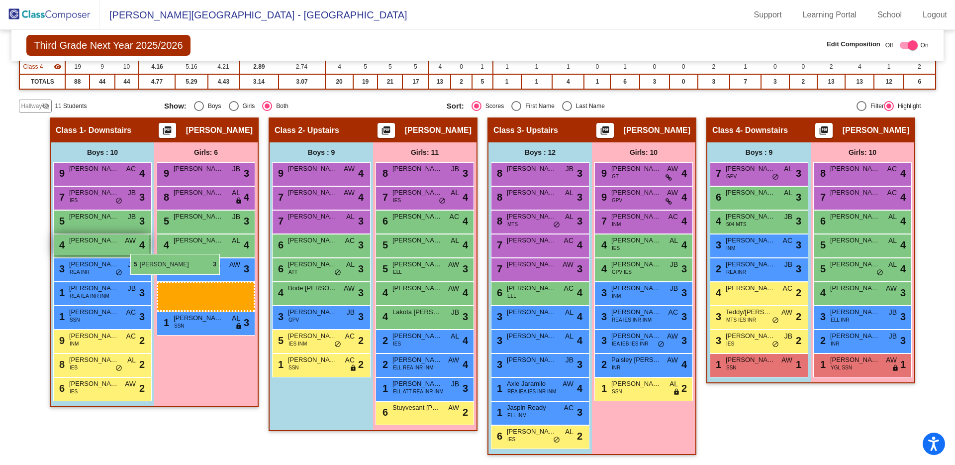
drag, startPoint x: 856, startPoint y: 294, endPoint x: 130, endPoint y: 254, distance: 726.4
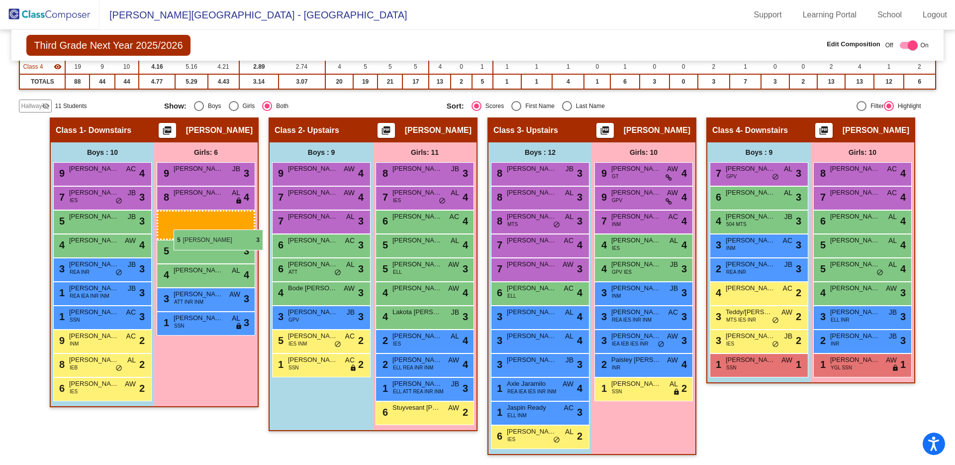
drag, startPoint x: 757, startPoint y: 339, endPoint x: 174, endPoint y: 229, distance: 593.3
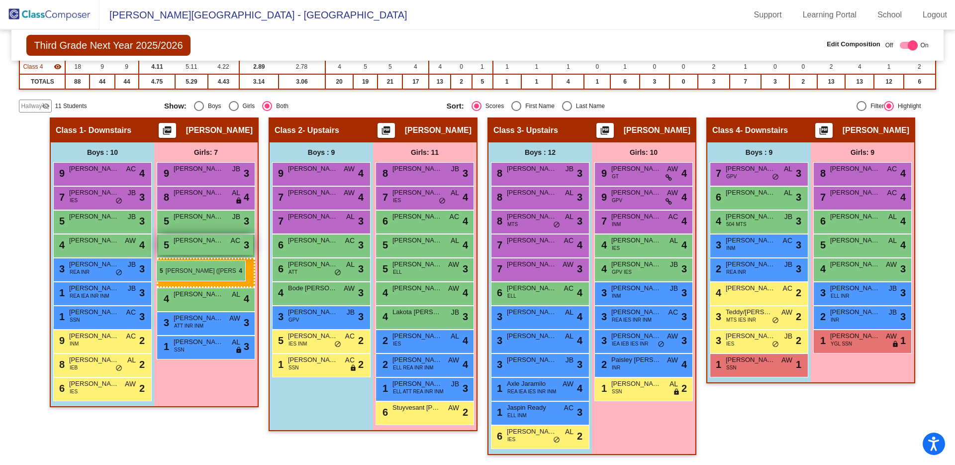
drag, startPoint x: 846, startPoint y: 271, endPoint x: 157, endPoint y: 261, distance: 689.6
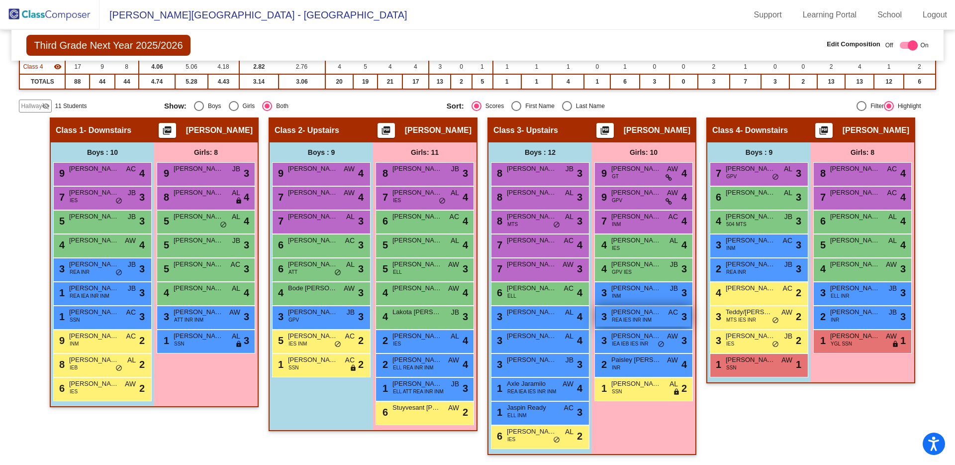
click at [636, 325] on div "3 Alejandra Mendez REA IES INR INM AC lock do_not_disturb_alt 3" at bounding box center [643, 316] width 95 height 20
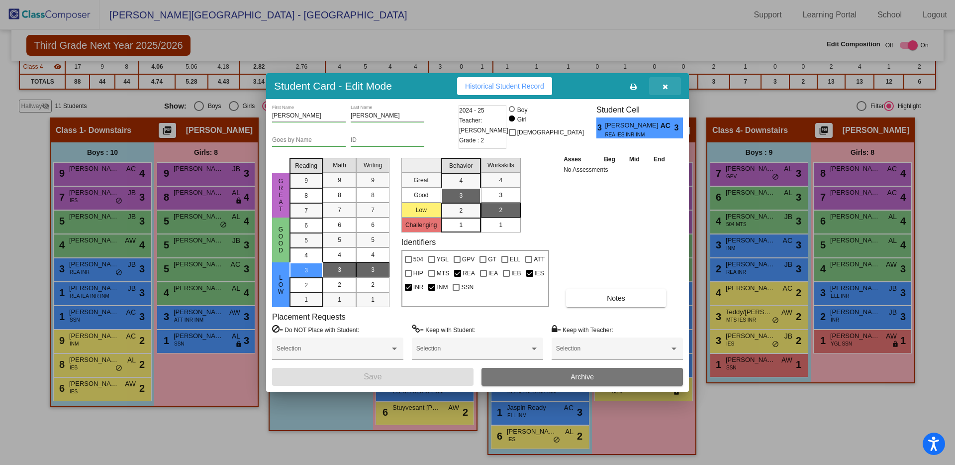
click at [667, 86] on icon "button" at bounding box center [665, 86] width 5 height 7
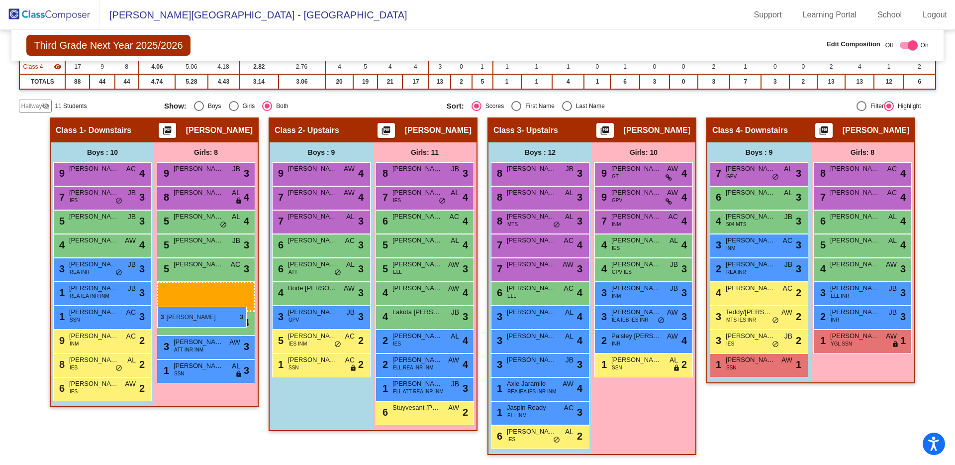
drag, startPoint x: 626, startPoint y: 318, endPoint x: 157, endPoint y: 306, distance: 468.8
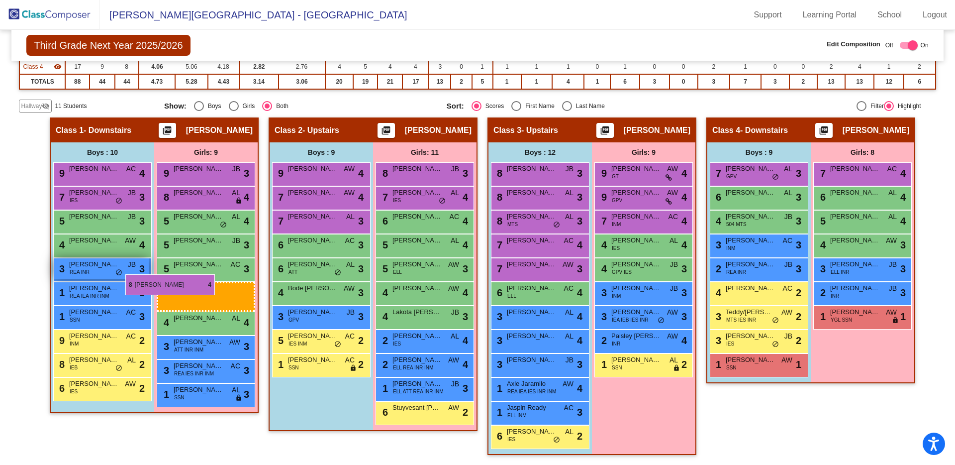
drag, startPoint x: 866, startPoint y: 176, endPoint x: 127, endPoint y: 275, distance: 745.3
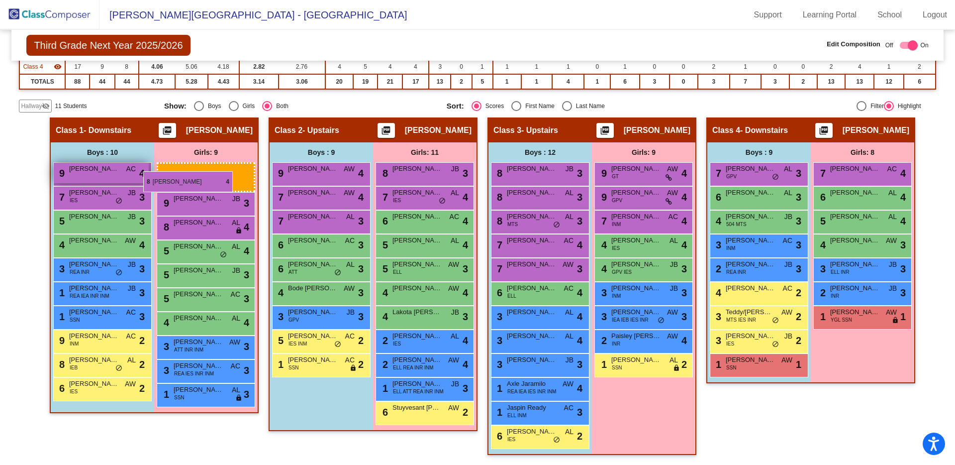
drag, startPoint x: 851, startPoint y: 169, endPoint x: 143, endPoint y: 171, distance: 707.9
drag, startPoint x: 849, startPoint y: 178, endPoint x: 186, endPoint y: 171, distance: 662.7
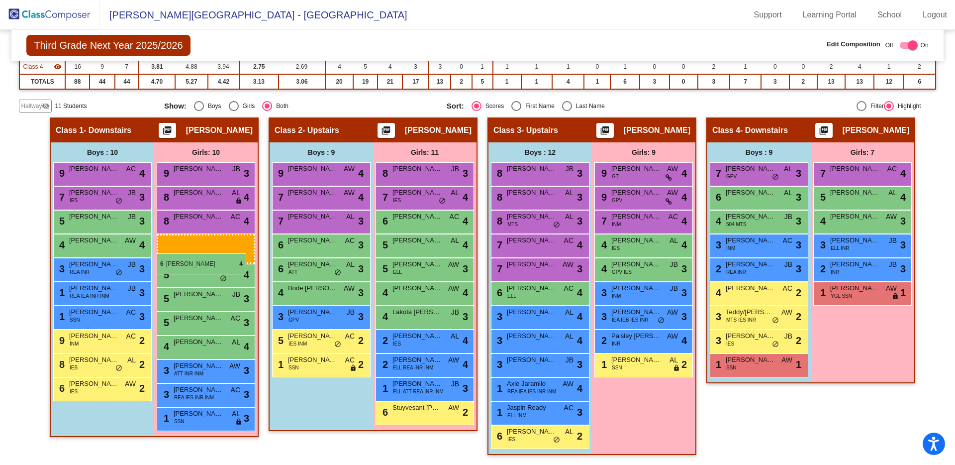
drag, startPoint x: 847, startPoint y: 200, endPoint x: 157, endPoint y: 253, distance: 692.1
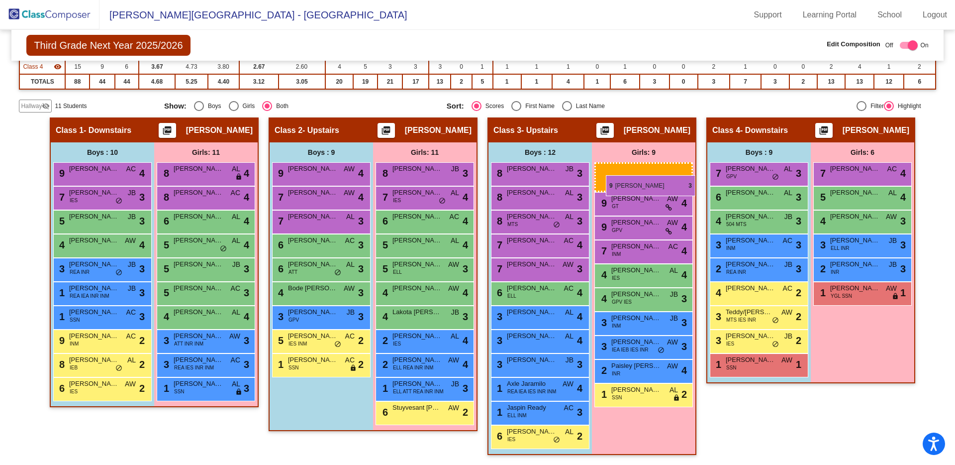
drag, startPoint x: 205, startPoint y: 177, endPoint x: 606, endPoint y: 175, distance: 401.0
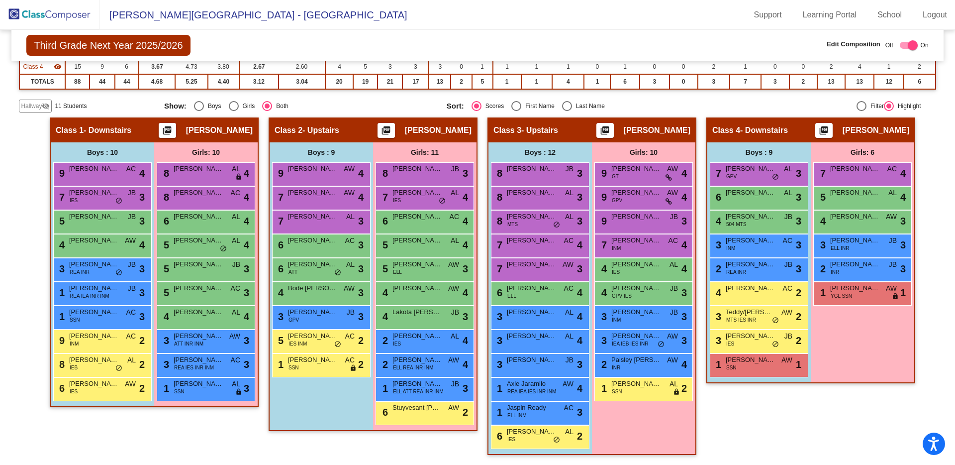
click at [747, 279] on div "2 Raegan Rusch INR JB lock do_not_disturb_alt 3" at bounding box center [862, 270] width 99 height 24
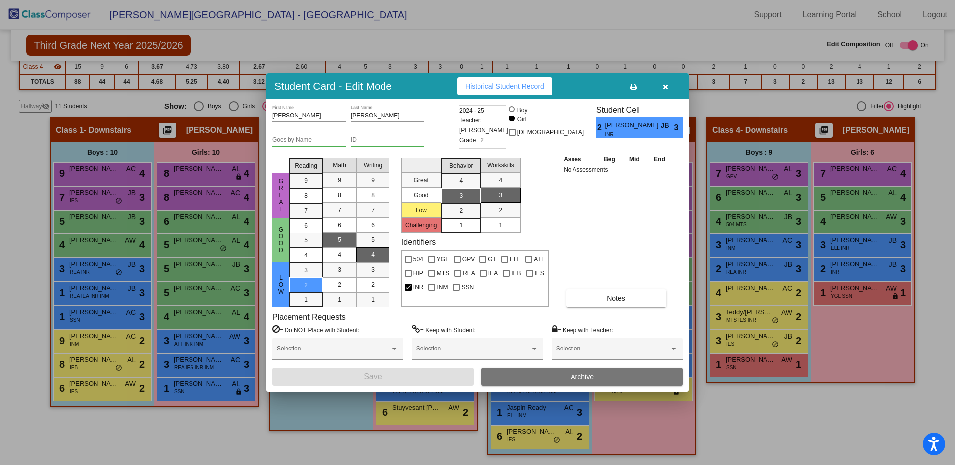
click at [664, 90] on icon "button" at bounding box center [665, 86] width 5 height 7
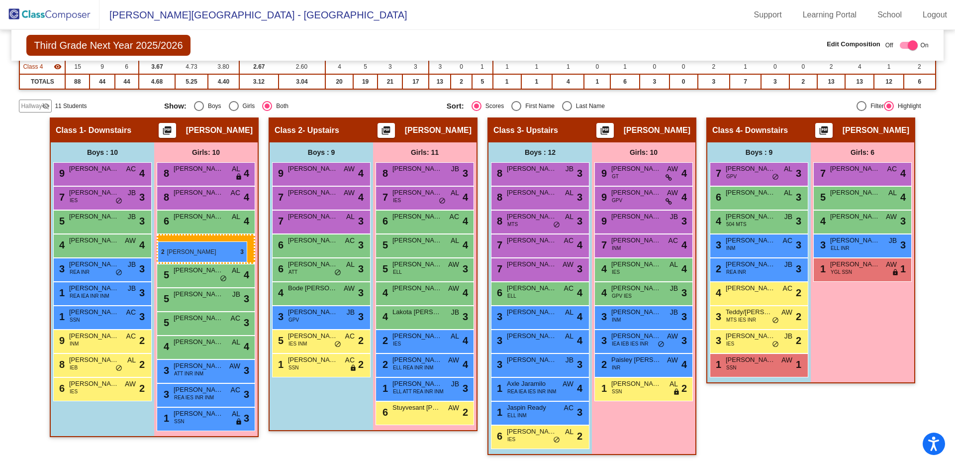
drag, startPoint x: 841, startPoint y: 273, endPoint x: 158, endPoint y: 241, distance: 683.8
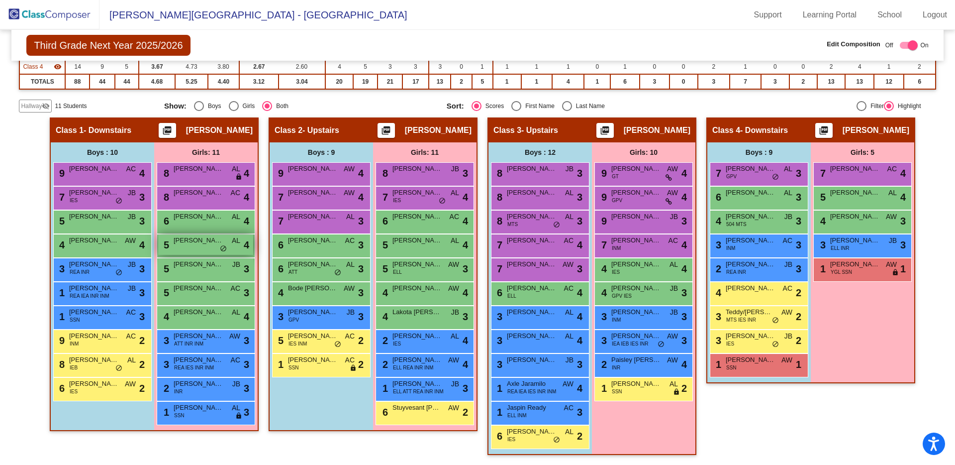
click at [158, 241] on div "5 Elizabeth (Lizzy) Linzey AL lock do_not_disturb_alt 4" at bounding box center [205, 244] width 95 height 20
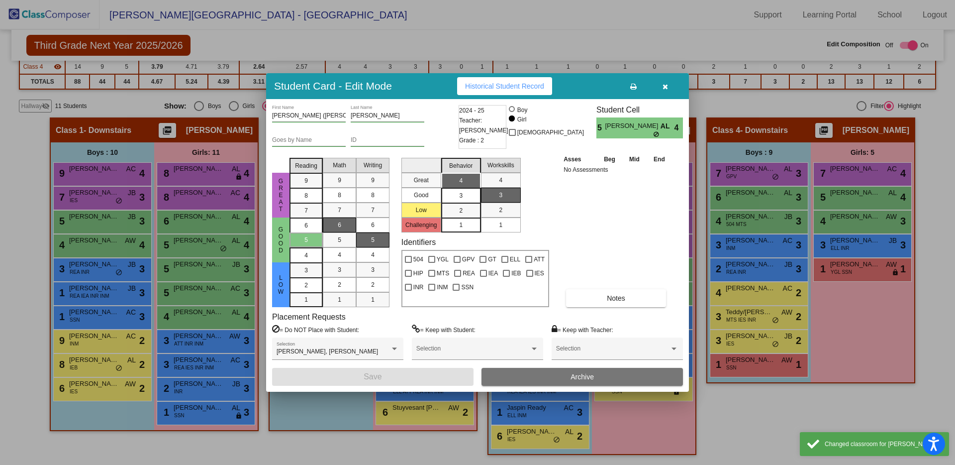
click at [670, 87] on button "button" at bounding box center [665, 86] width 32 height 18
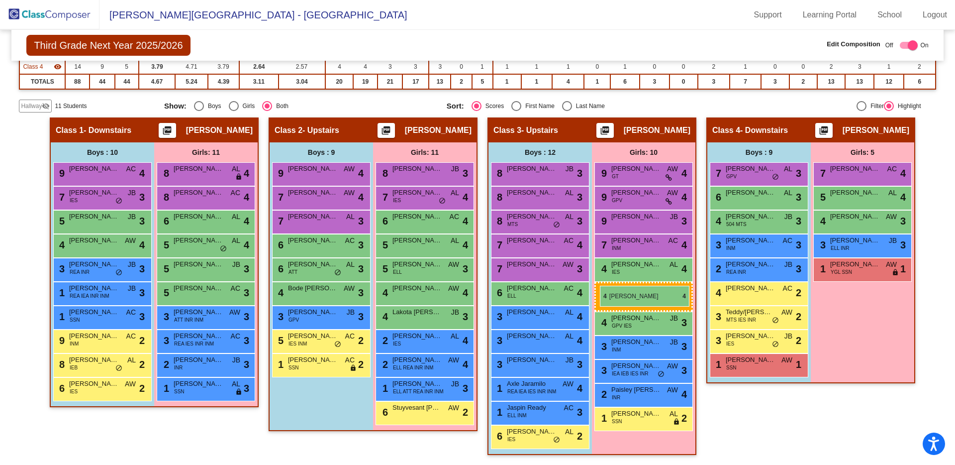
drag, startPoint x: 203, startPoint y: 315, endPoint x: 600, endPoint y: 286, distance: 398.1
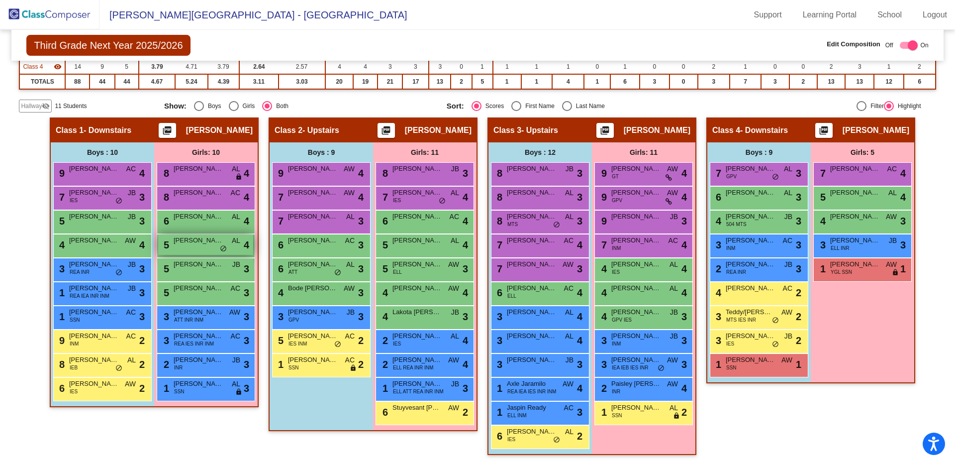
click at [197, 251] on div "5 Elizabeth (Lizzy) Linzey AL lock do_not_disturb_alt 4" at bounding box center [205, 244] width 95 height 20
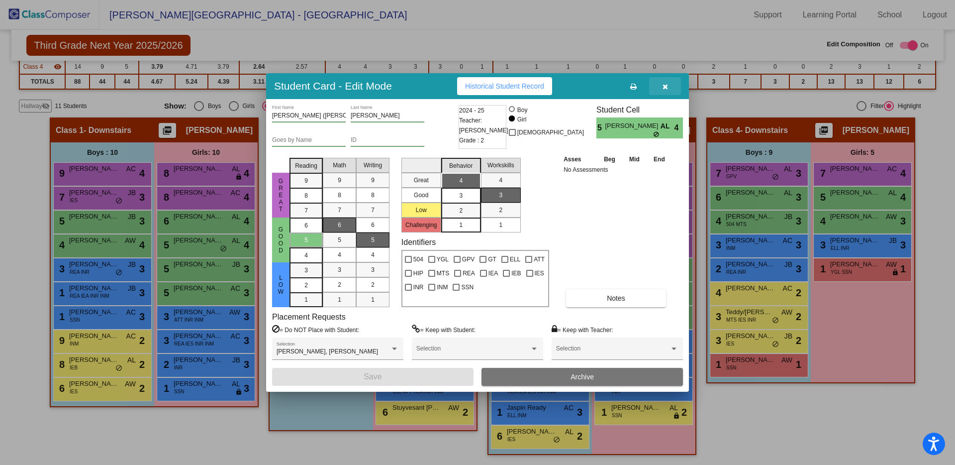
click at [668, 91] on button "button" at bounding box center [665, 86] width 32 height 18
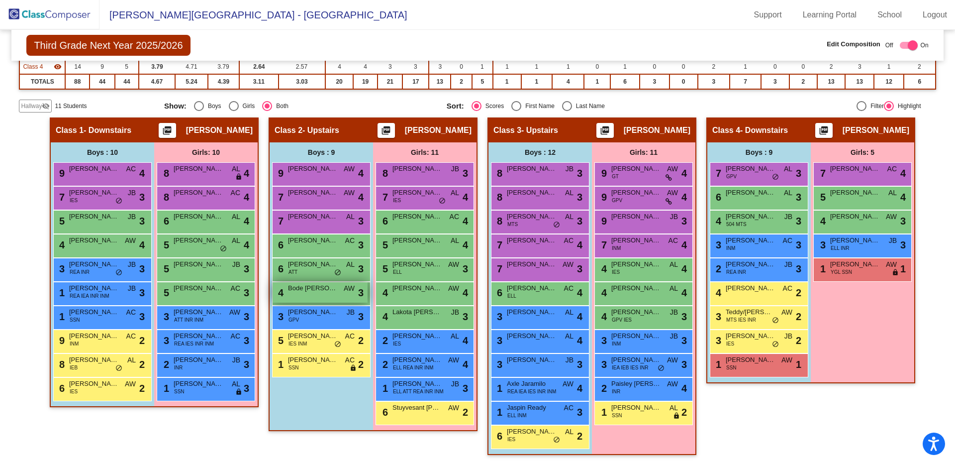
click at [307, 294] on div "4 Bode Appelhans AW lock do_not_disturb_alt 3" at bounding box center [320, 292] width 95 height 20
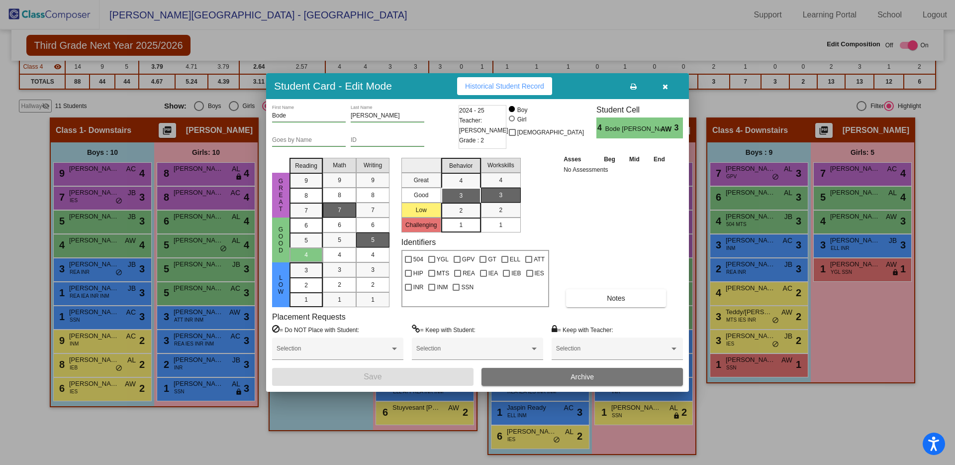
click at [668, 84] on icon "button" at bounding box center [665, 86] width 5 height 7
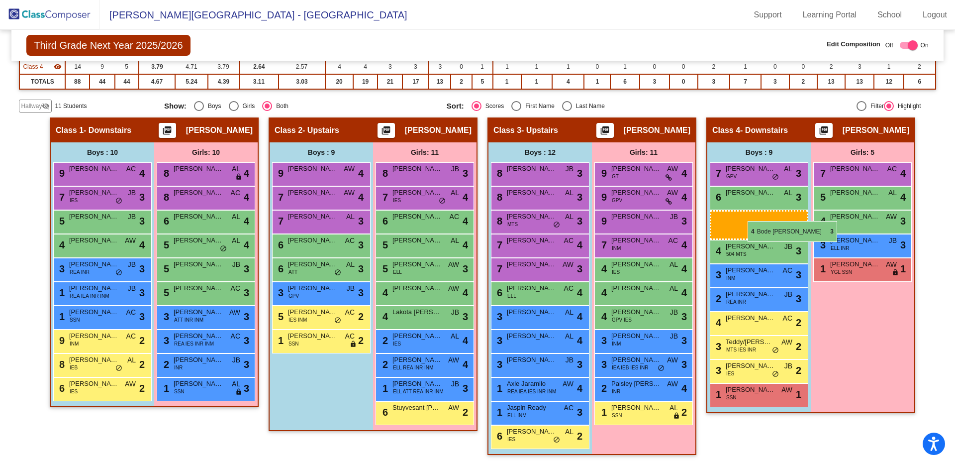
drag, startPoint x: 323, startPoint y: 299, endPoint x: 748, endPoint y: 221, distance: 432.1
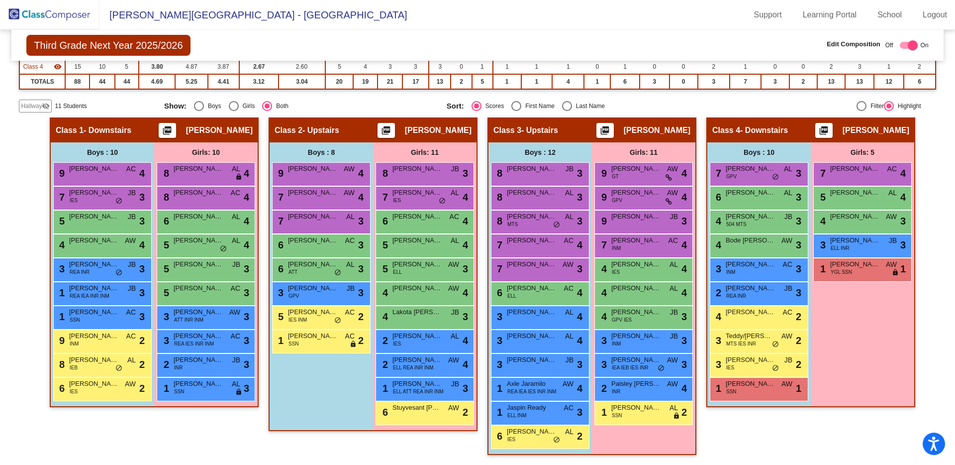
click at [34, 105] on span "Hallway" at bounding box center [31, 105] width 21 height 9
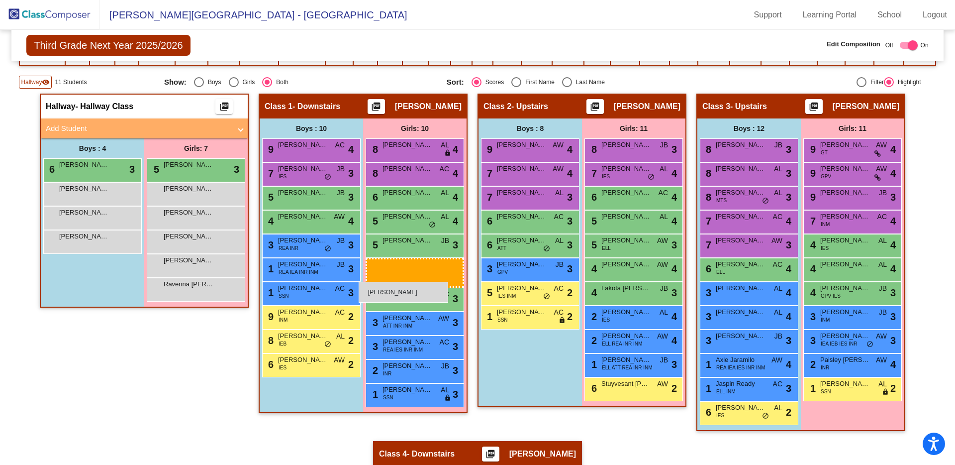
drag, startPoint x: 176, startPoint y: 270, endPoint x: 361, endPoint y: 282, distance: 184.9
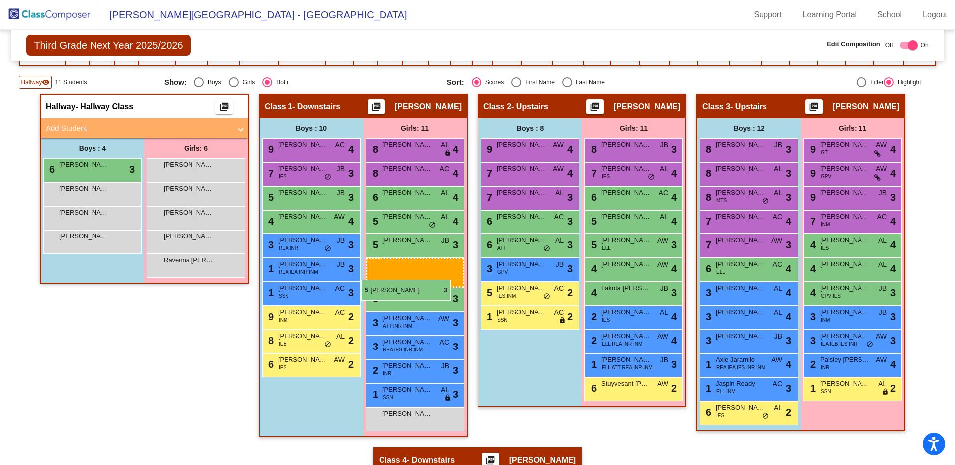
drag, startPoint x: 185, startPoint y: 167, endPoint x: 361, endPoint y: 280, distance: 208.9
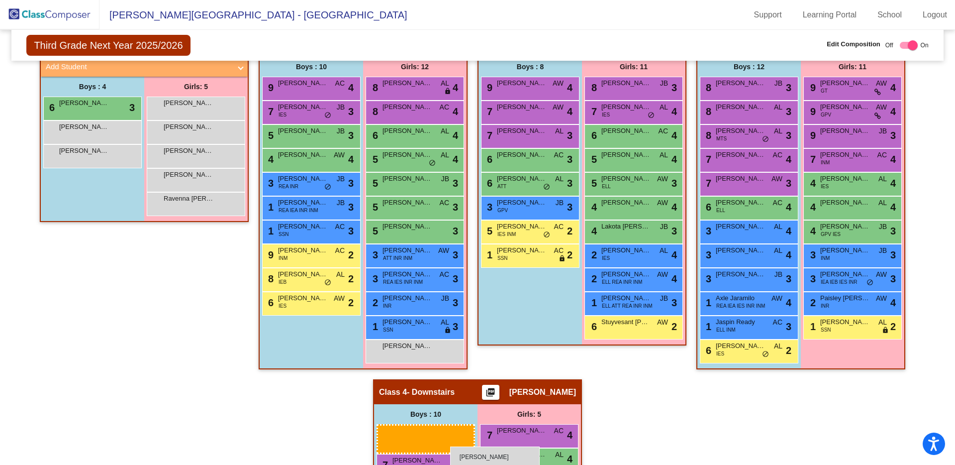
scroll to position [250, 0]
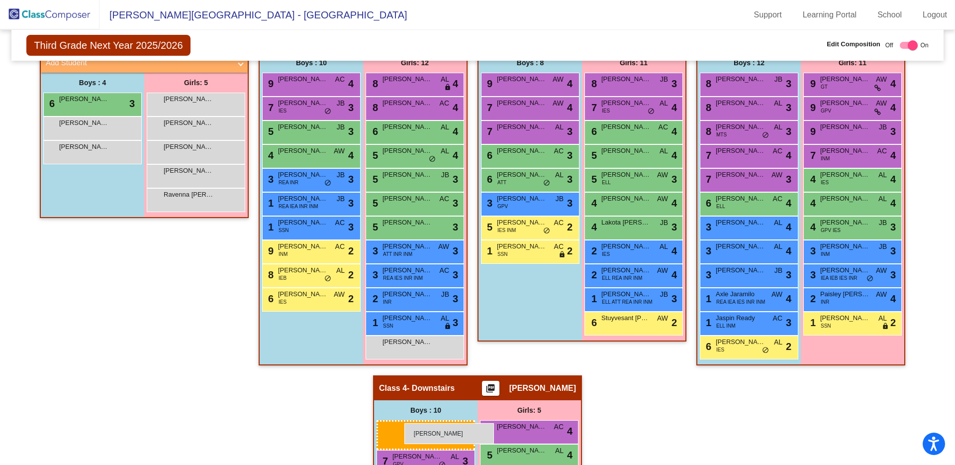
drag, startPoint x: 100, startPoint y: 221, endPoint x: 404, endPoint y: 423, distance: 364.7
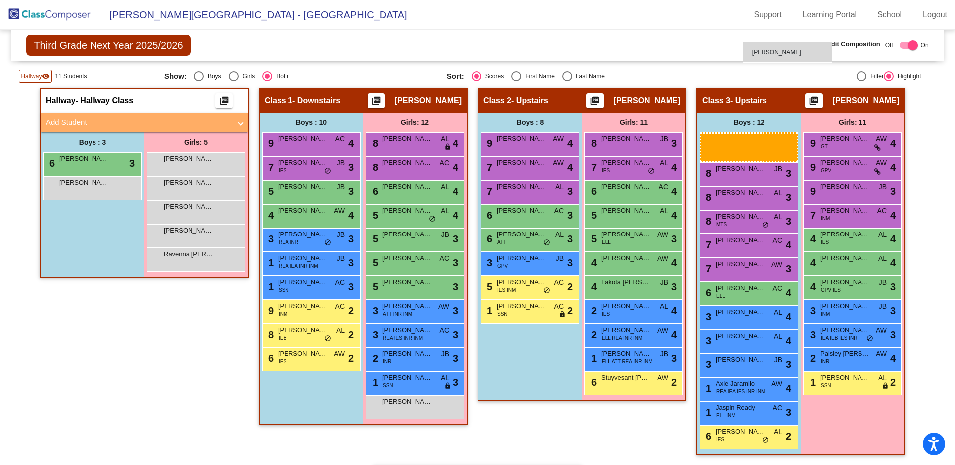
scroll to position [187, 0]
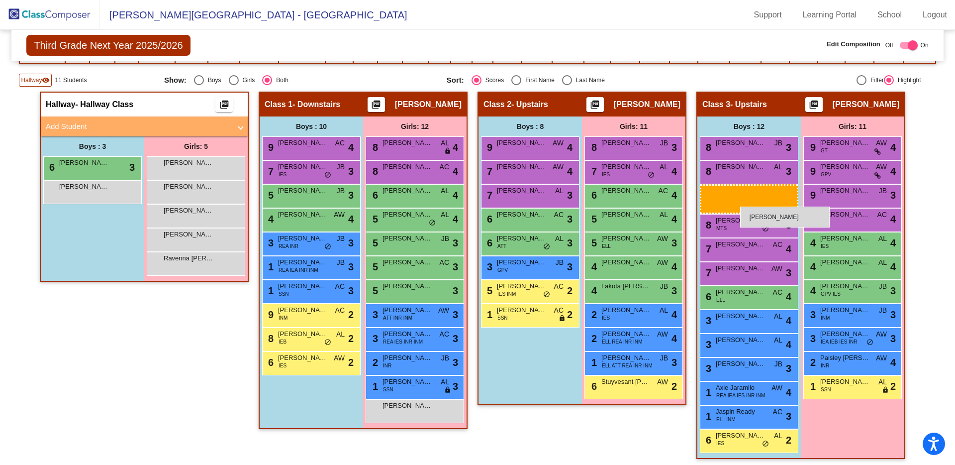
drag, startPoint x: 79, startPoint y: 149, endPoint x: 740, endPoint y: 206, distance: 663.6
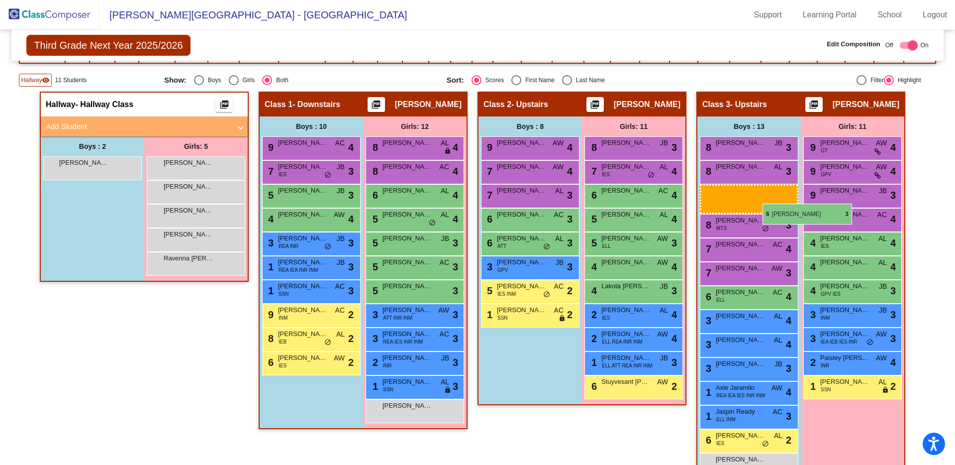
drag, startPoint x: 75, startPoint y: 171, endPoint x: 764, endPoint y: 204, distance: 689.8
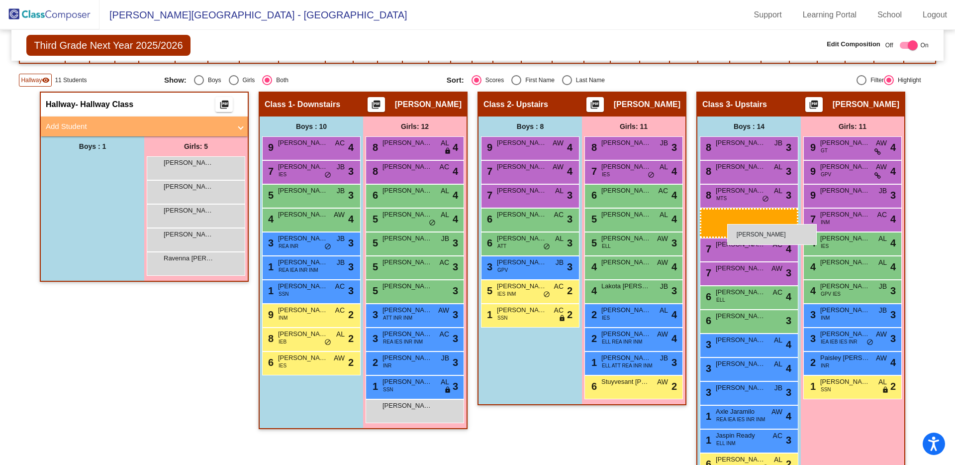
drag, startPoint x: 81, startPoint y: 169, endPoint x: 727, endPoint y: 224, distance: 648.5
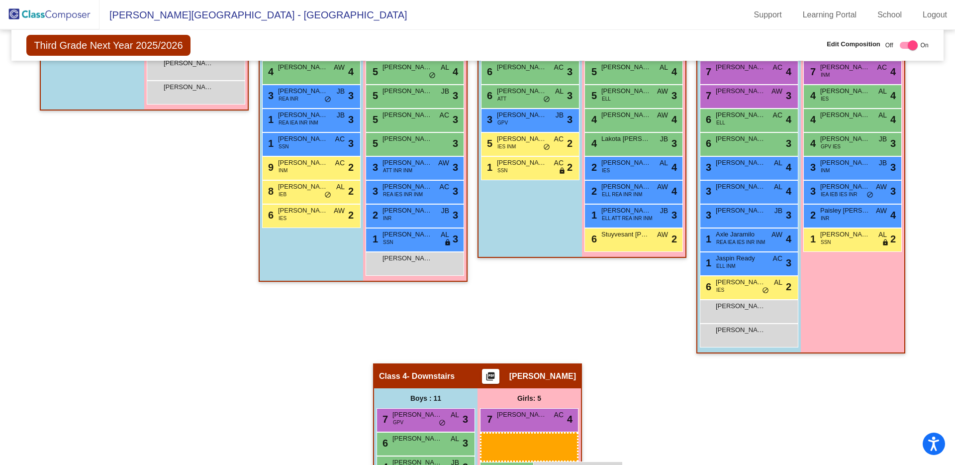
scroll to position [342, 0]
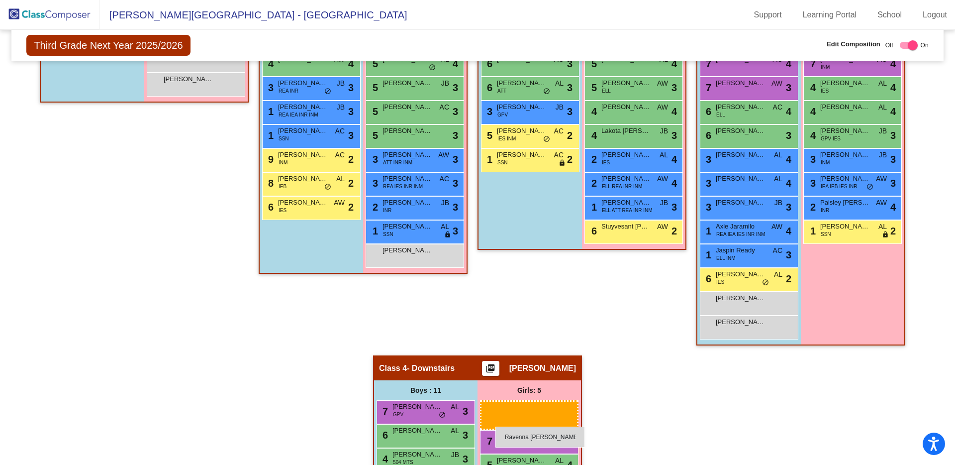
drag, startPoint x: 196, startPoint y: 268, endPoint x: 495, endPoint y: 426, distance: 338.9
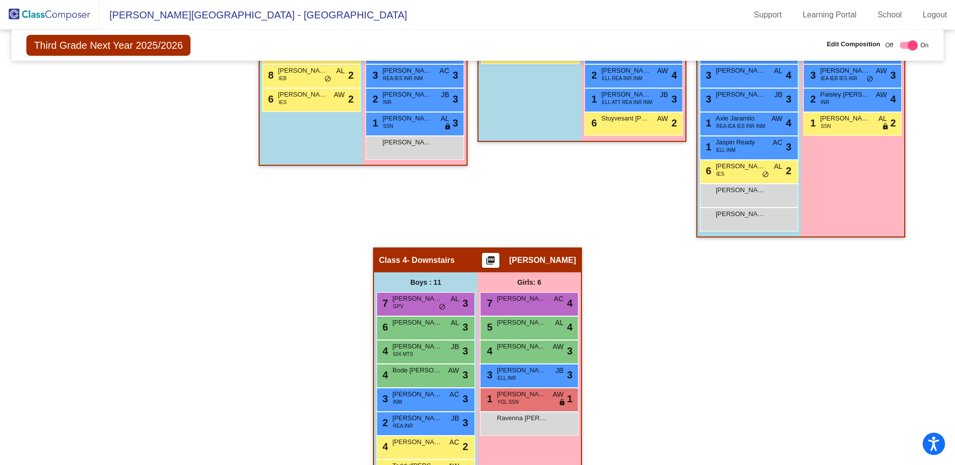
scroll to position [138, 0]
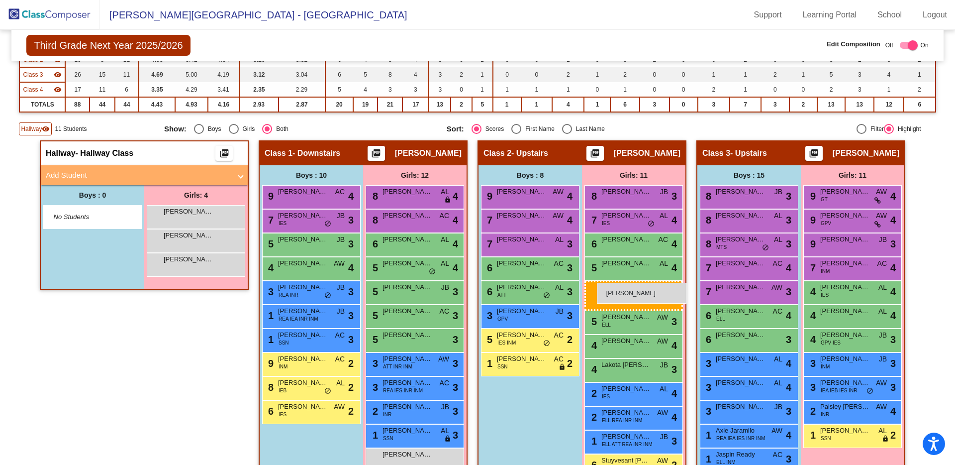
drag, startPoint x: 171, startPoint y: 267, endPoint x: 597, endPoint y: 283, distance: 426.6
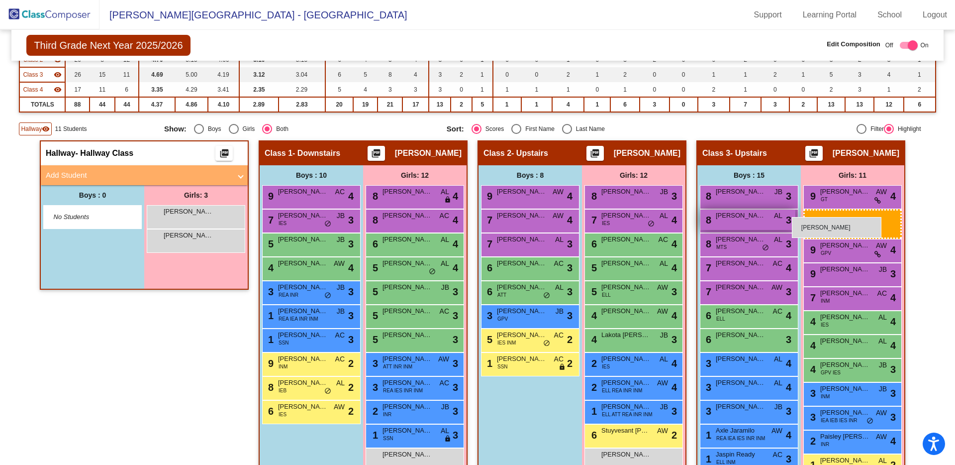
drag, startPoint x: 172, startPoint y: 219, endPoint x: 792, endPoint y: 216, distance: 619.9
drag, startPoint x: 186, startPoint y: 214, endPoint x: 769, endPoint y: 214, distance: 583.5
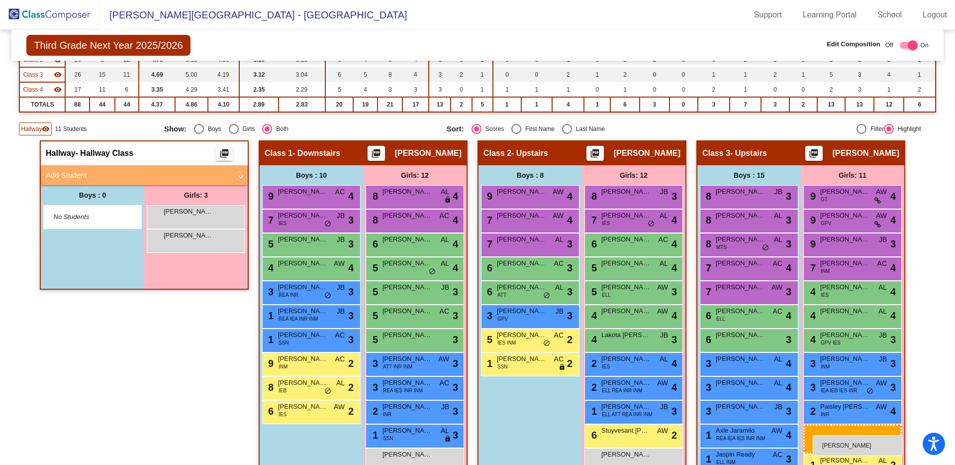
drag, startPoint x: 198, startPoint y: 212, endPoint x: 813, endPoint y: 435, distance: 653.9
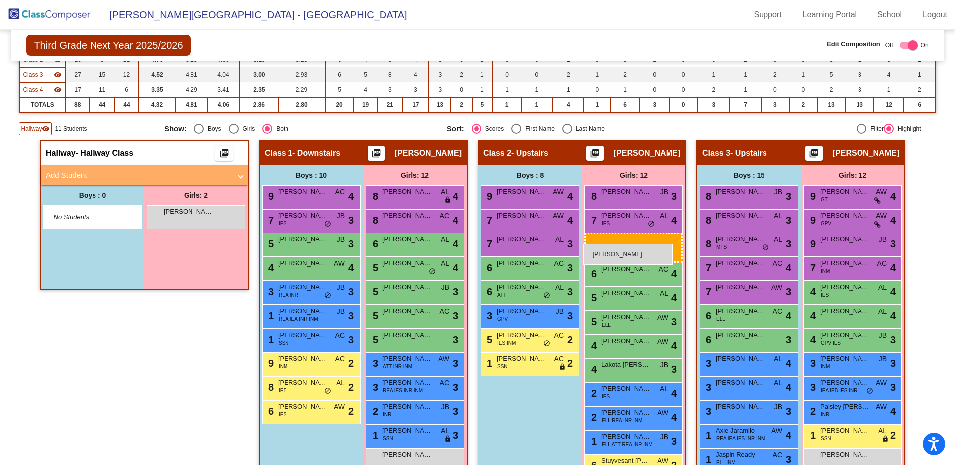
drag, startPoint x: 182, startPoint y: 221, endPoint x: 584, endPoint y: 244, distance: 402.6
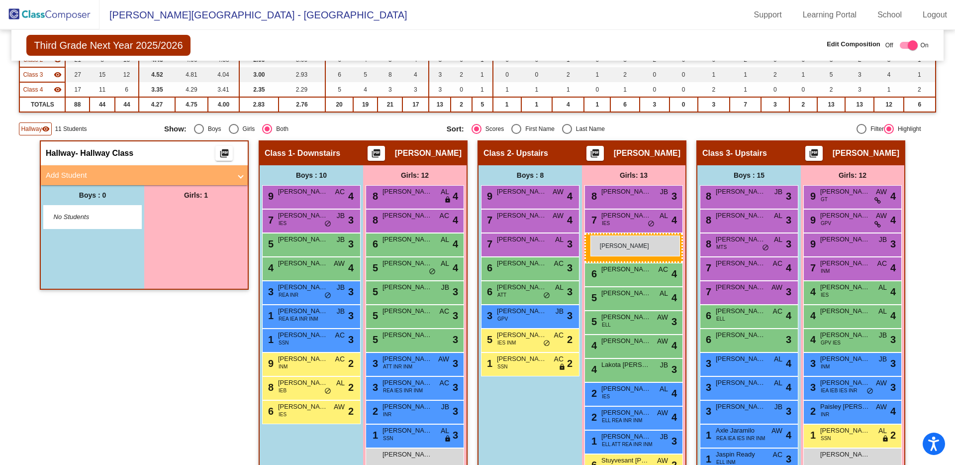
drag, startPoint x: 167, startPoint y: 221, endPoint x: 591, endPoint y: 235, distance: 423.6
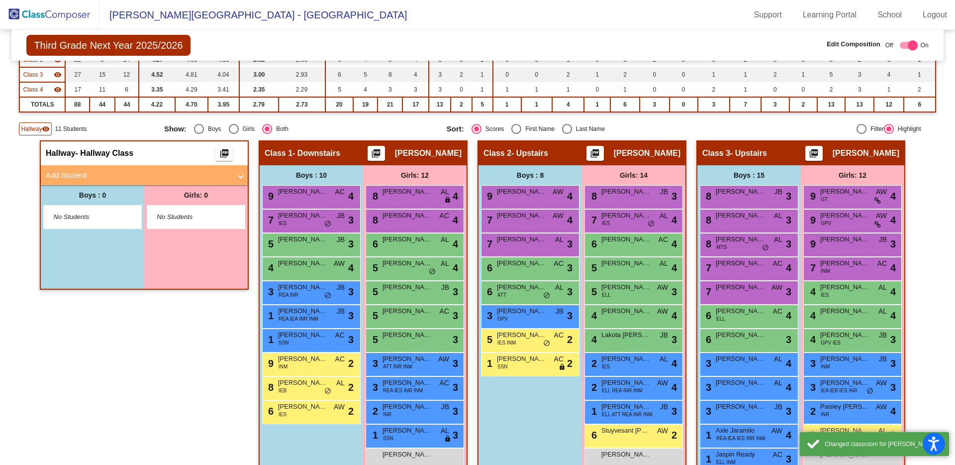
click at [34, 129] on span "Hallway" at bounding box center [31, 128] width 21 height 9
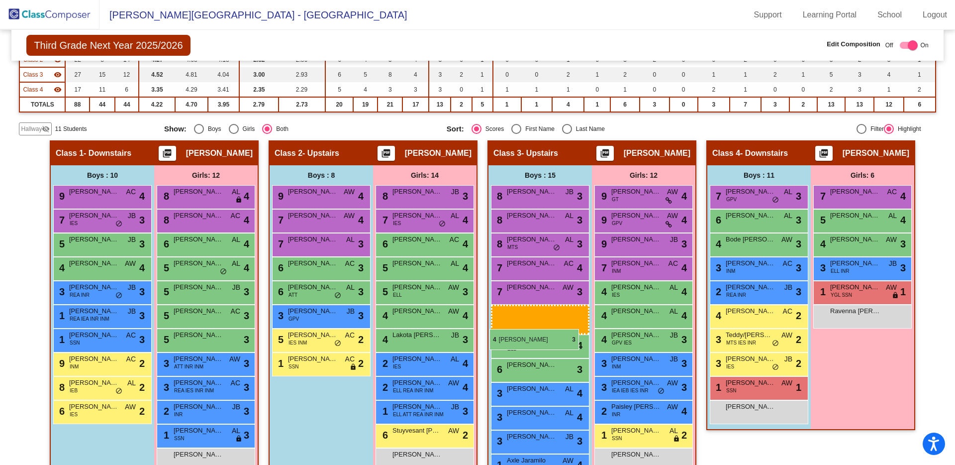
drag, startPoint x: 749, startPoint y: 243, endPoint x: 490, endPoint y: 329, distance: 272.6
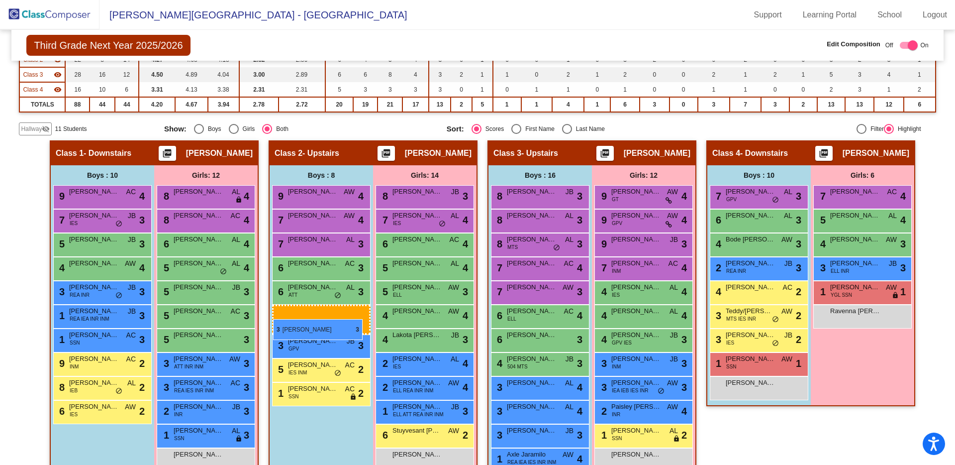
drag, startPoint x: 761, startPoint y: 273, endPoint x: 274, endPoint y: 319, distance: 489.7
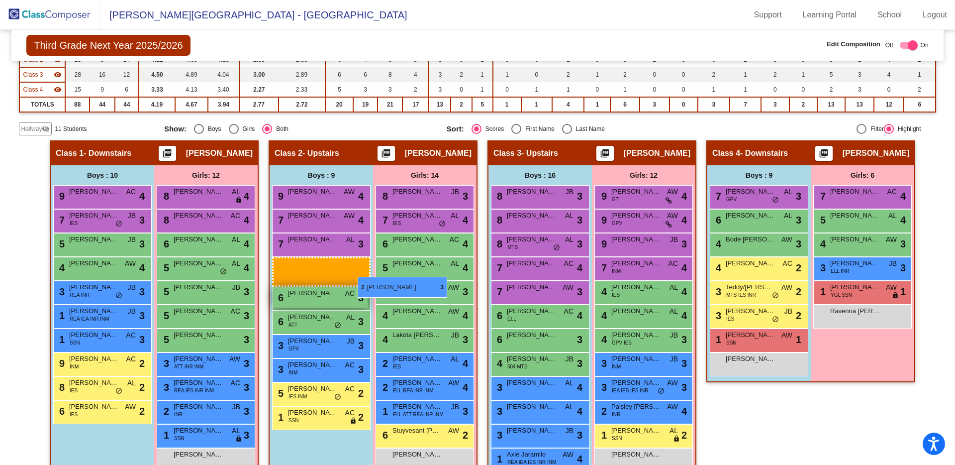
drag, startPoint x: 758, startPoint y: 270, endPoint x: 358, endPoint y: 277, distance: 399.5
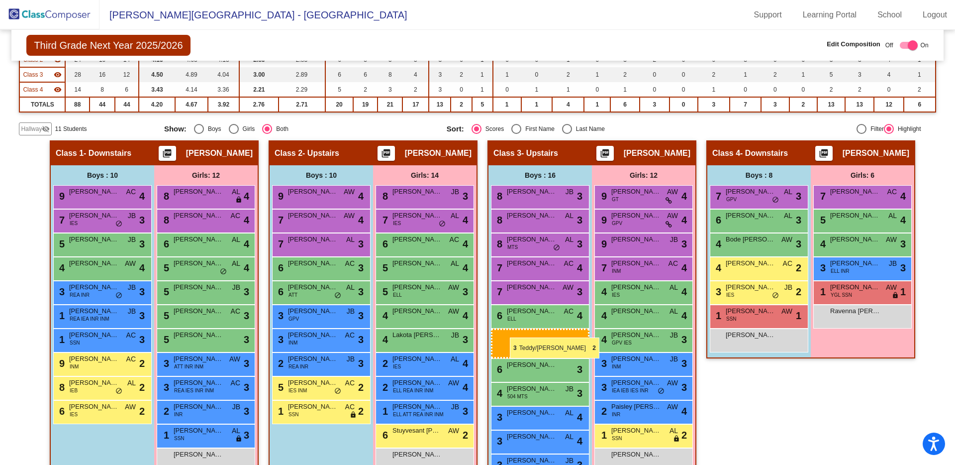
drag, startPoint x: 751, startPoint y: 295, endPoint x: 510, endPoint y: 337, distance: 244.5
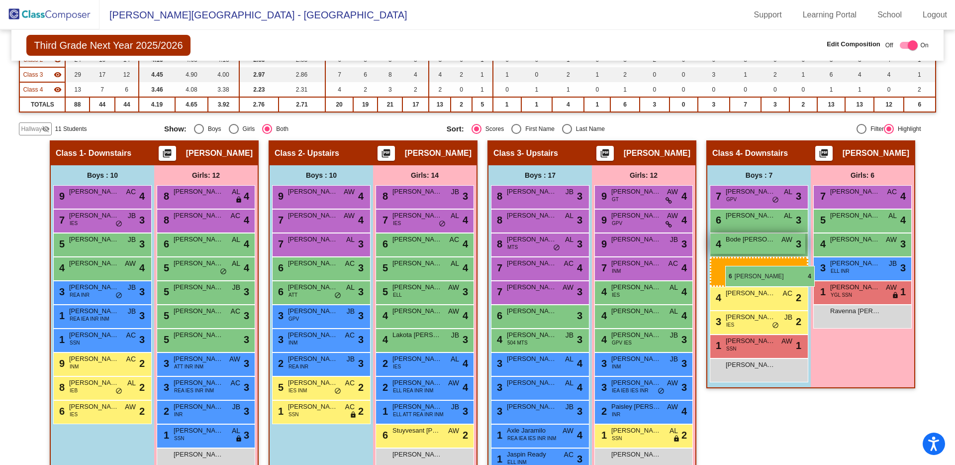
drag, startPoint x: 521, startPoint y: 316, endPoint x: 723, endPoint y: 266, distance: 208.3
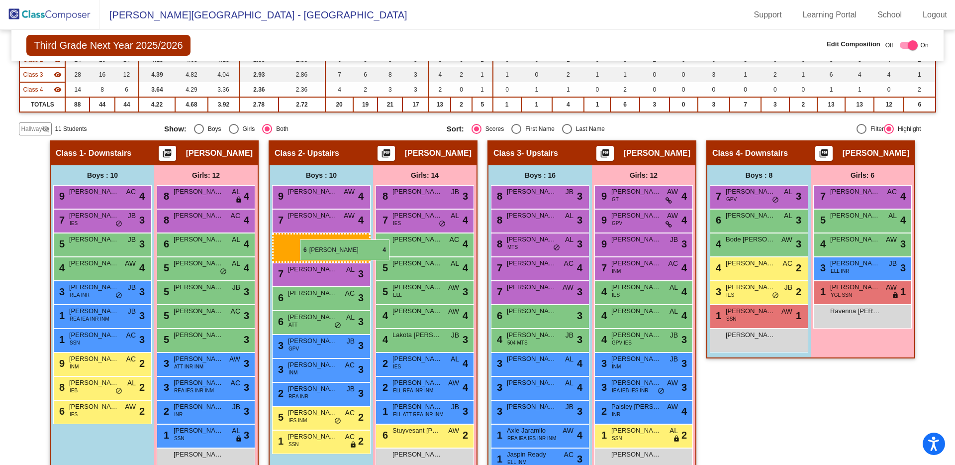
drag, startPoint x: 741, startPoint y: 223, endPoint x: 300, endPoint y: 239, distance: 441.1
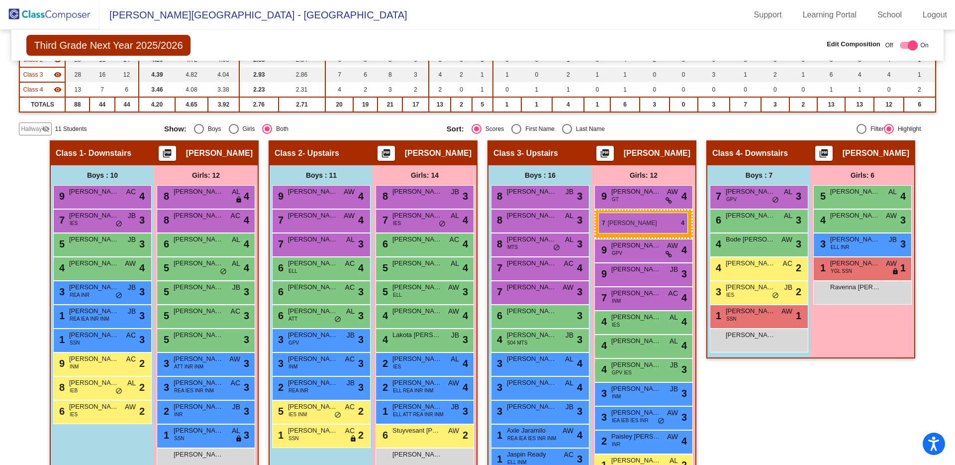
drag, startPoint x: 853, startPoint y: 196, endPoint x: 598, endPoint y: 212, distance: 254.8
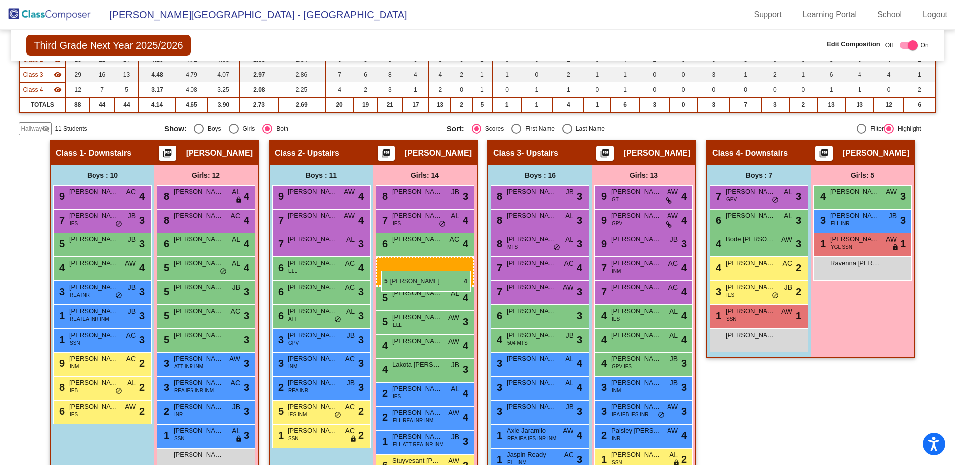
drag, startPoint x: 862, startPoint y: 198, endPoint x: 381, endPoint y: 271, distance: 486.4
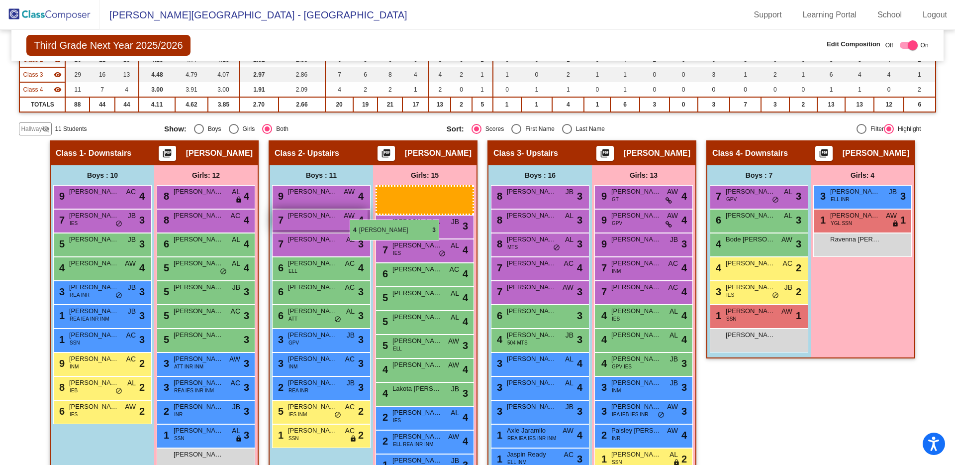
drag, startPoint x: 854, startPoint y: 202, endPoint x: 350, endPoint y: 219, distance: 504.7
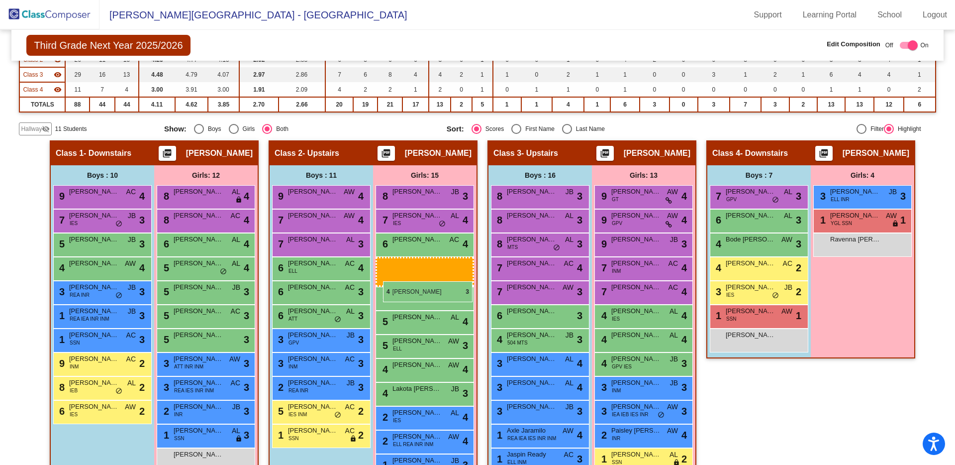
drag, startPoint x: 876, startPoint y: 197, endPoint x: 382, endPoint y: 278, distance: 501.0
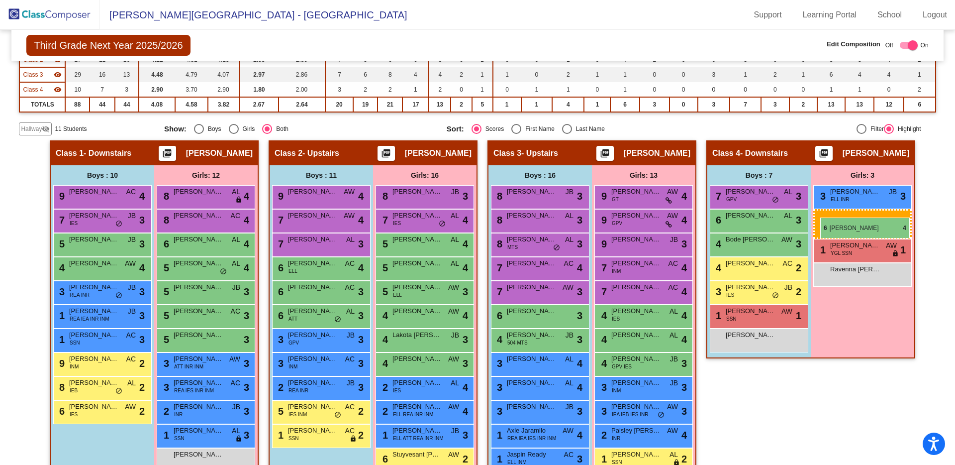
drag, startPoint x: 395, startPoint y: 245, endPoint x: 820, endPoint y: 217, distance: 426.2
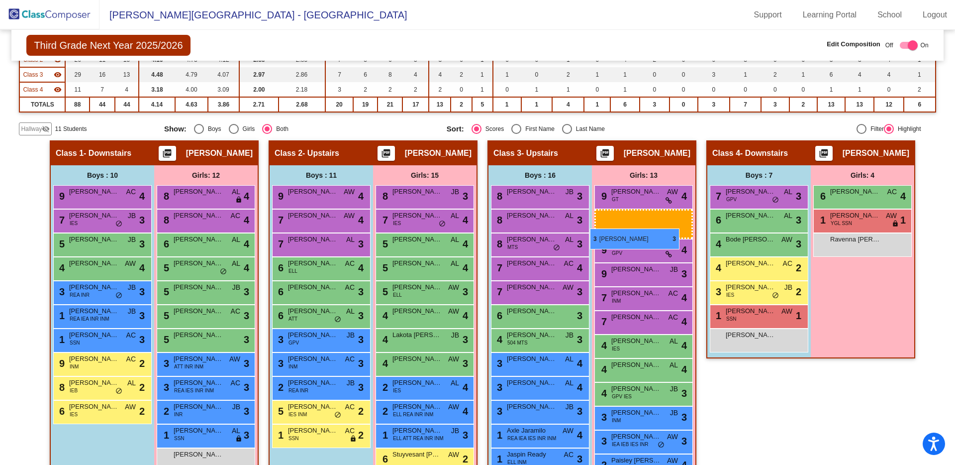
drag, startPoint x: 859, startPoint y: 223, endPoint x: 591, endPoint y: 228, distance: 268.7
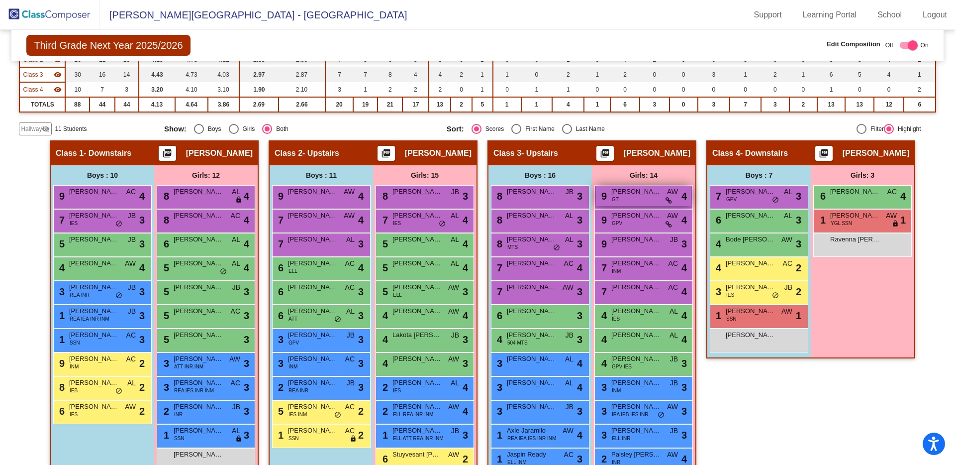
click at [644, 200] on div "9 Winslow Geister-Knobel GT AW lock do_not_disturb_alt 4" at bounding box center [643, 196] width 95 height 20
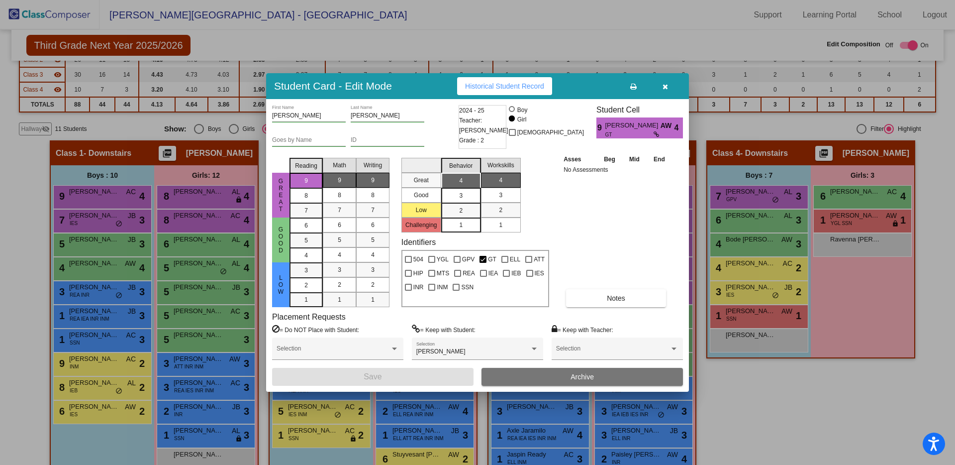
click at [664, 86] on icon "button" at bounding box center [665, 86] width 5 height 7
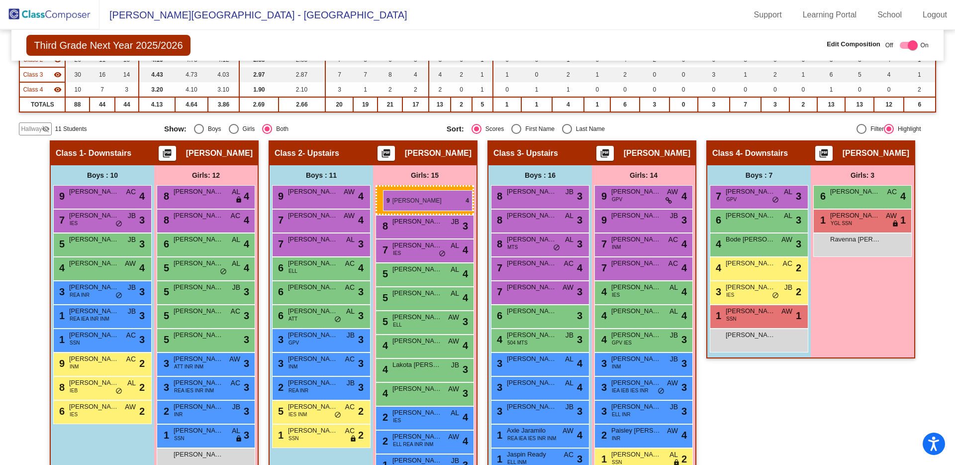
drag, startPoint x: 630, startPoint y: 202, endPoint x: 383, endPoint y: 190, distance: 247.5
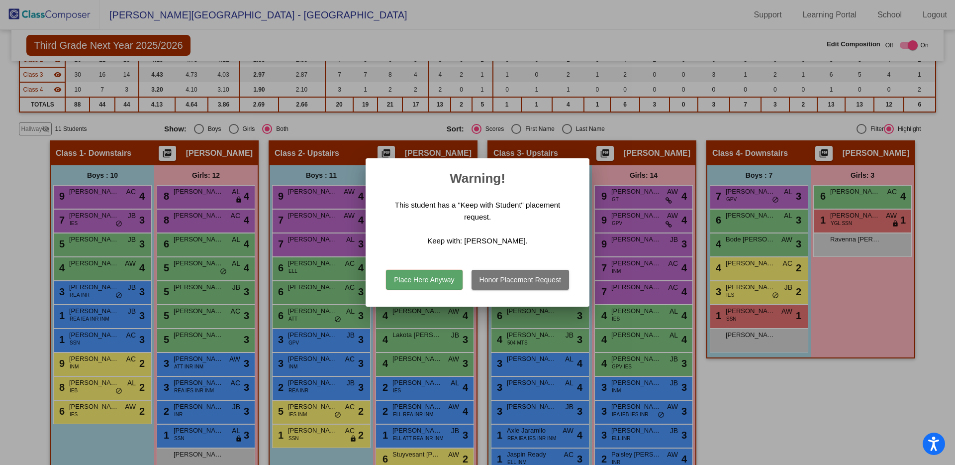
click at [437, 280] on button "Place Here Anyway" at bounding box center [424, 280] width 76 height 20
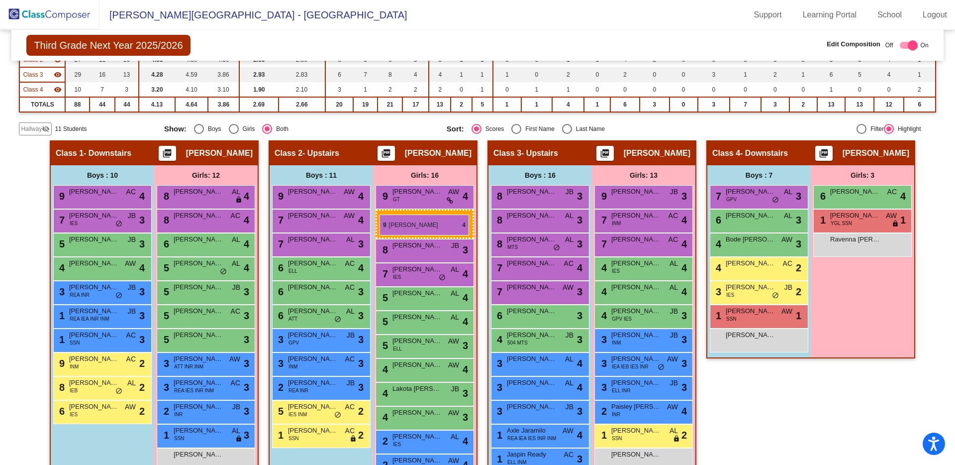
drag, startPoint x: 636, startPoint y: 202, endPoint x: 379, endPoint y: 214, distance: 257.0
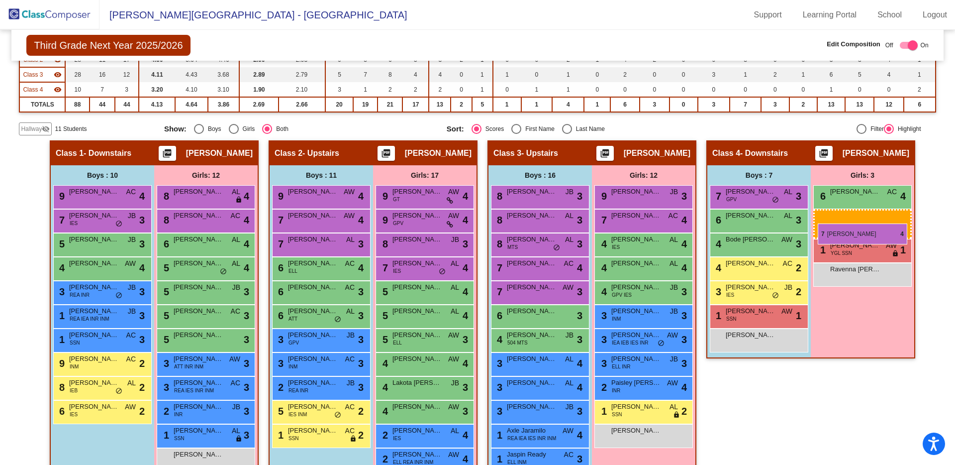
drag, startPoint x: 650, startPoint y: 222, endPoint x: 818, endPoint y: 223, distance: 167.7
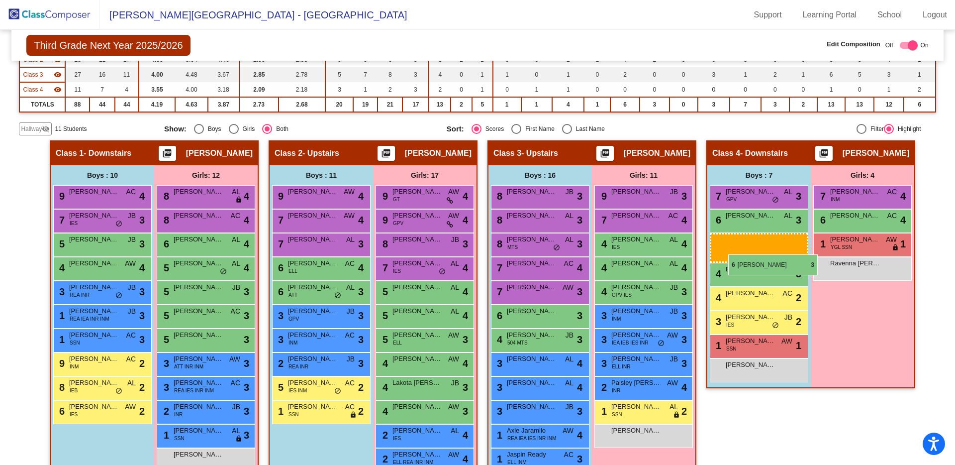
drag, startPoint x: 300, startPoint y: 299, endPoint x: 728, endPoint y: 254, distance: 430.7
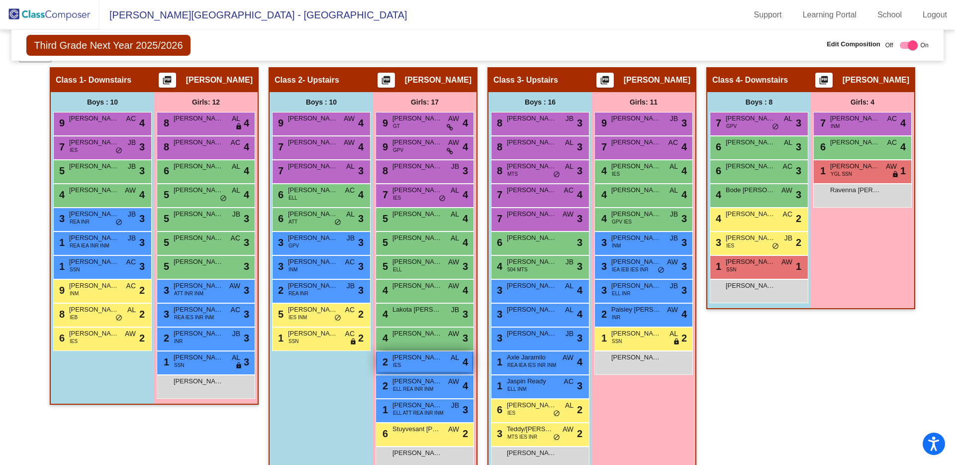
scroll to position [211, 0]
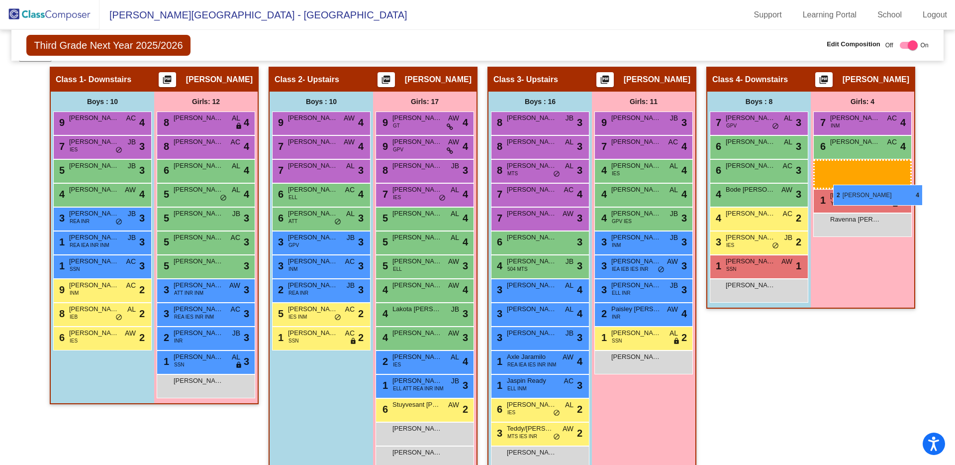
drag, startPoint x: 421, startPoint y: 387, endPoint x: 833, endPoint y: 185, distance: 459.0
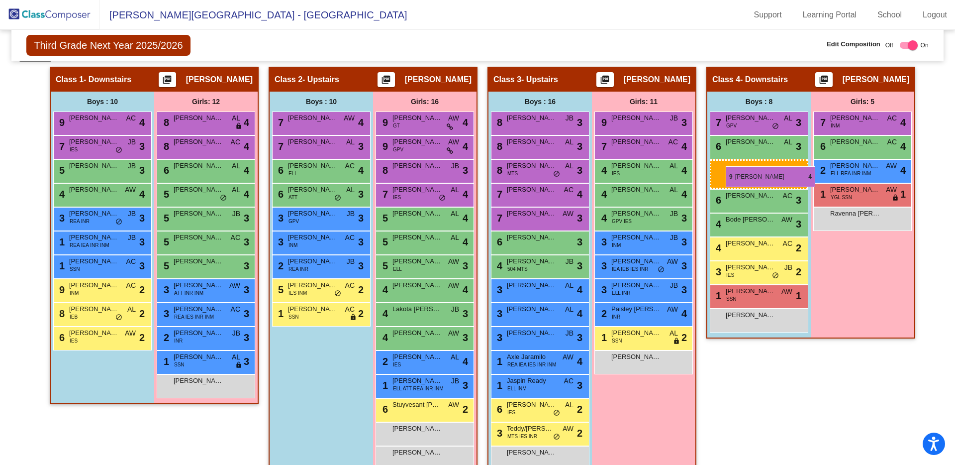
drag, startPoint x: 304, startPoint y: 119, endPoint x: 727, endPoint y: 166, distance: 424.9
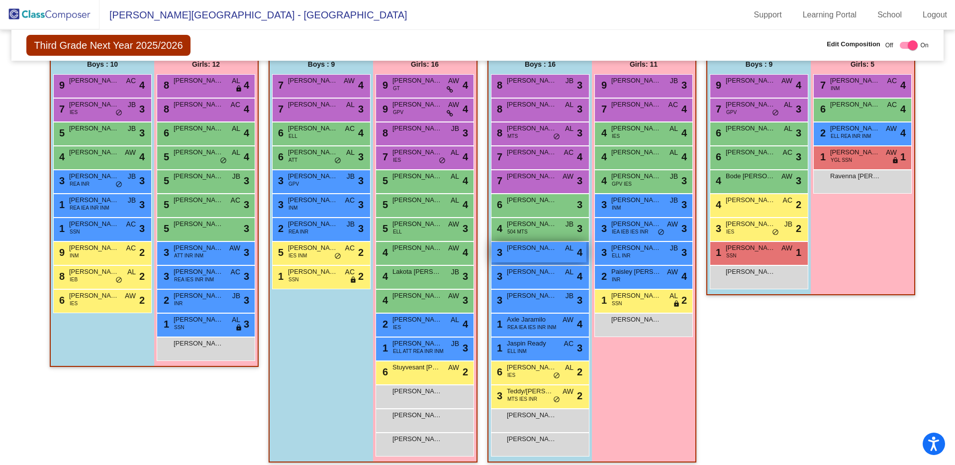
scroll to position [256, 0]
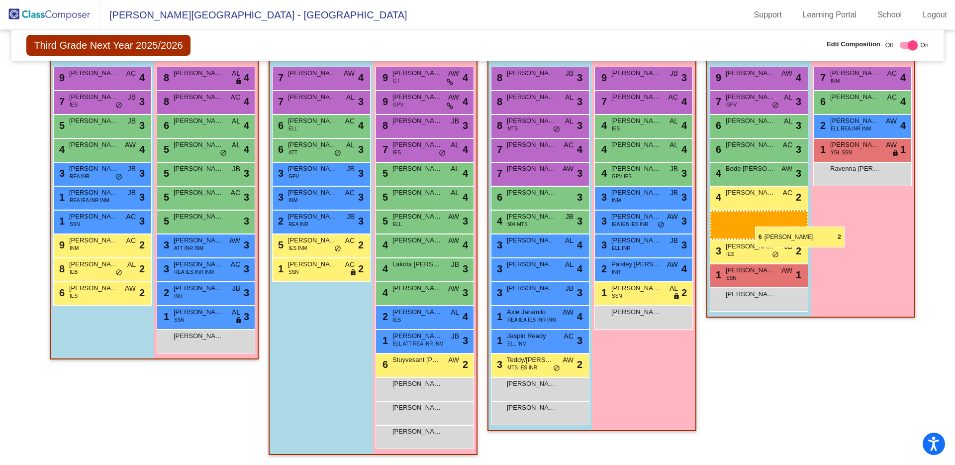
drag, startPoint x: 527, startPoint y: 363, endPoint x: 755, endPoint y: 226, distance: 265.9
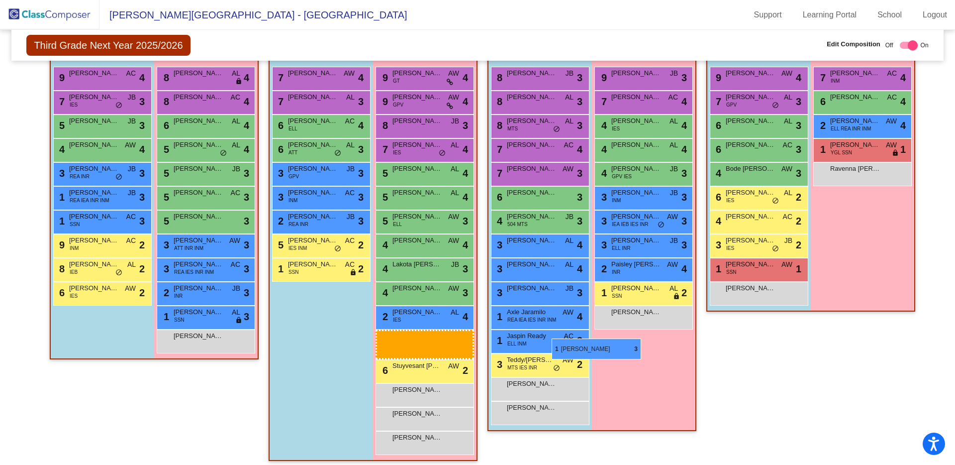
scroll to position [232, 0]
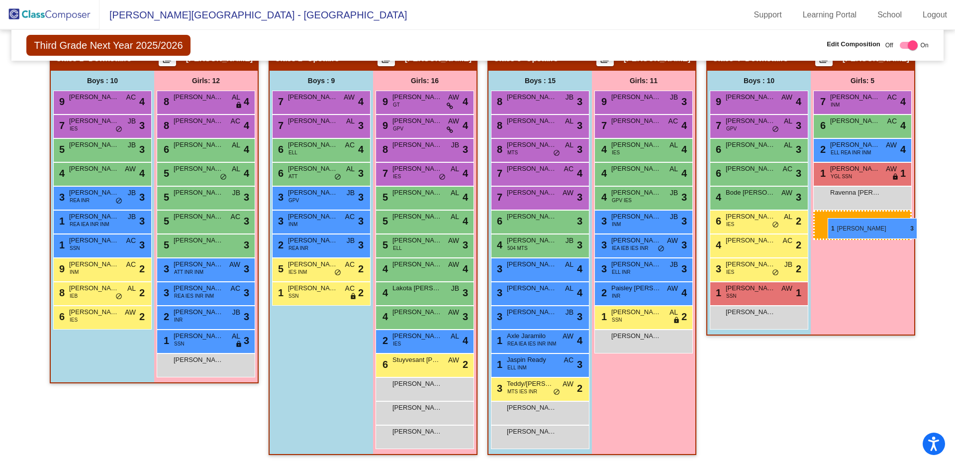
drag, startPoint x: 899, startPoint y: 222, endPoint x: 825, endPoint y: 217, distance: 74.3
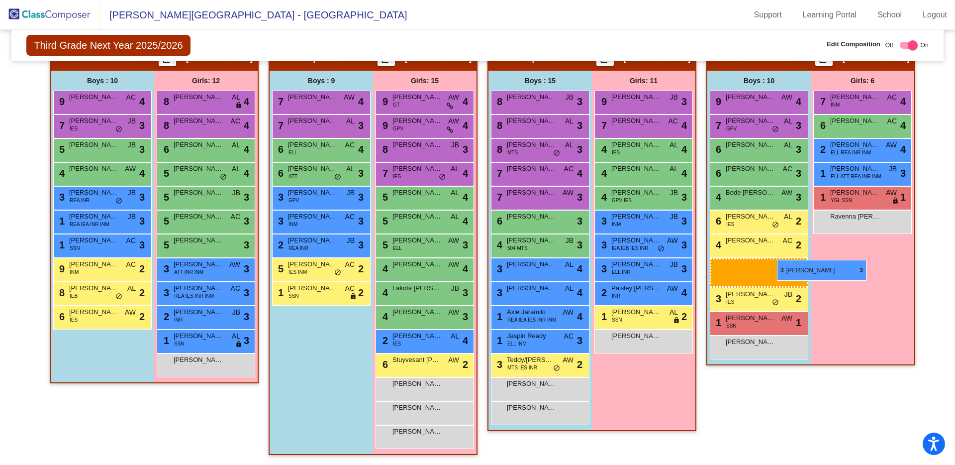
drag, startPoint x: 530, startPoint y: 319, endPoint x: 777, endPoint y: 260, distance: 254.2
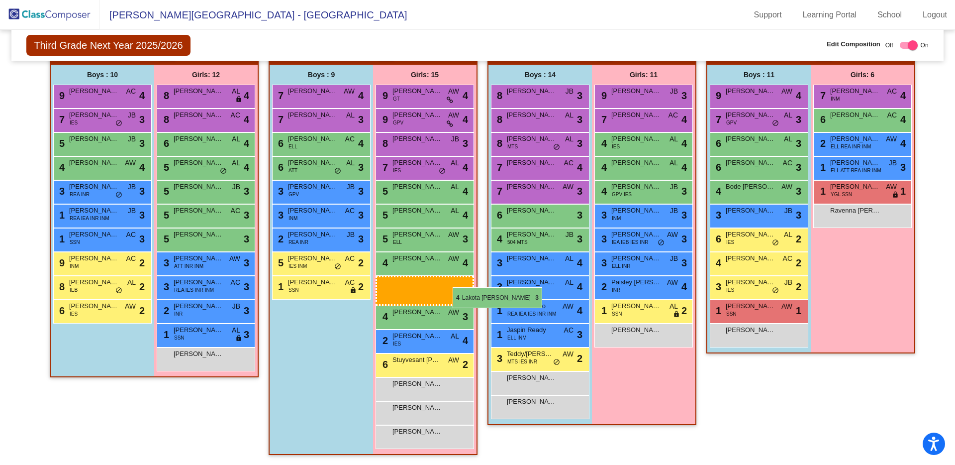
scroll to position [208, 0]
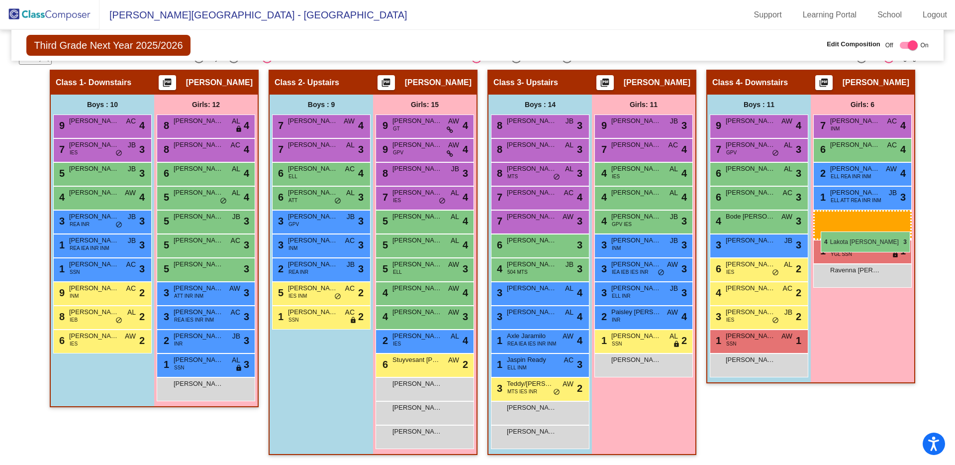
drag, startPoint x: 414, startPoint y: 295, endPoint x: 820, endPoint y: 231, distance: 410.9
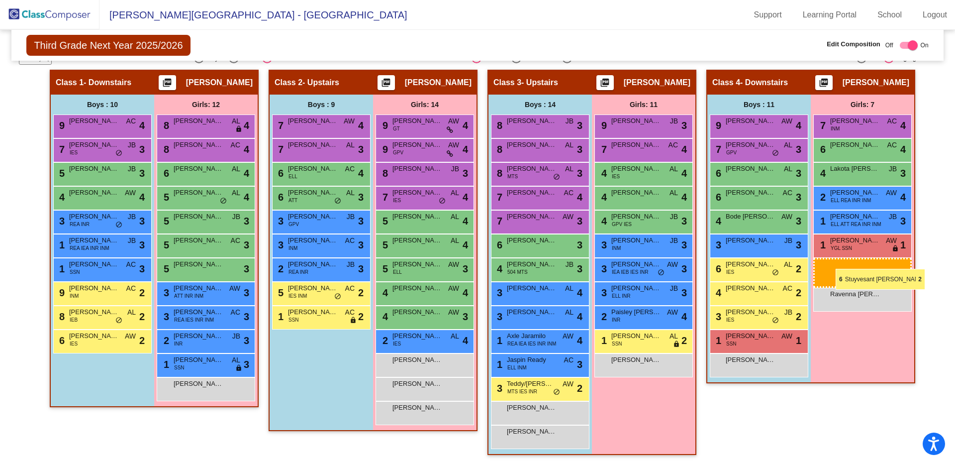
drag, startPoint x: 436, startPoint y: 367, endPoint x: 836, endPoint y: 269, distance: 411.8
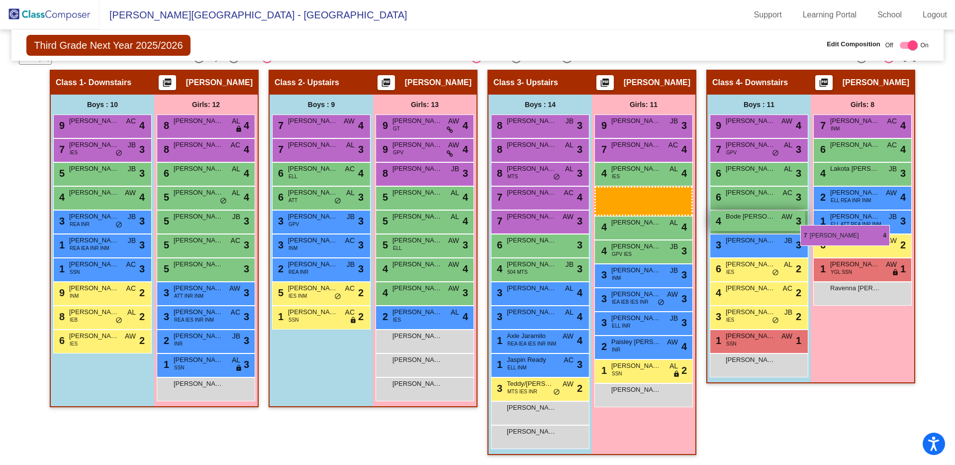
drag, startPoint x: 410, startPoint y: 200, endPoint x: 802, endPoint y: 226, distance: 392.8
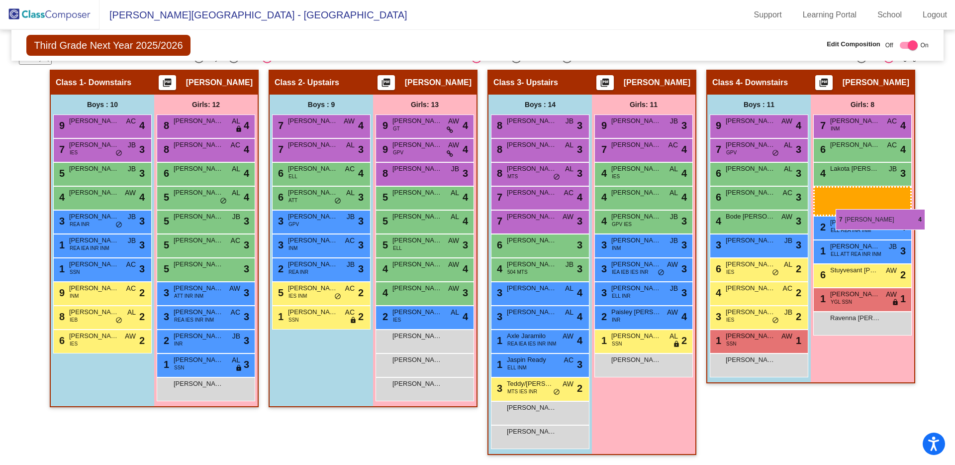
drag, startPoint x: 413, startPoint y: 198, endPoint x: 836, endPoint y: 209, distance: 422.5
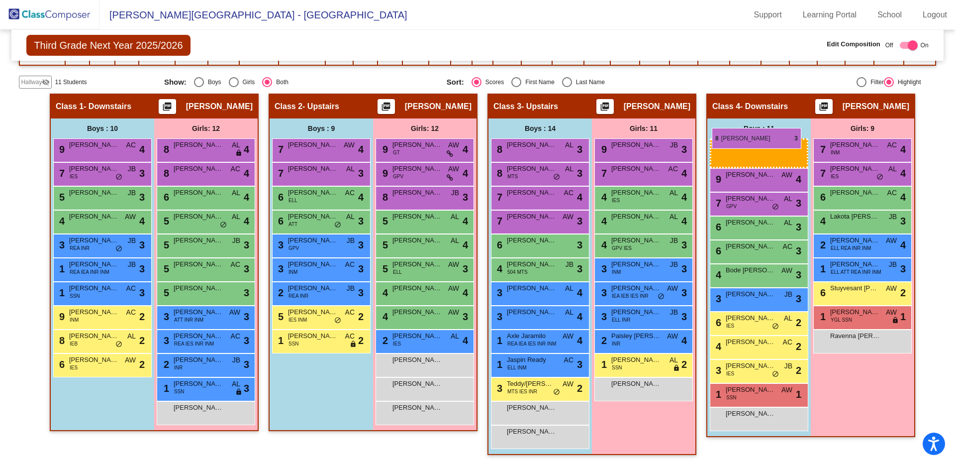
scroll to position [185, 0]
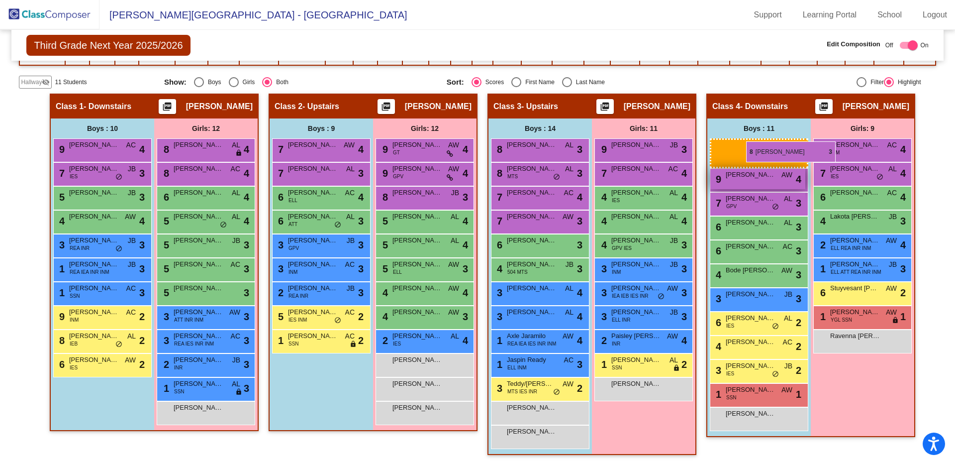
drag, startPoint x: 529, startPoint y: 127, endPoint x: 747, endPoint y: 143, distance: 219.0
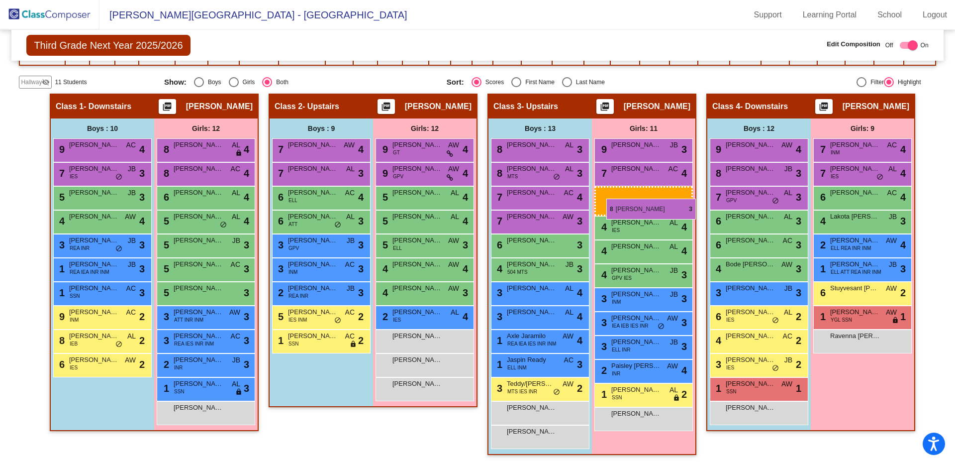
drag, startPoint x: 416, startPoint y: 195, endPoint x: 606, endPoint y: 198, distance: 190.6
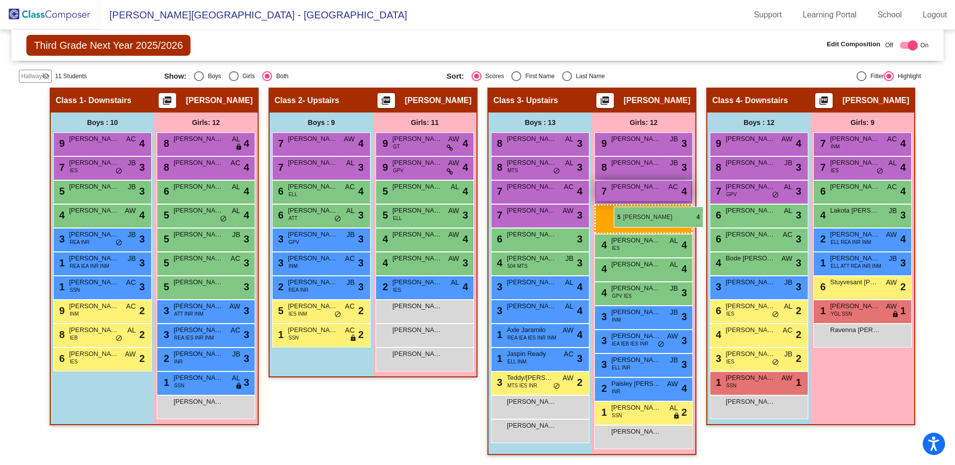
drag, startPoint x: 413, startPoint y: 200, endPoint x: 613, endPoint y: 206, distance: 199.6
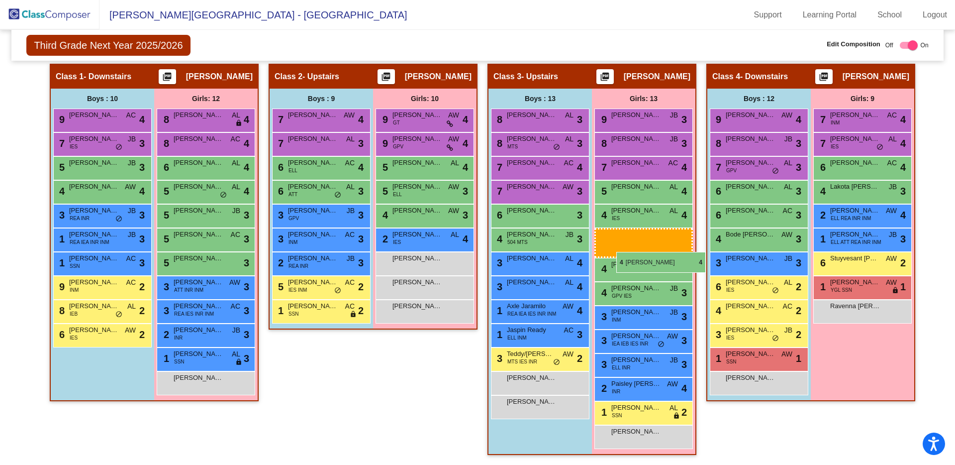
drag, startPoint x: 413, startPoint y: 247, endPoint x: 616, endPoint y: 252, distance: 203.5
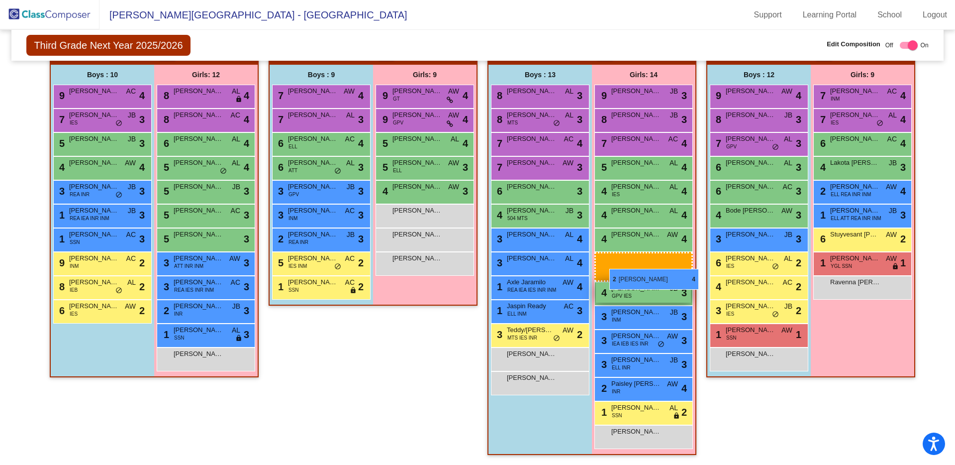
drag, startPoint x: 399, startPoint y: 249, endPoint x: 608, endPoint y: 269, distance: 209.9
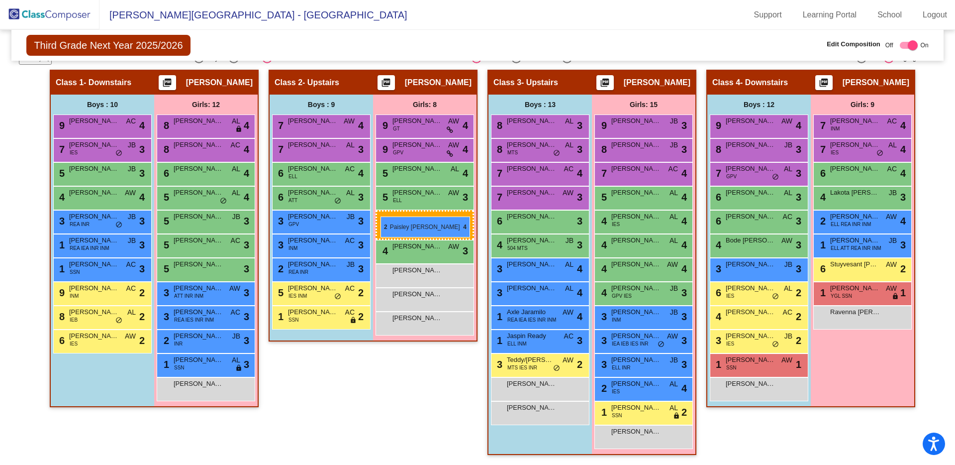
drag, startPoint x: 626, startPoint y: 364, endPoint x: 380, endPoint y: 217, distance: 286.8
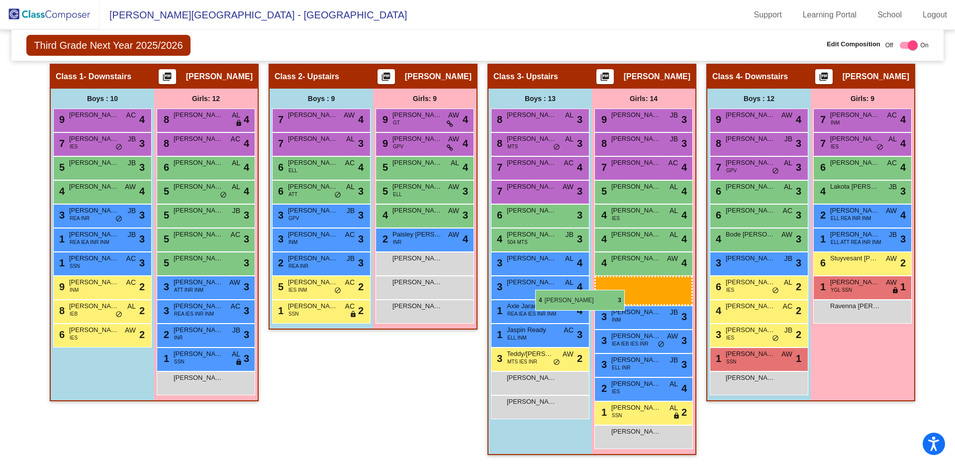
scroll to position [185, 0]
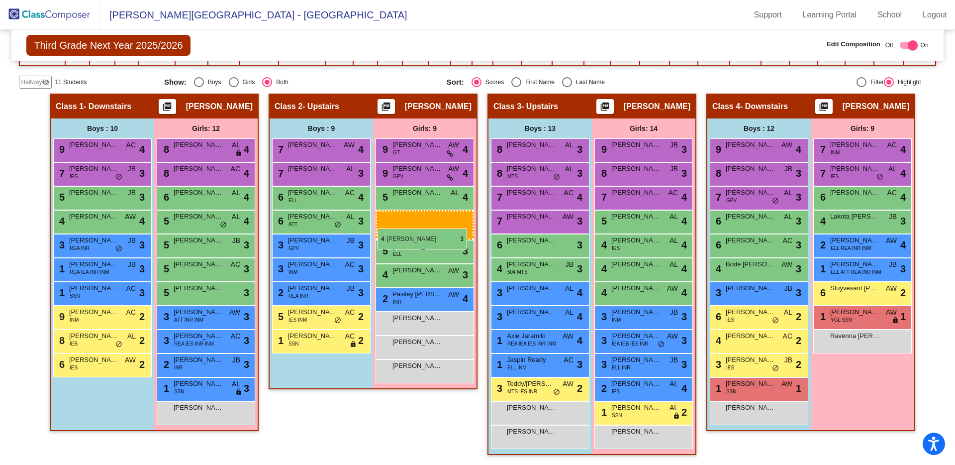
drag, startPoint x: 633, startPoint y: 296, endPoint x: 378, endPoint y: 228, distance: 264.2
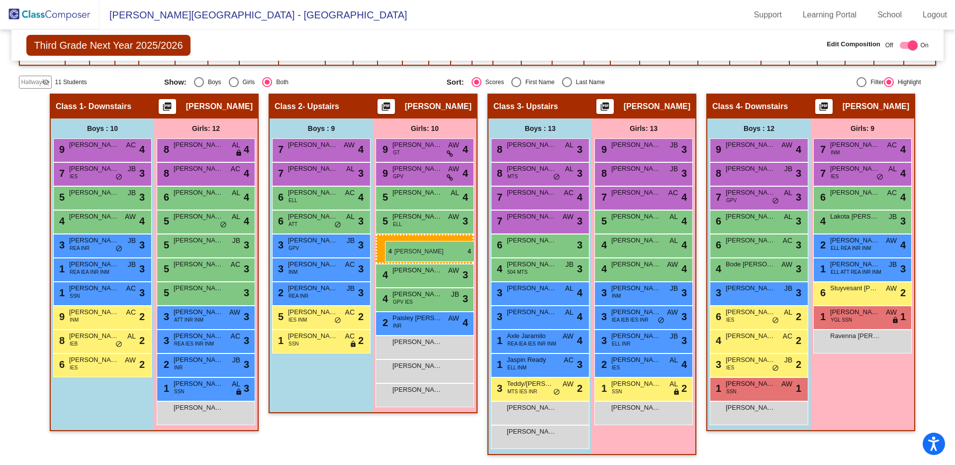
drag, startPoint x: 637, startPoint y: 247, endPoint x: 381, endPoint y: 241, distance: 256.3
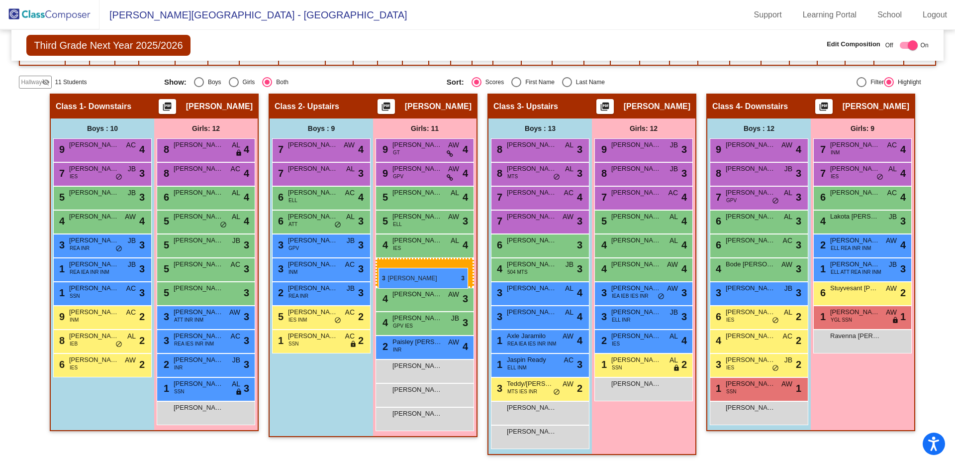
drag, startPoint x: 632, startPoint y: 295, endPoint x: 379, endPoint y: 268, distance: 254.7
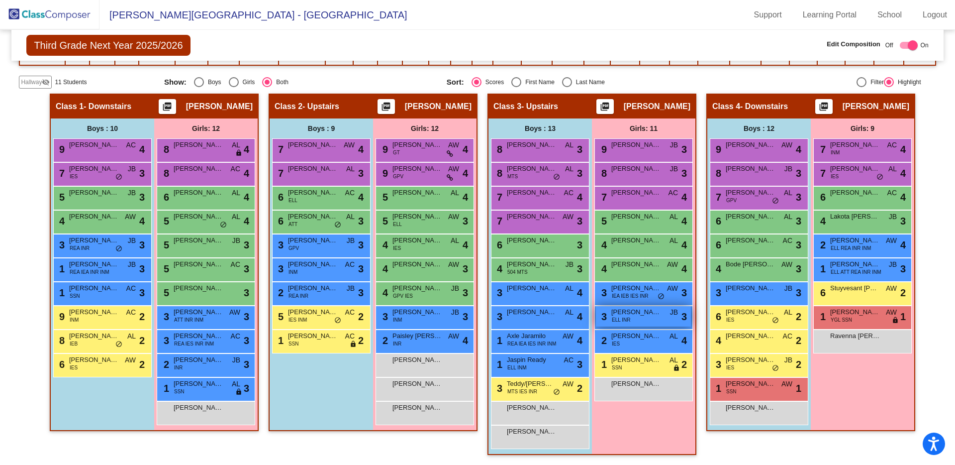
click at [635, 319] on div "3 Genesis Rivera ELL INR JB lock do_not_disturb_alt 3" at bounding box center [643, 316] width 95 height 20
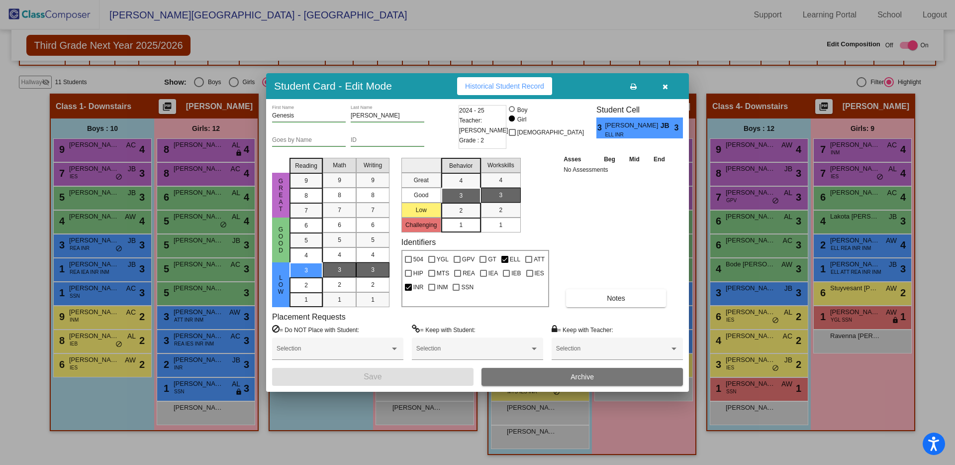
click at [665, 87] on icon "button" at bounding box center [665, 86] width 5 height 7
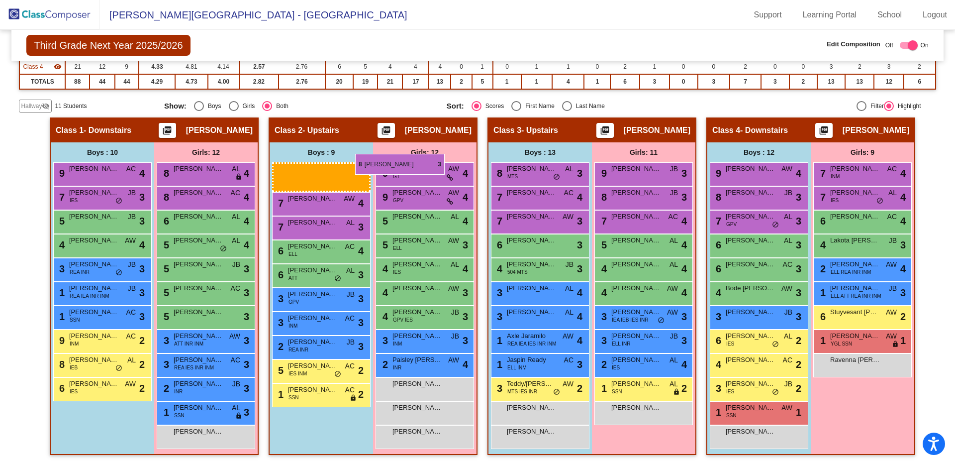
scroll to position [161, 0]
drag, startPoint x: 544, startPoint y: 149, endPoint x: 294, endPoint y: 186, distance: 253.3
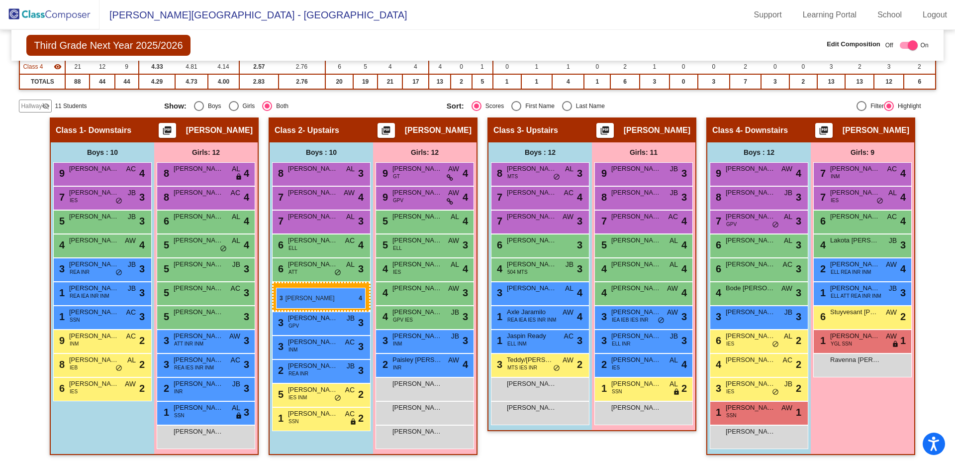
drag, startPoint x: 525, startPoint y: 296, endPoint x: 276, endPoint y: 288, distance: 248.9
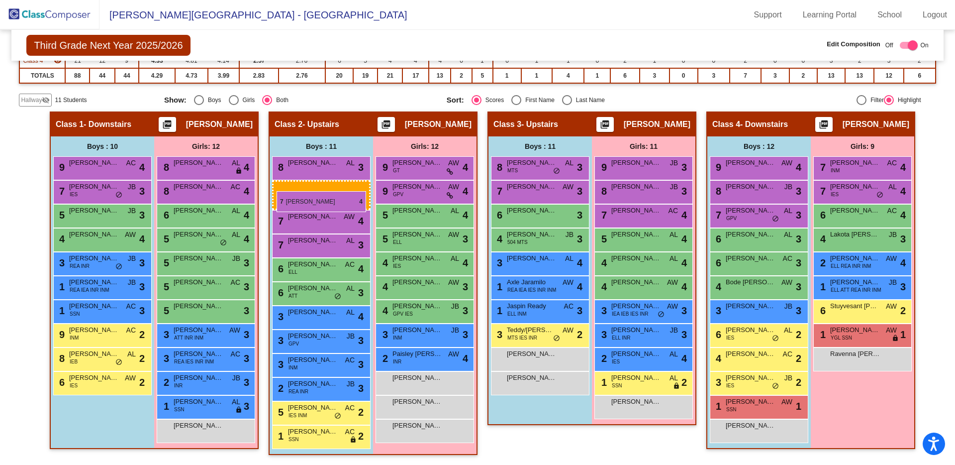
drag, startPoint x: 535, startPoint y: 202, endPoint x: 277, endPoint y: 191, distance: 258.9
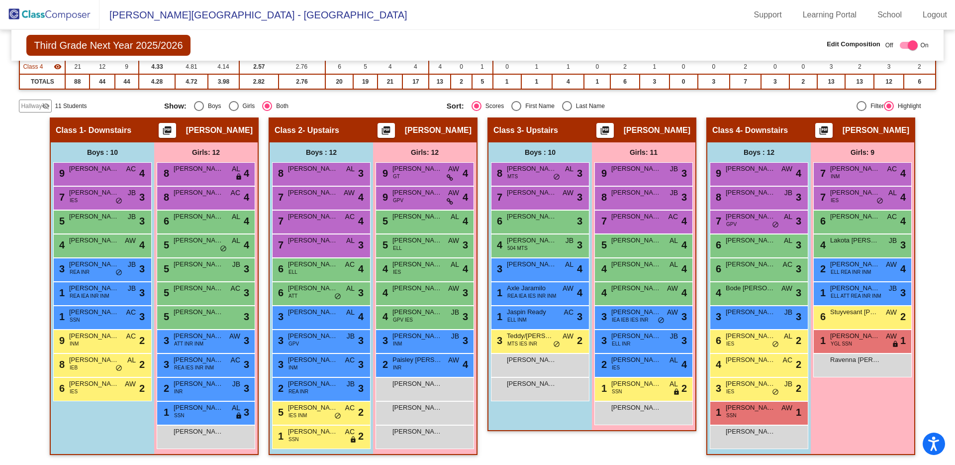
scroll to position [159, 0]
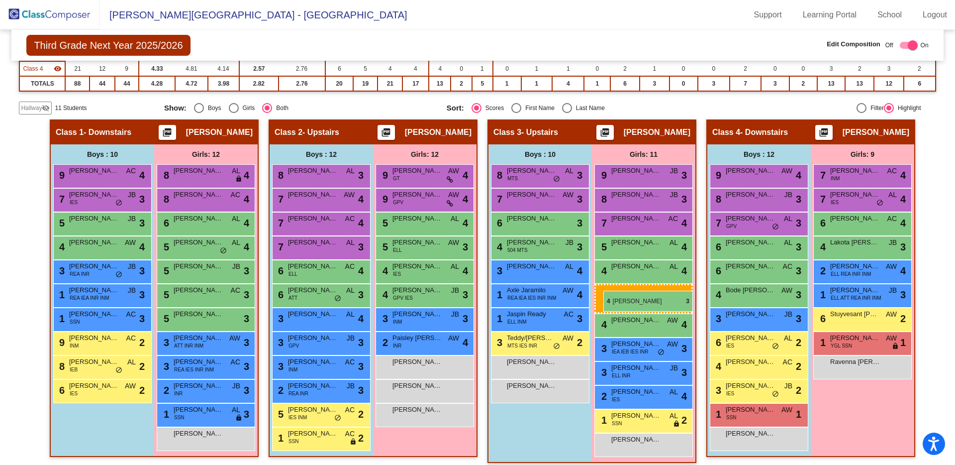
drag, startPoint x: 407, startPoint y: 297, endPoint x: 603, endPoint y: 291, distance: 196.1
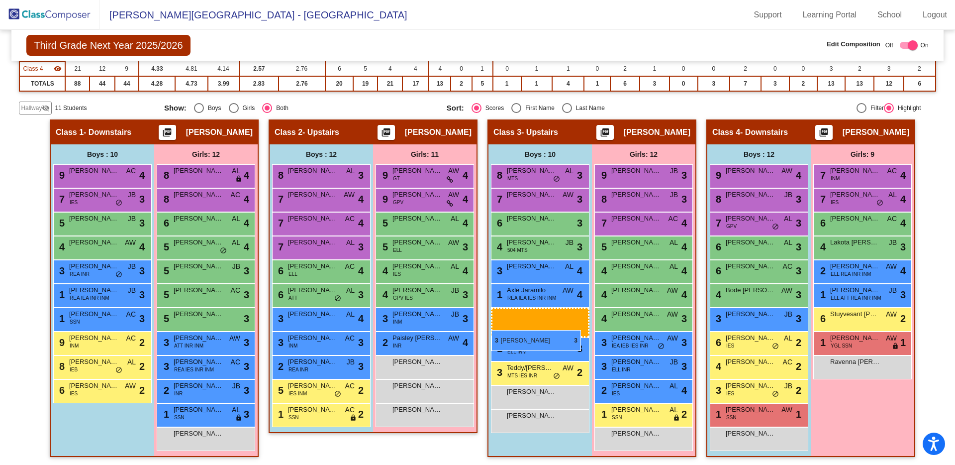
drag, startPoint x: 309, startPoint y: 341, endPoint x: 492, endPoint y: 330, distance: 182.9
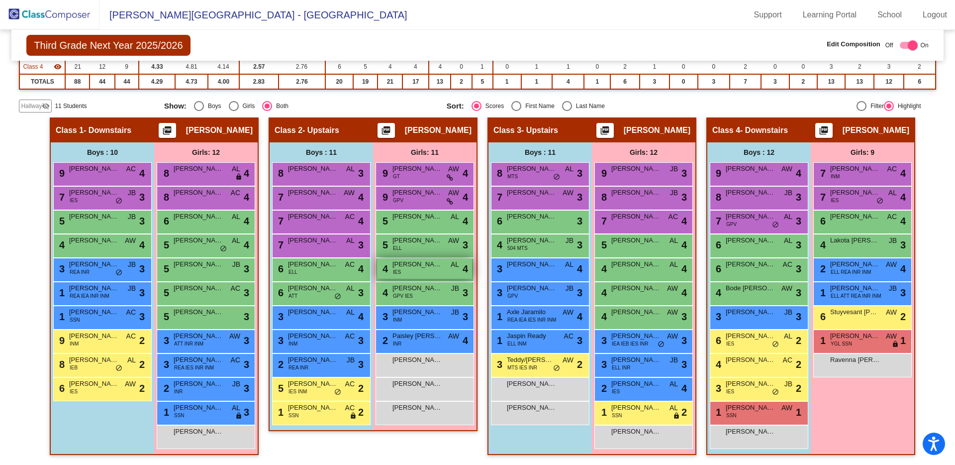
scroll to position [0, 0]
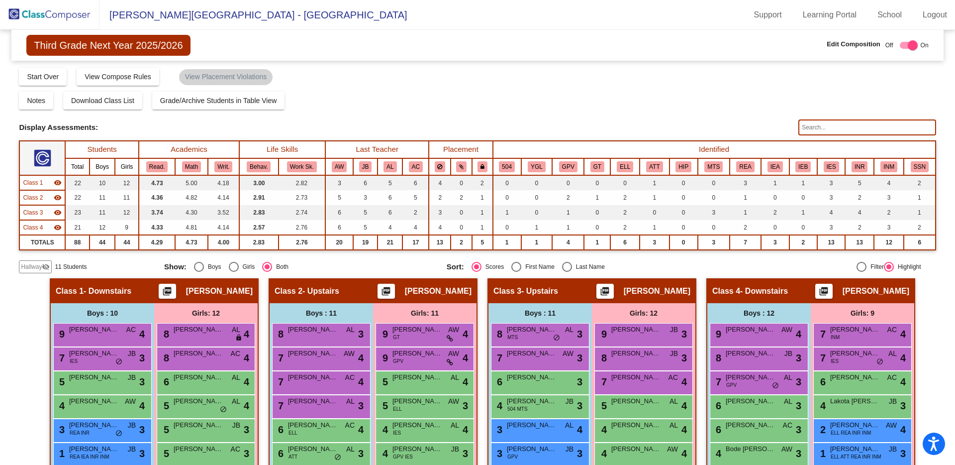
click at [22, 266] on span "Hallway" at bounding box center [31, 266] width 21 height 9
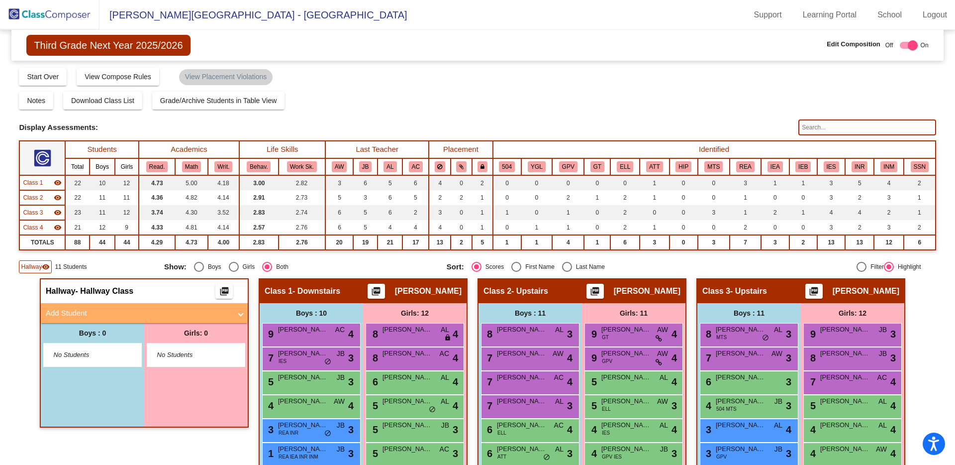
click at [94, 313] on mat-panel-title "Add Student" at bounding box center [138, 312] width 185 height 11
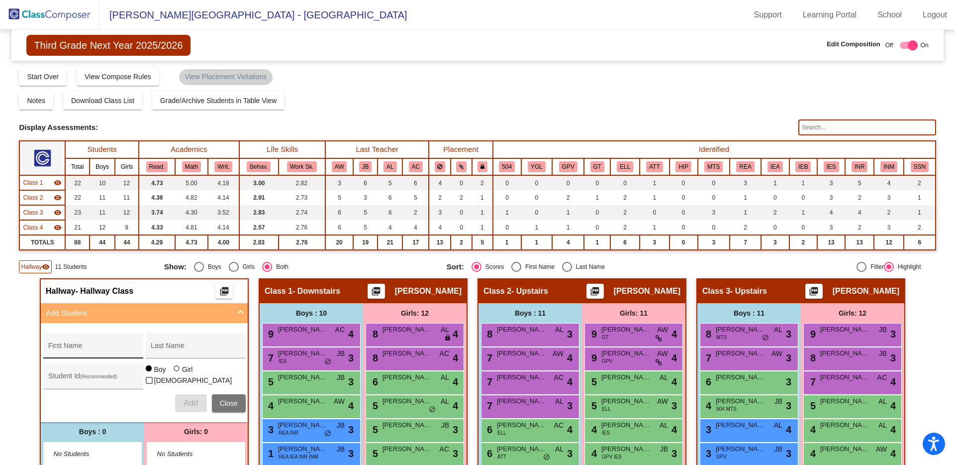
click at [81, 343] on div "First Name" at bounding box center [93, 348] width 90 height 20
type input "Adonis"
click at [161, 346] on input "Last Name" at bounding box center [196, 349] width 90 height 8
type input "Cheney"
click at [187, 406] on span "Add" at bounding box center [191, 402] width 14 height 8
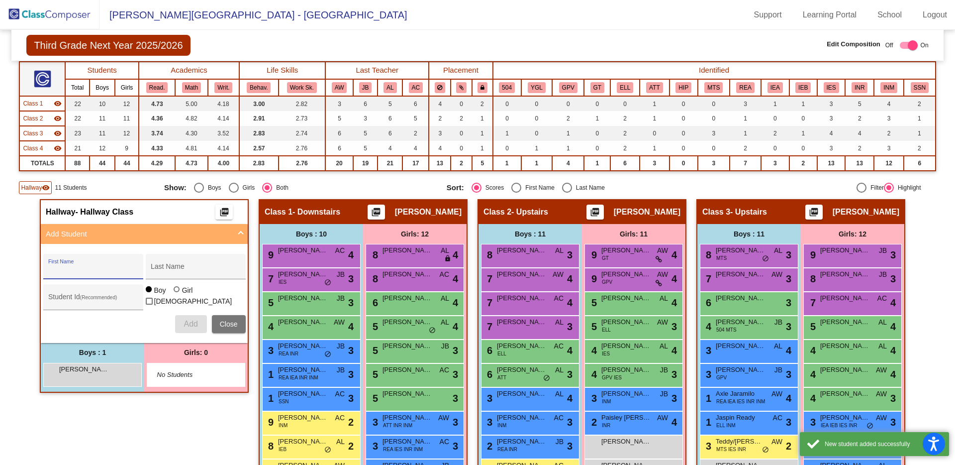
scroll to position [303, 0]
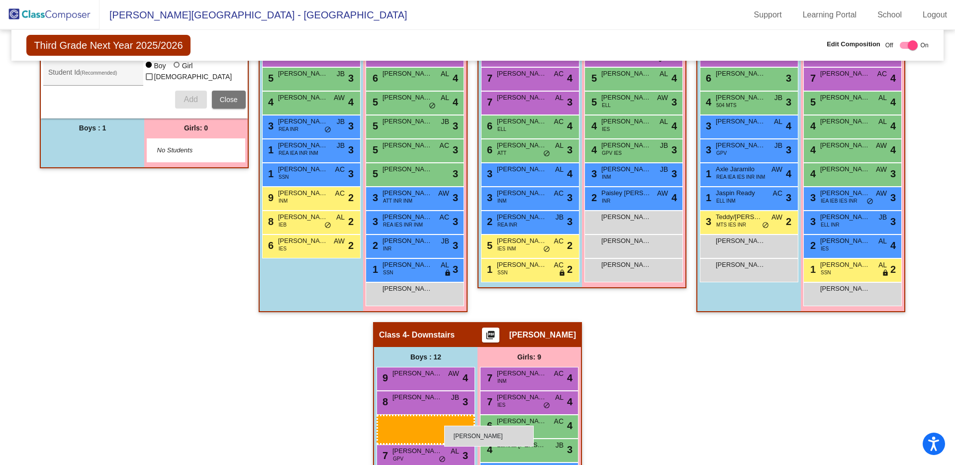
drag, startPoint x: 95, startPoint y: 152, endPoint x: 444, endPoint y: 425, distance: 444.0
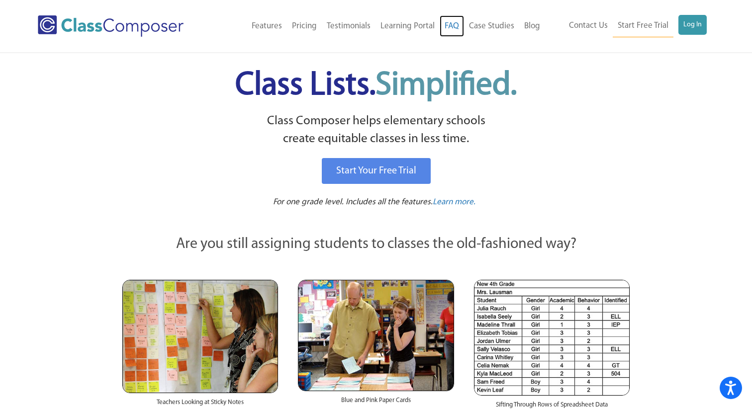
click at [457, 26] on link "FAQ" at bounding box center [452, 26] width 24 height 22
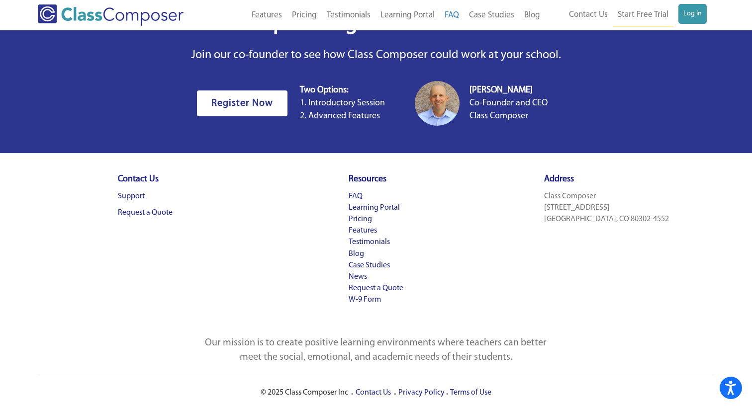
scroll to position [2110, 0]
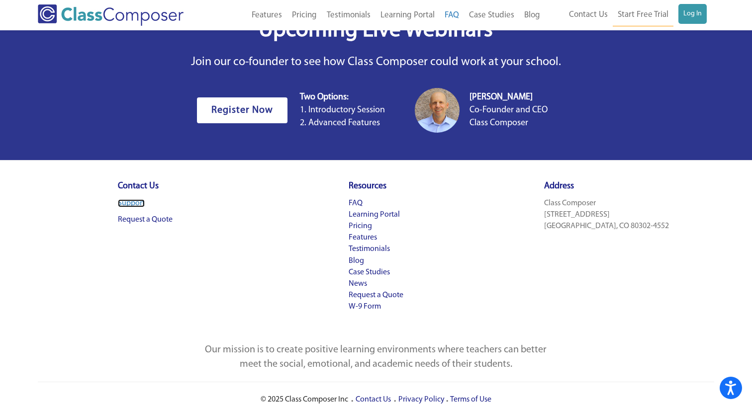
click at [140, 203] on link "Support" at bounding box center [131, 203] width 27 height 8
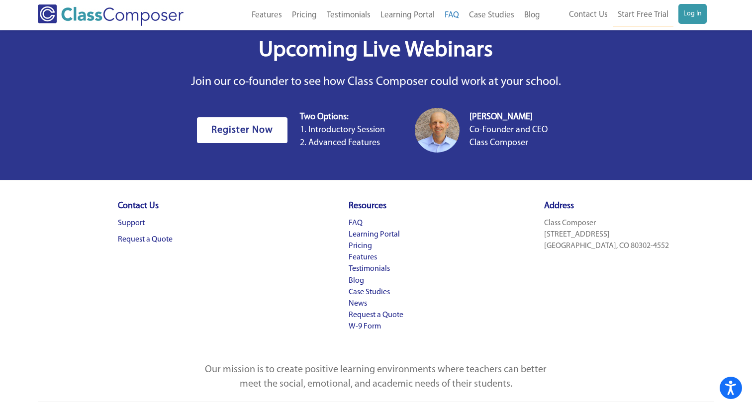
scroll to position [2088, 0]
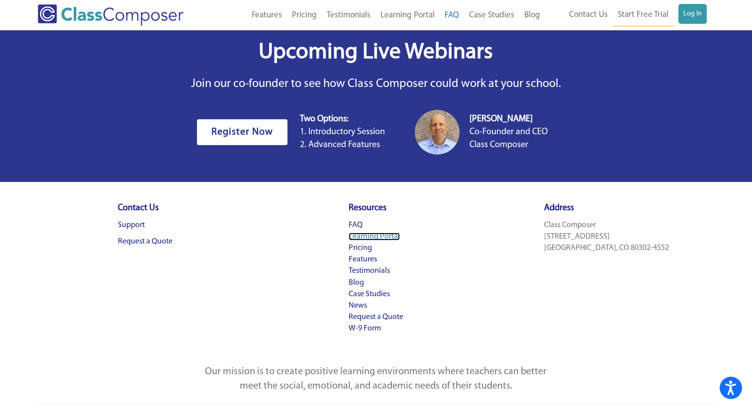
click at [372, 236] on link "Learning Portal" at bounding box center [374, 237] width 51 height 8
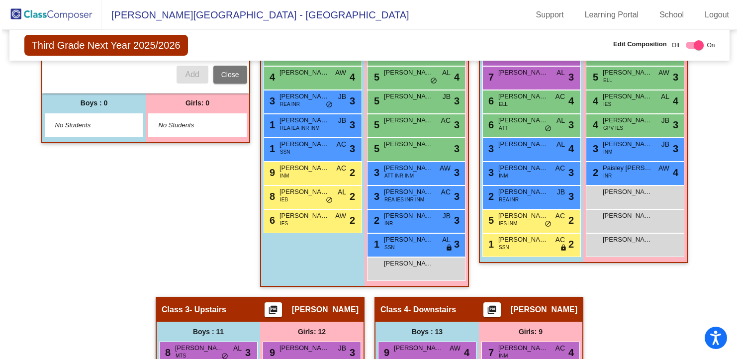
scroll to position [303, 0]
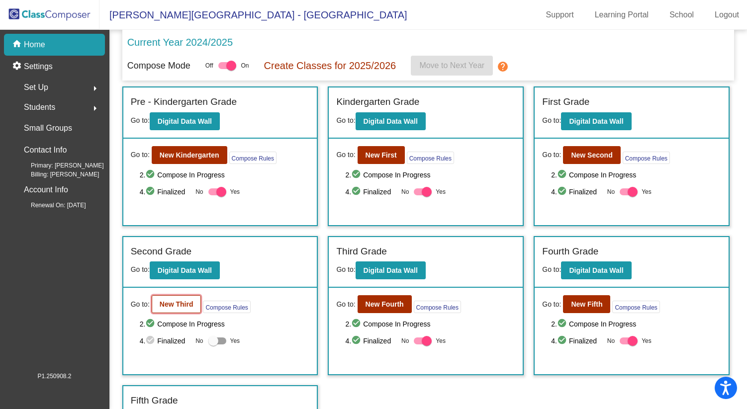
click at [173, 309] on button "New Third" at bounding box center [177, 305] width 50 height 18
